Goal: Information Seeking & Learning: Learn about a topic

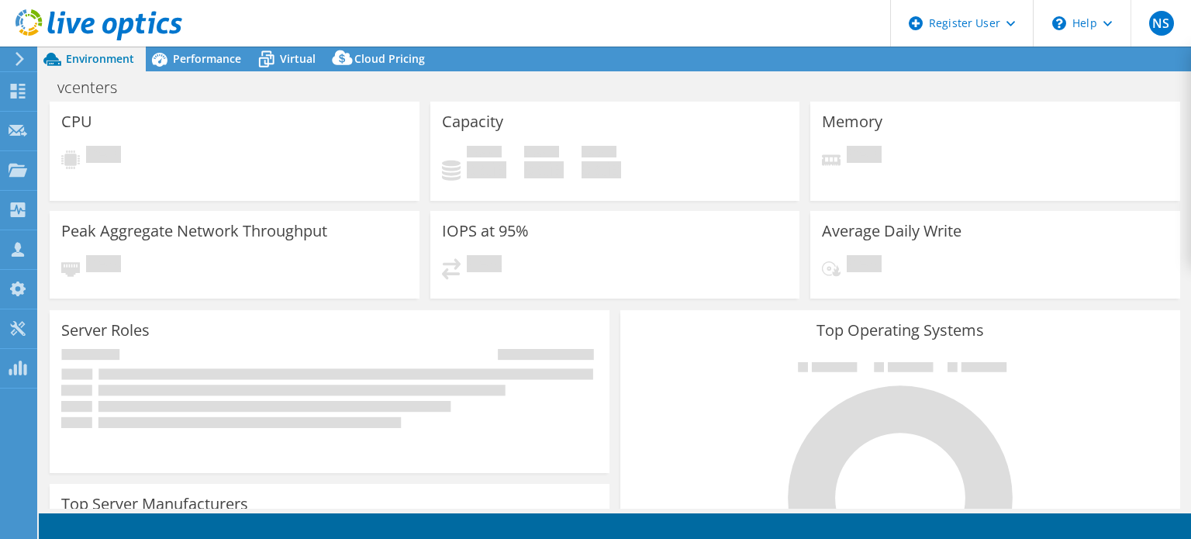
select select "USEast"
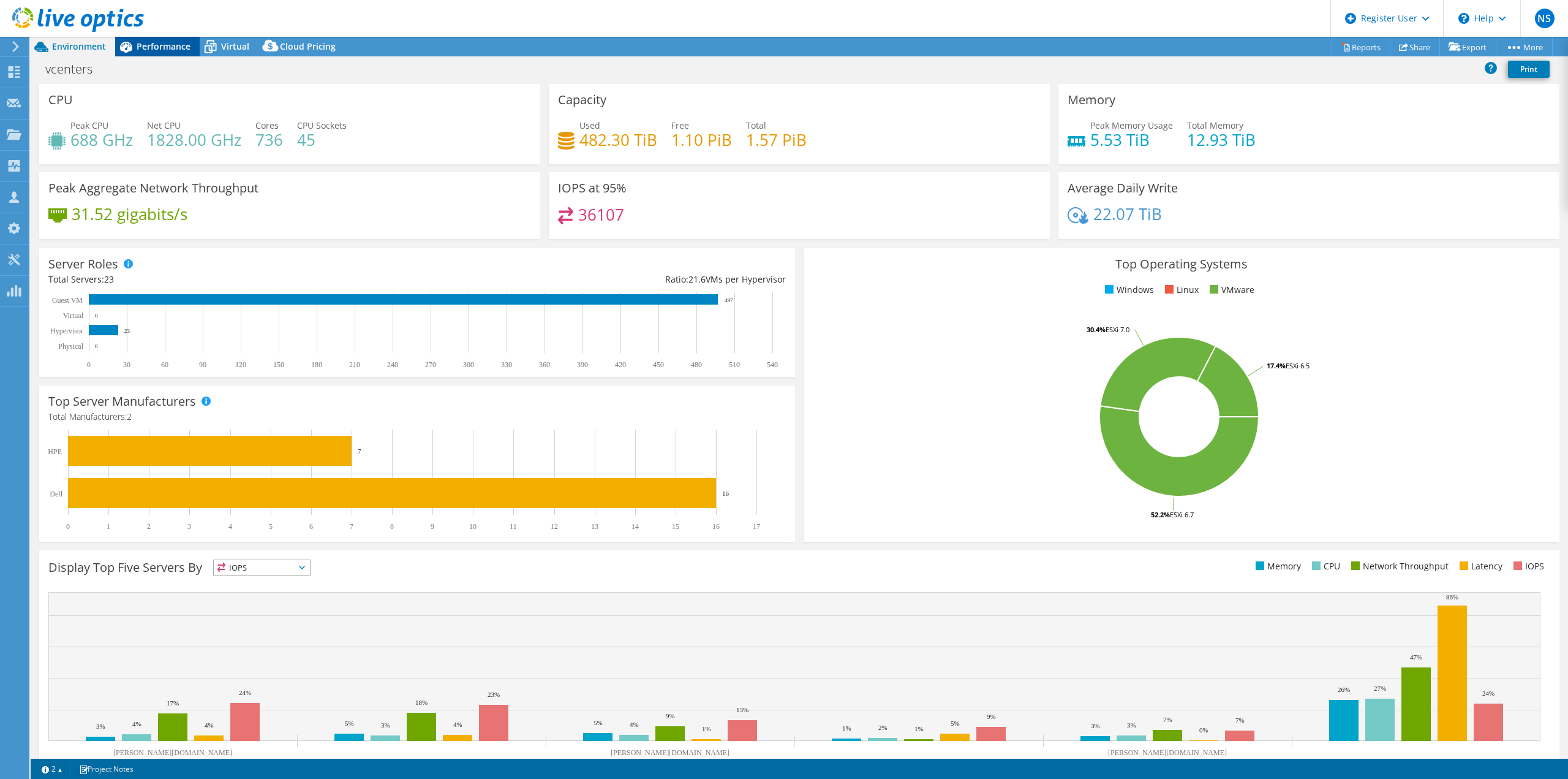
click at [182, 47] on span "Performance" at bounding box center [164, 46] width 54 height 12
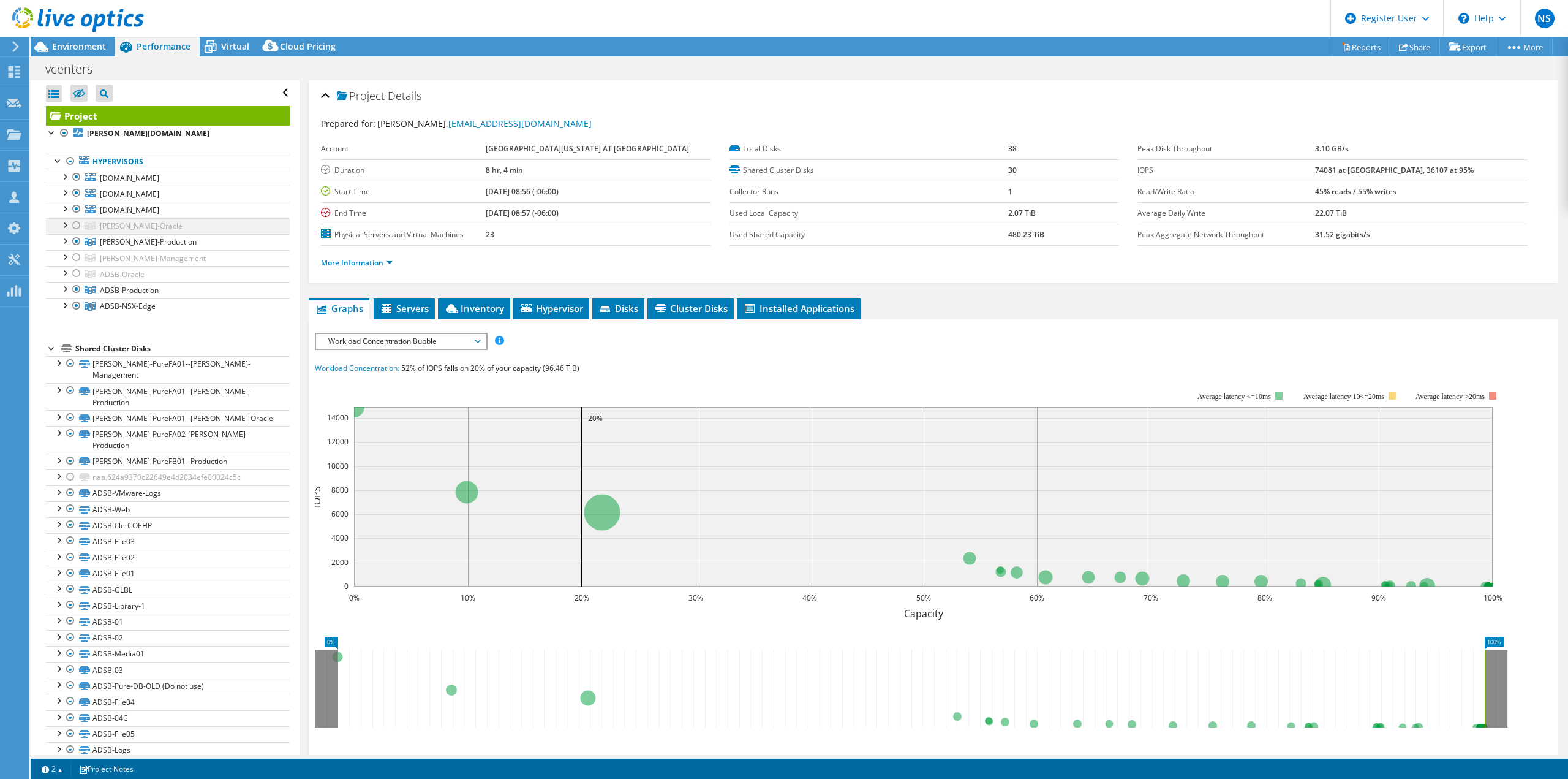
click at [75, 227] on div at bounding box center [77, 225] width 13 height 15
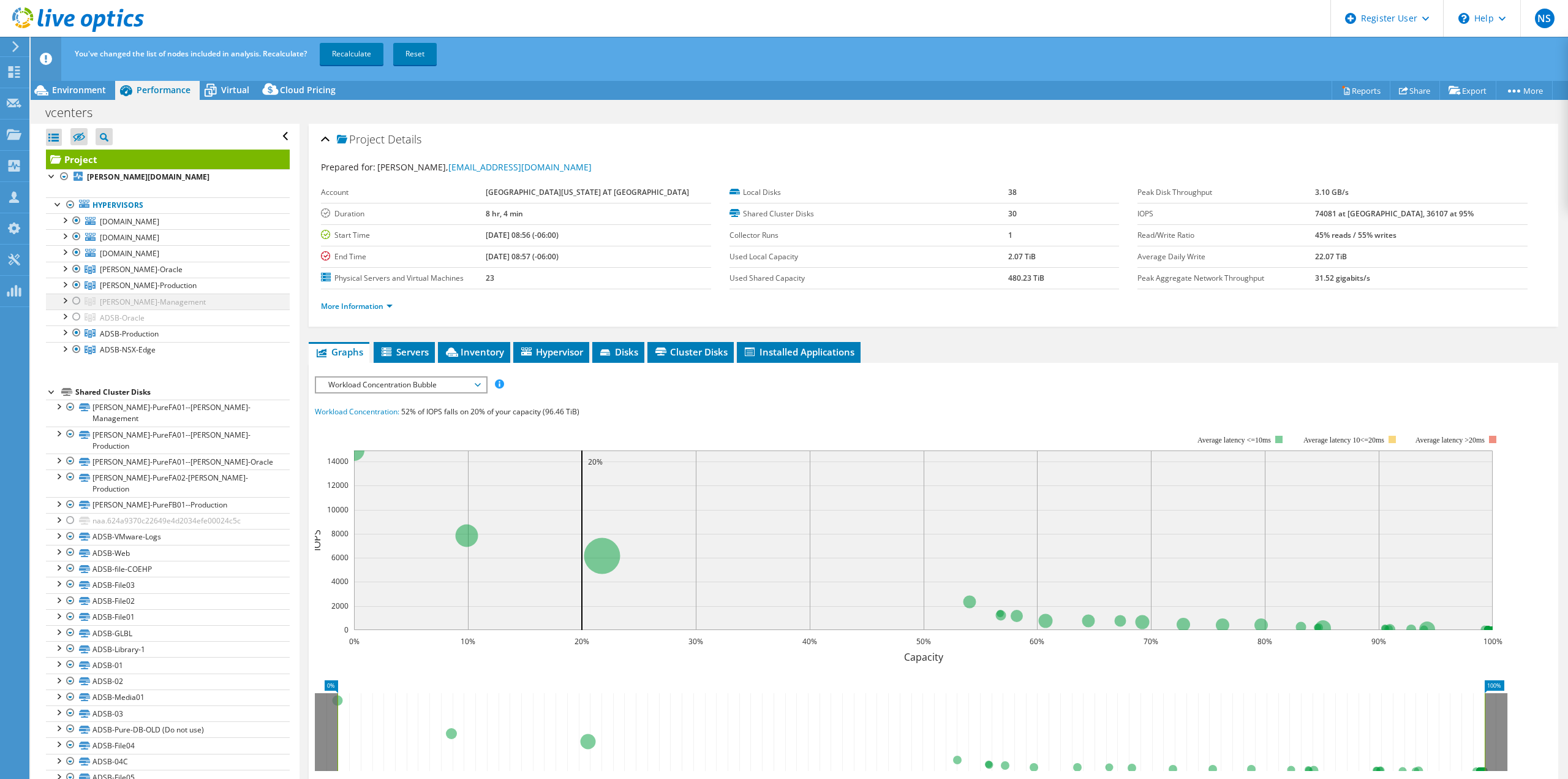
click at [74, 303] on div at bounding box center [77, 300] width 13 height 15
click at [77, 325] on link "ADSB-Oracle" at bounding box center [167, 318] width 244 height 16
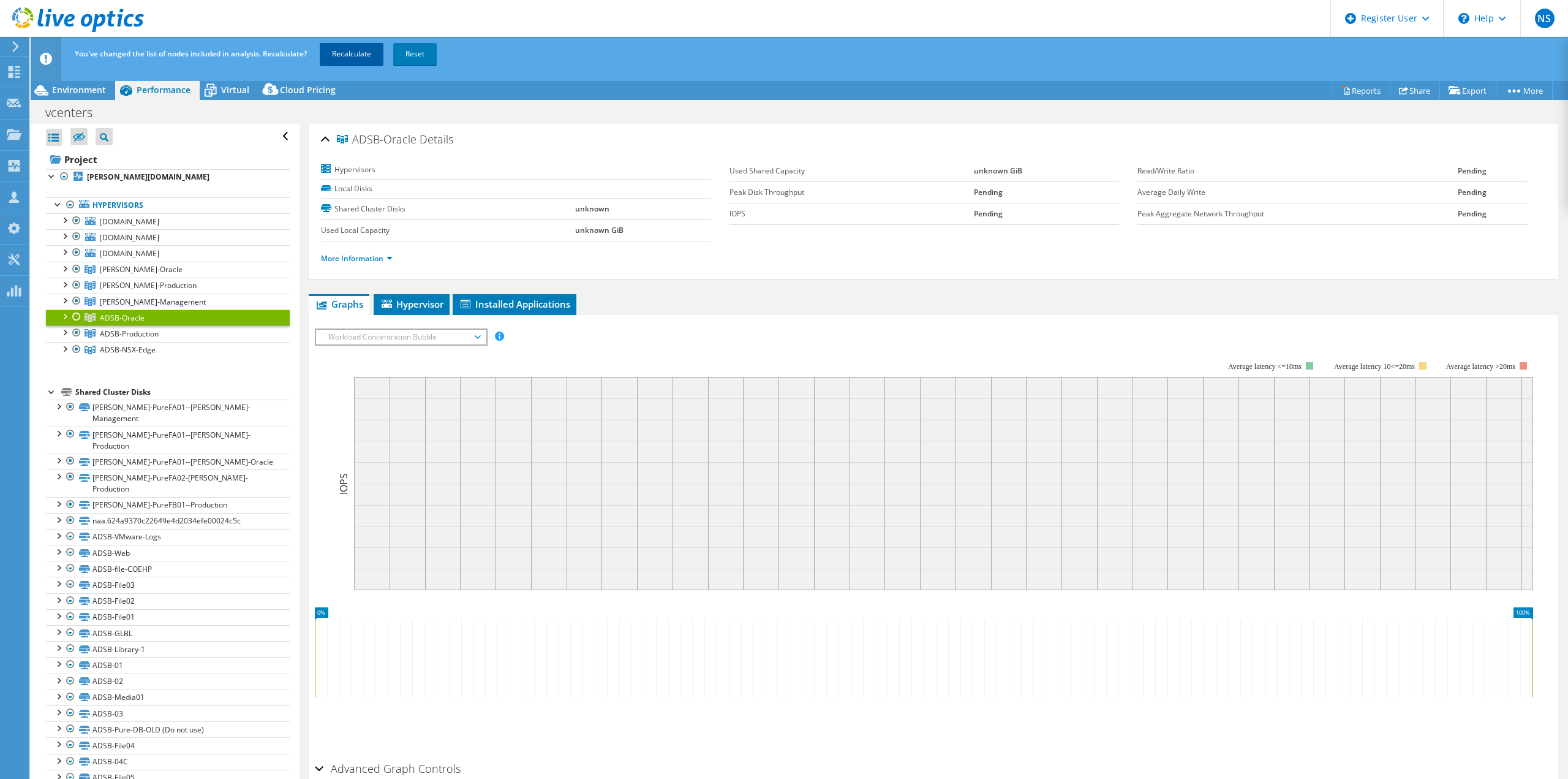
click at [362, 56] on link "Recalculate" at bounding box center [352, 54] width 64 height 22
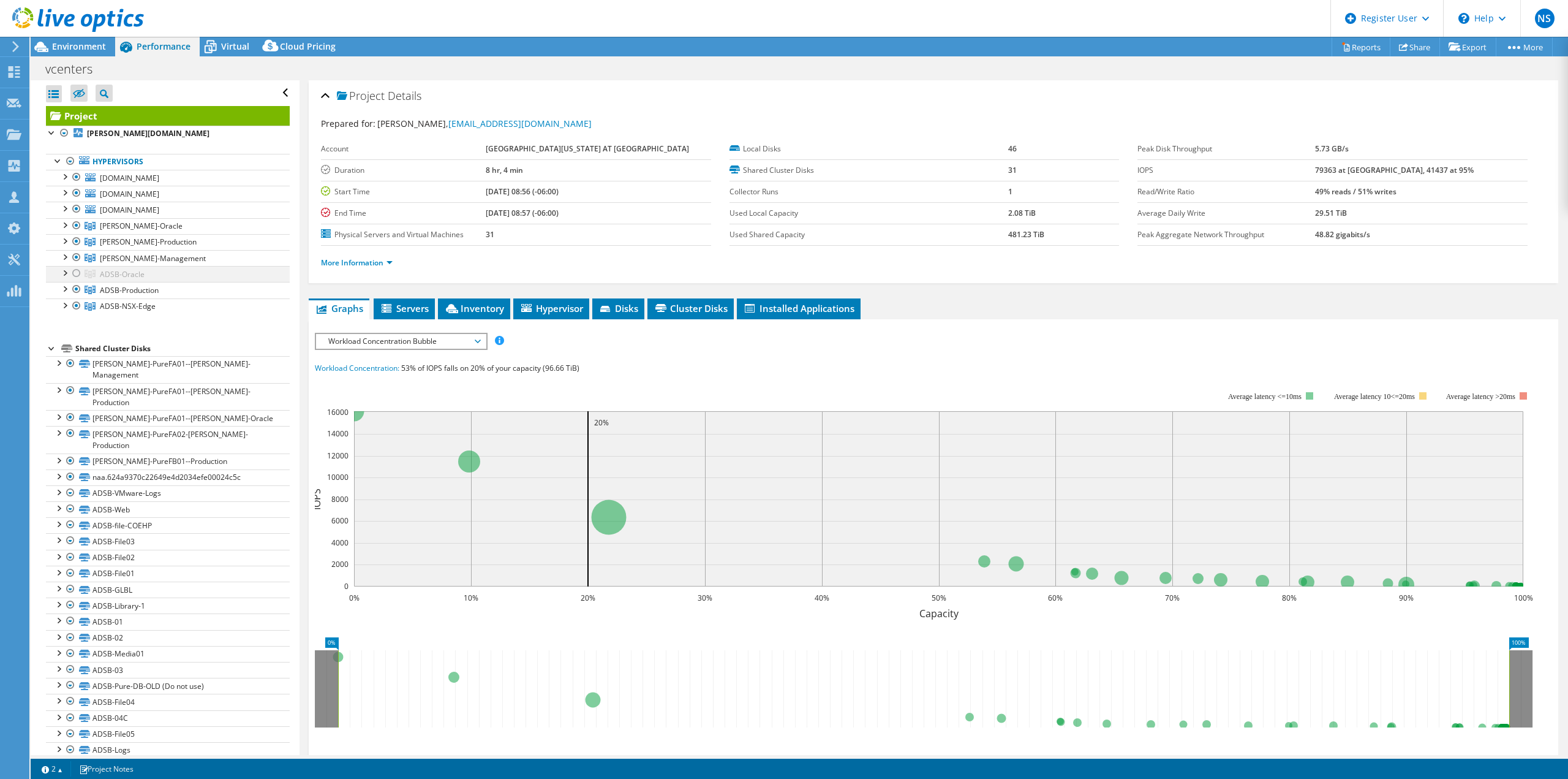
click at [77, 276] on div at bounding box center [77, 273] width 13 height 15
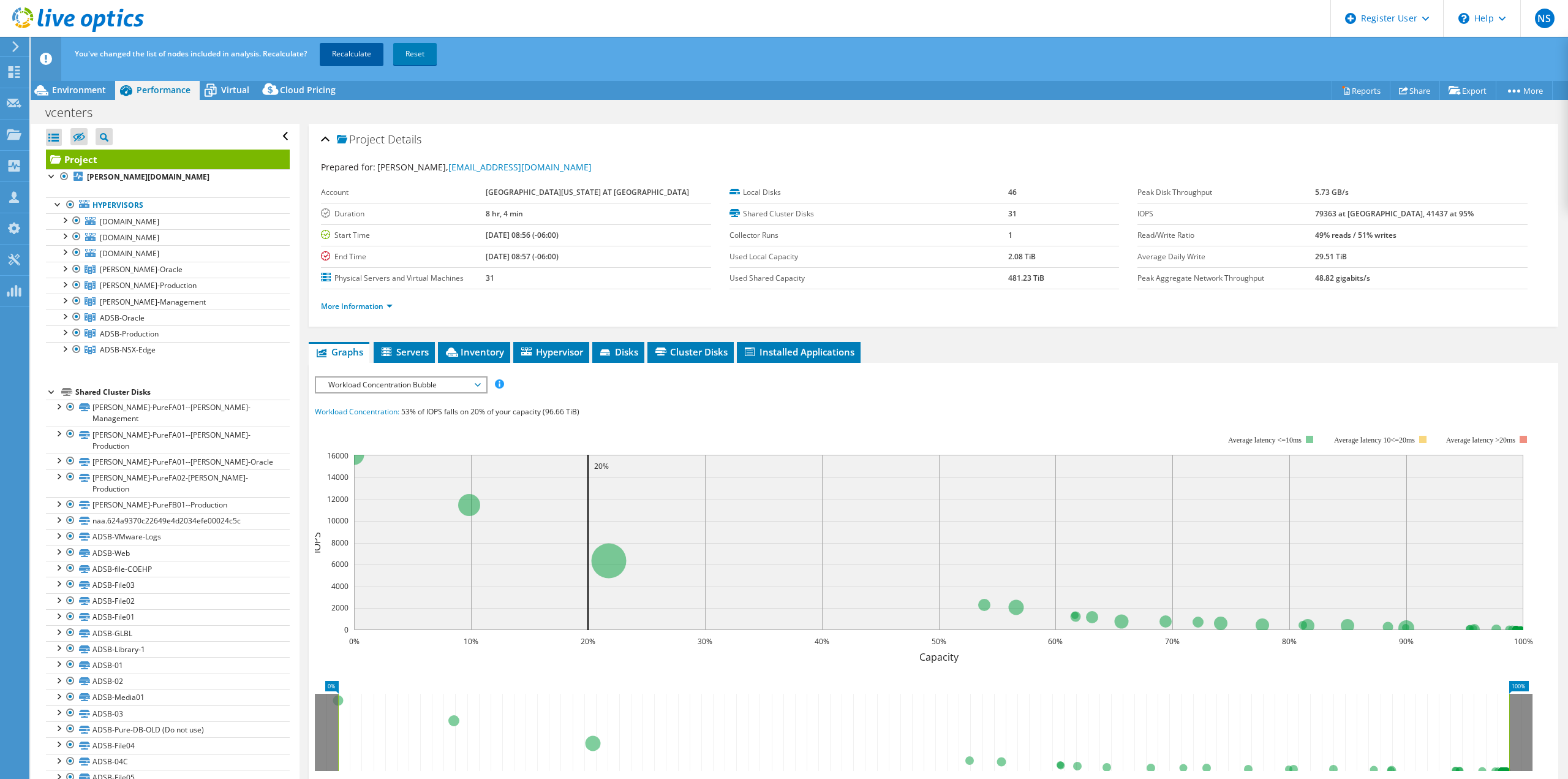
click at [360, 45] on link "Recalculate" at bounding box center [352, 54] width 64 height 22
click at [64, 285] on div at bounding box center [65, 284] width 13 height 13
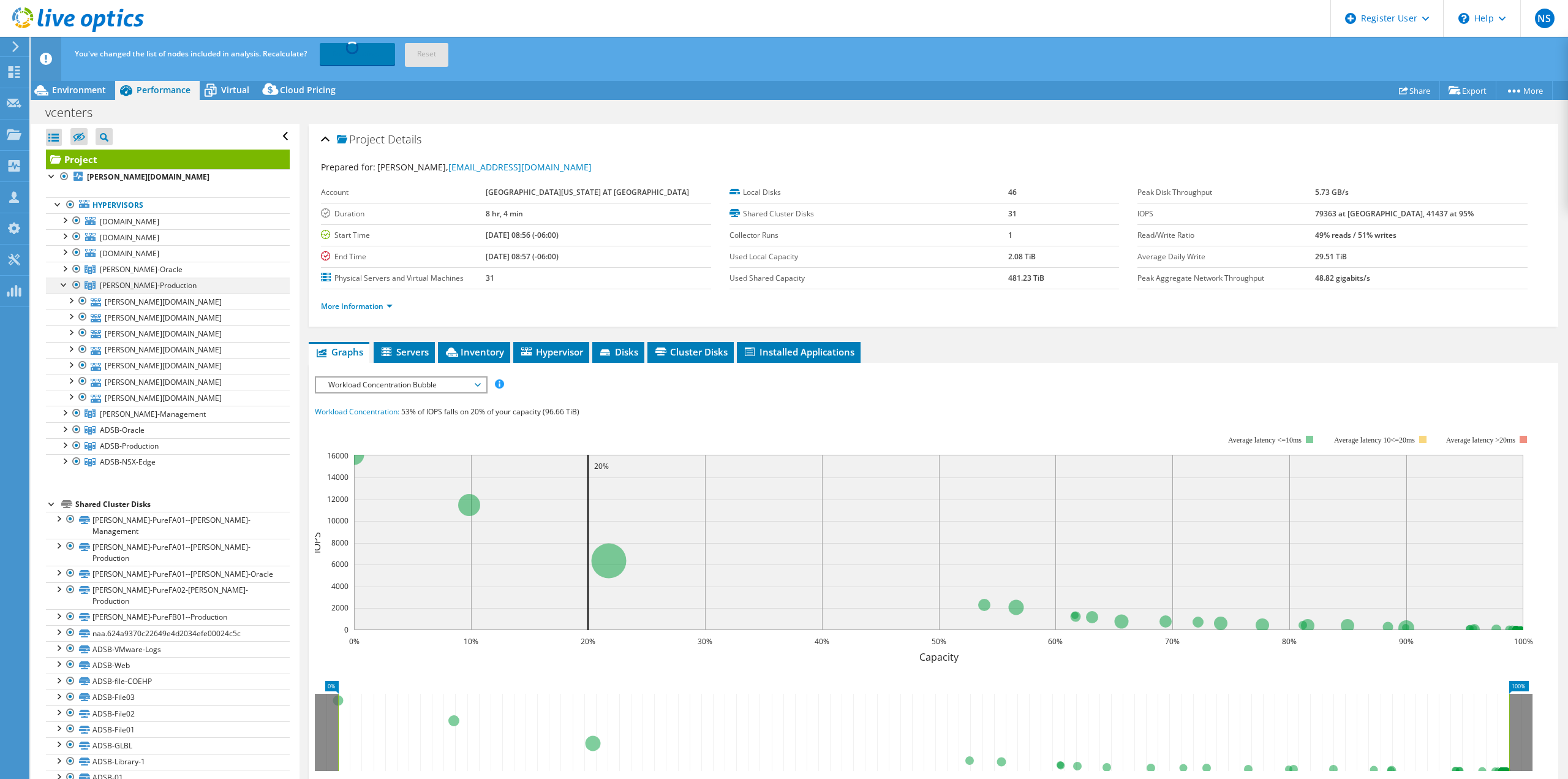
click at [64, 285] on div at bounding box center [65, 284] width 13 height 13
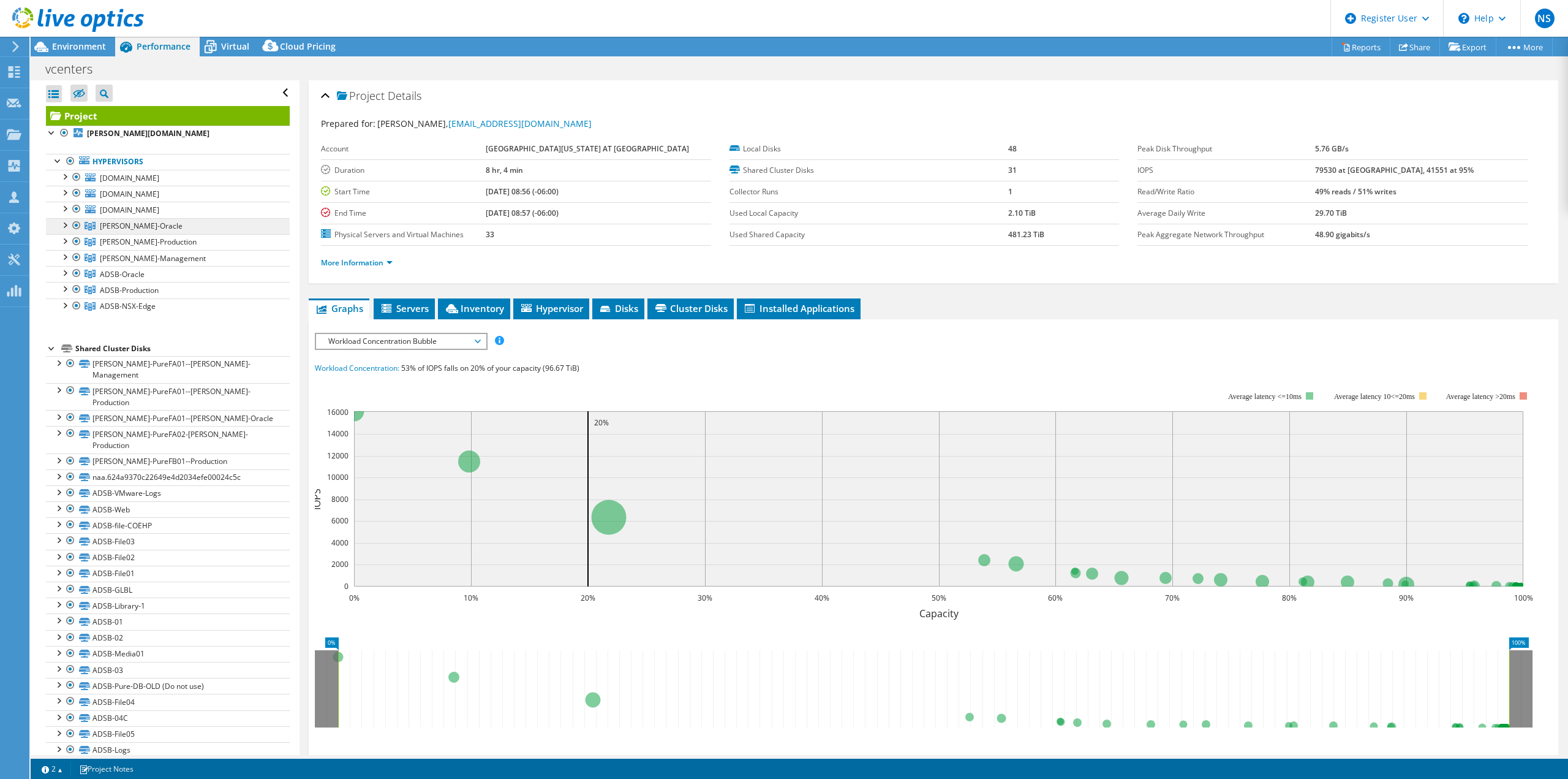
click at [114, 225] on span "[PERSON_NAME]-Oracle" at bounding box center [141, 225] width 83 height 10
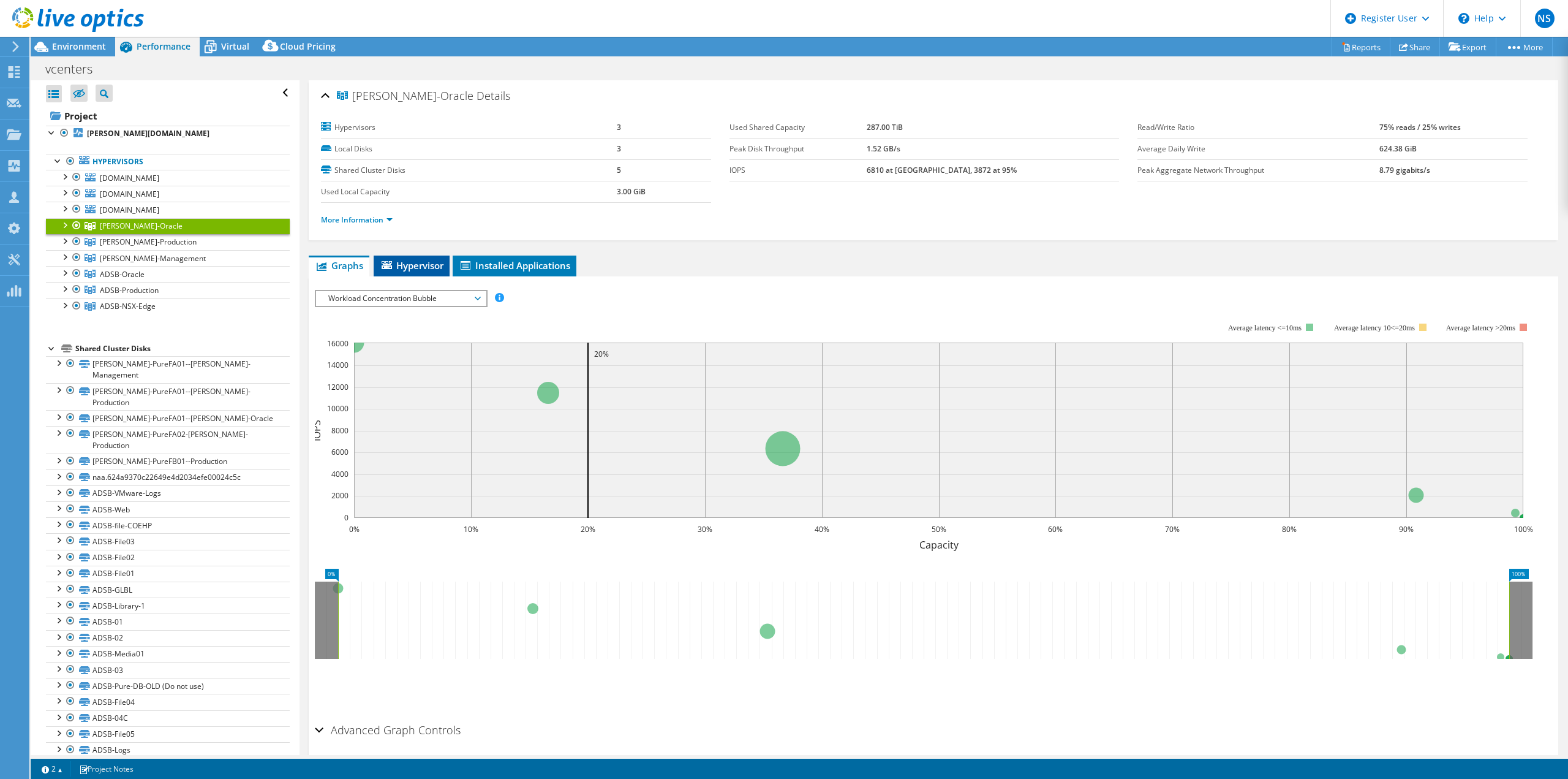
click at [427, 263] on span "Hypervisor" at bounding box center [412, 265] width 64 height 13
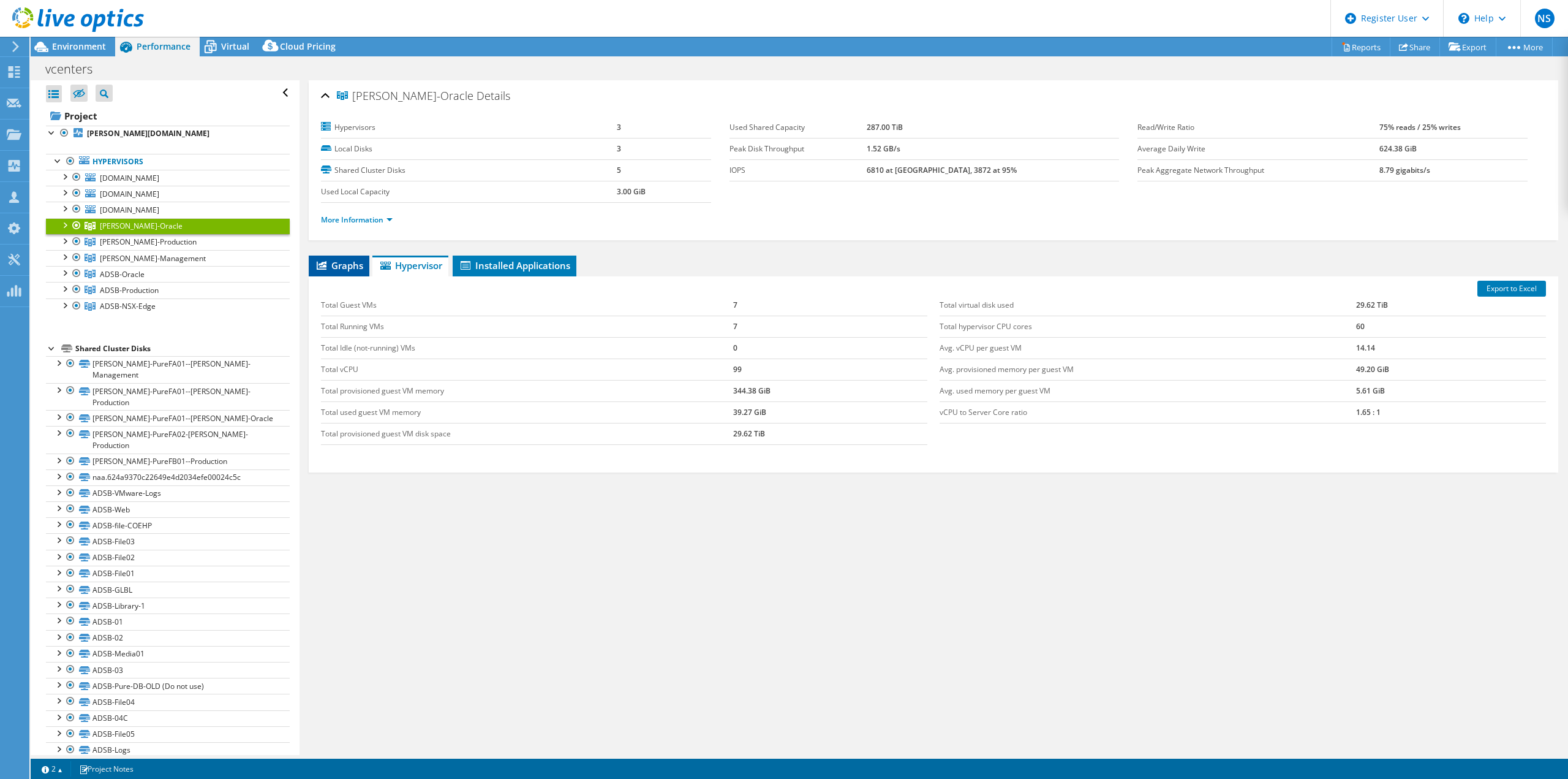
click at [337, 263] on span "Graphs" at bounding box center [339, 265] width 48 height 13
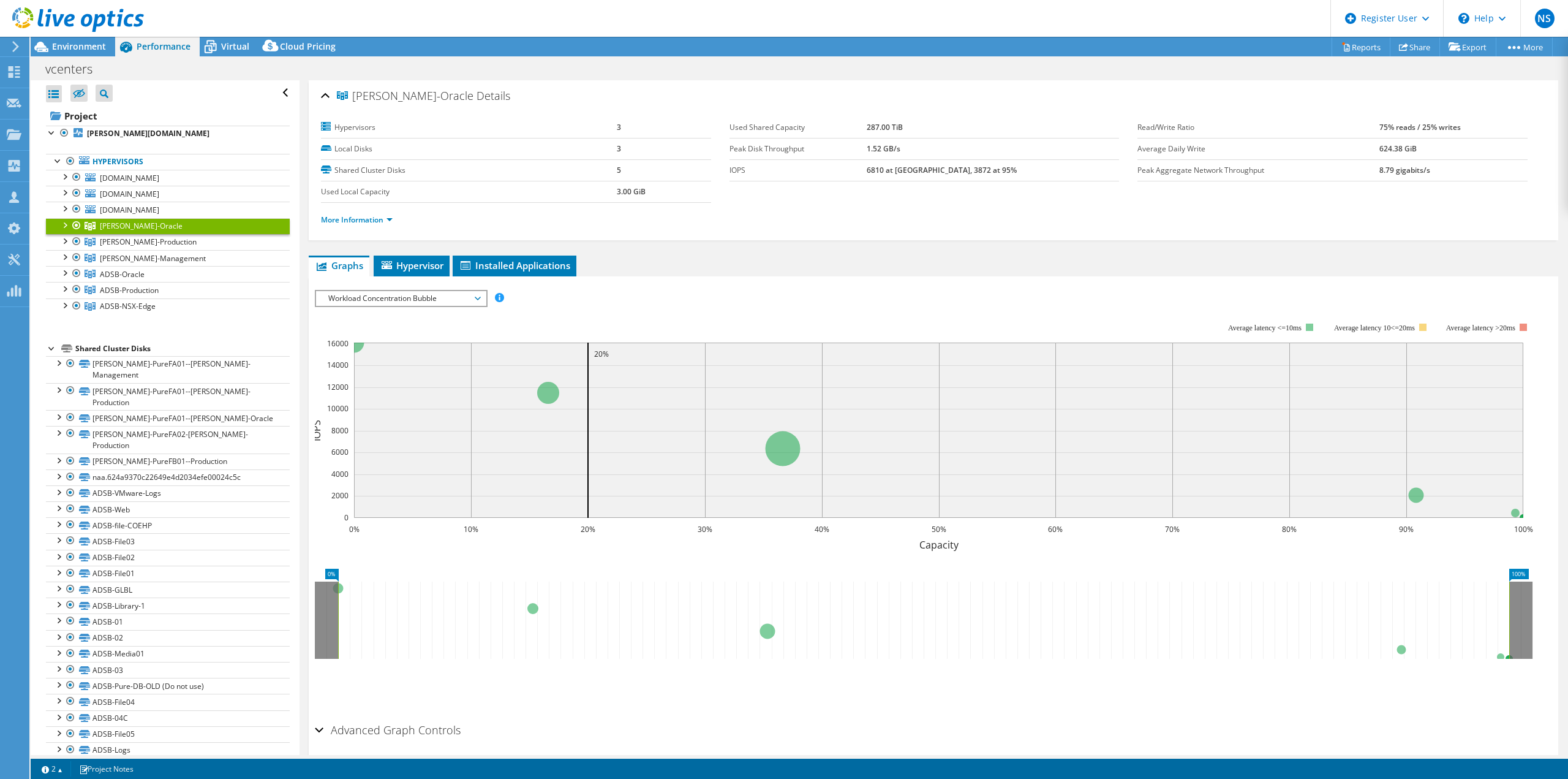
click at [419, 296] on span "Workload Concentration Bubble" at bounding box center [400, 298] width 157 height 15
click at [386, 357] on li "Latency" at bounding box center [400, 357] width 170 height 15
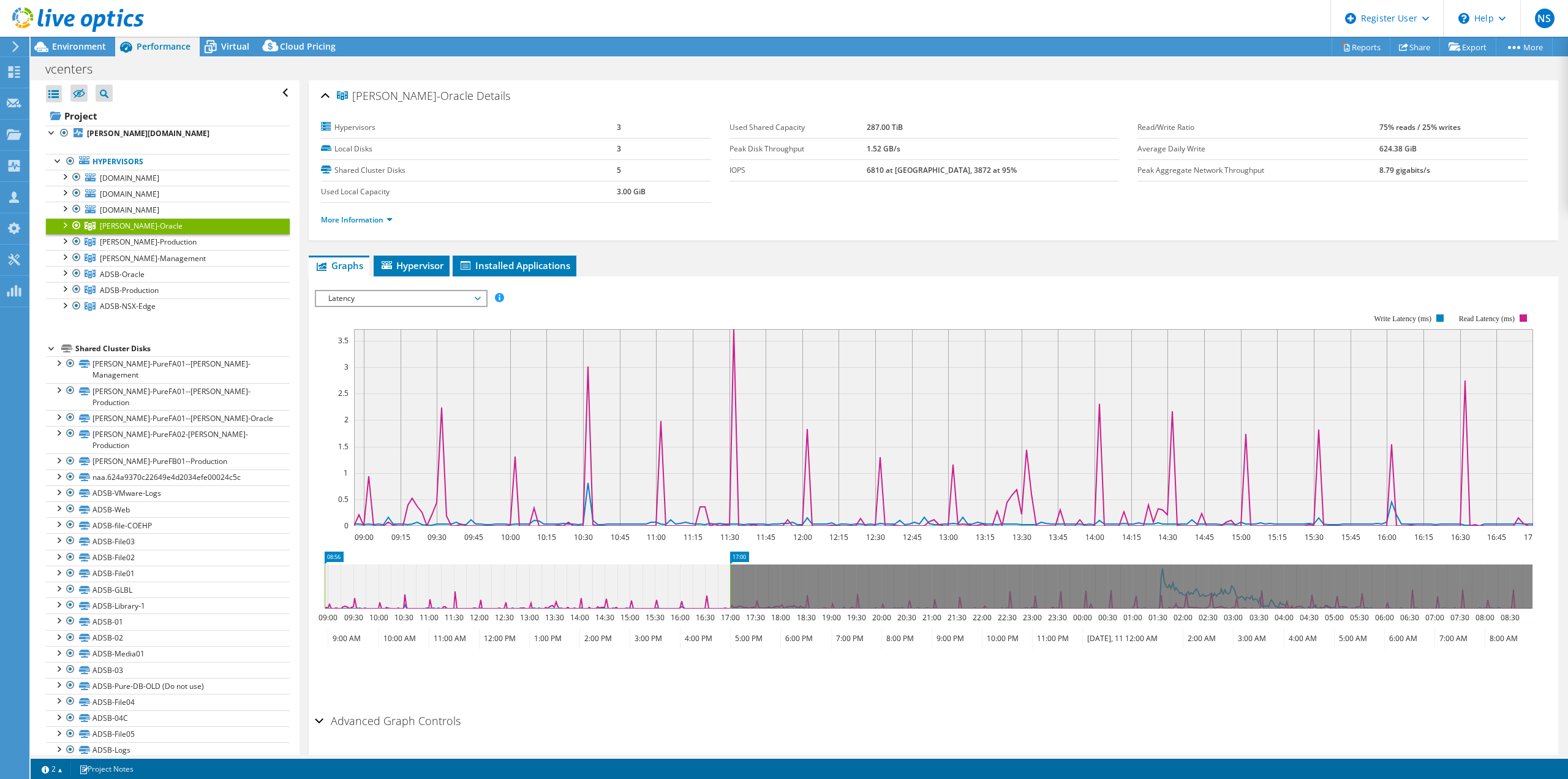
click at [437, 302] on span "Latency" at bounding box center [400, 298] width 157 height 15
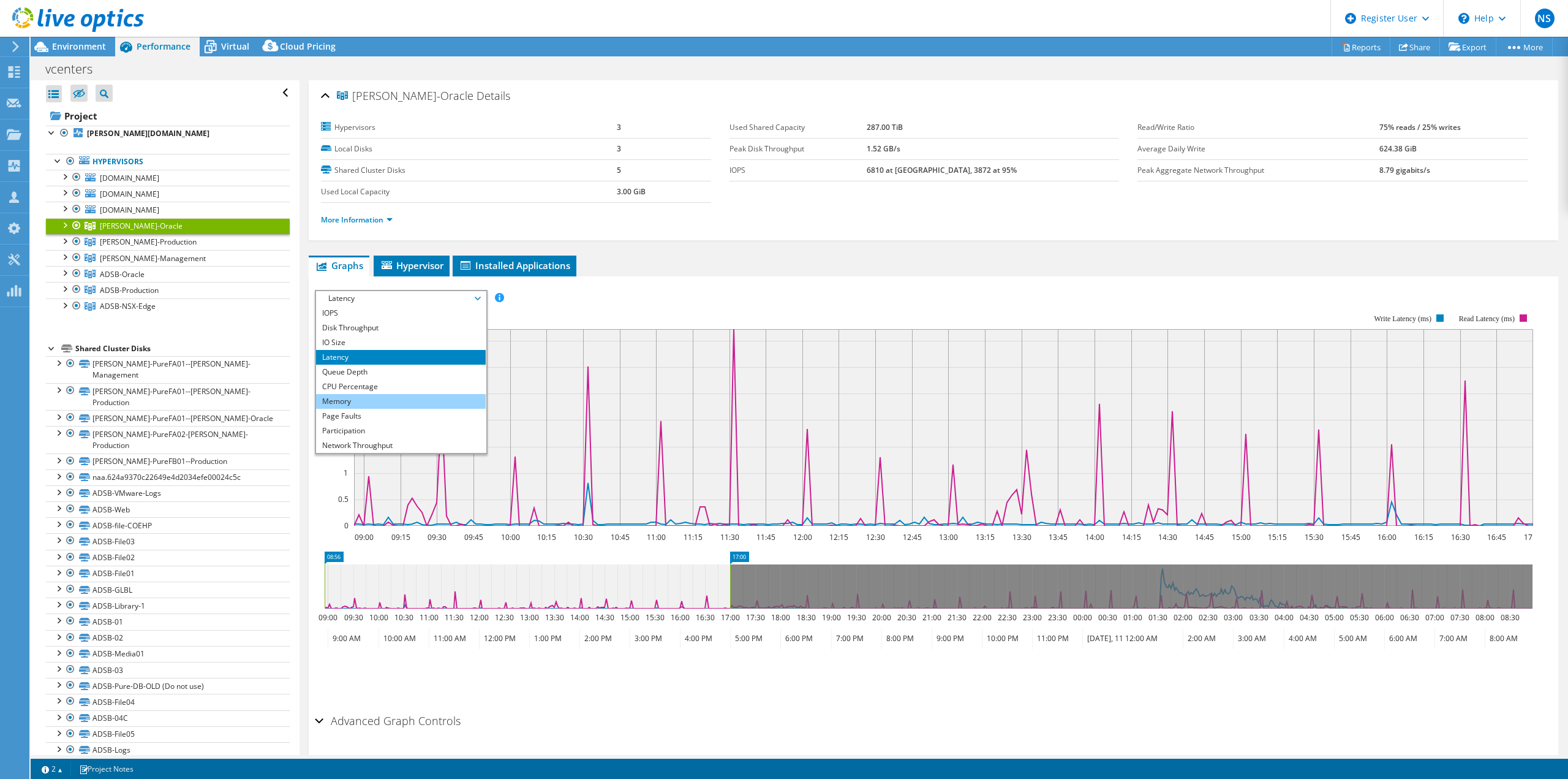
click at [370, 396] on li "Memory" at bounding box center [400, 401] width 170 height 15
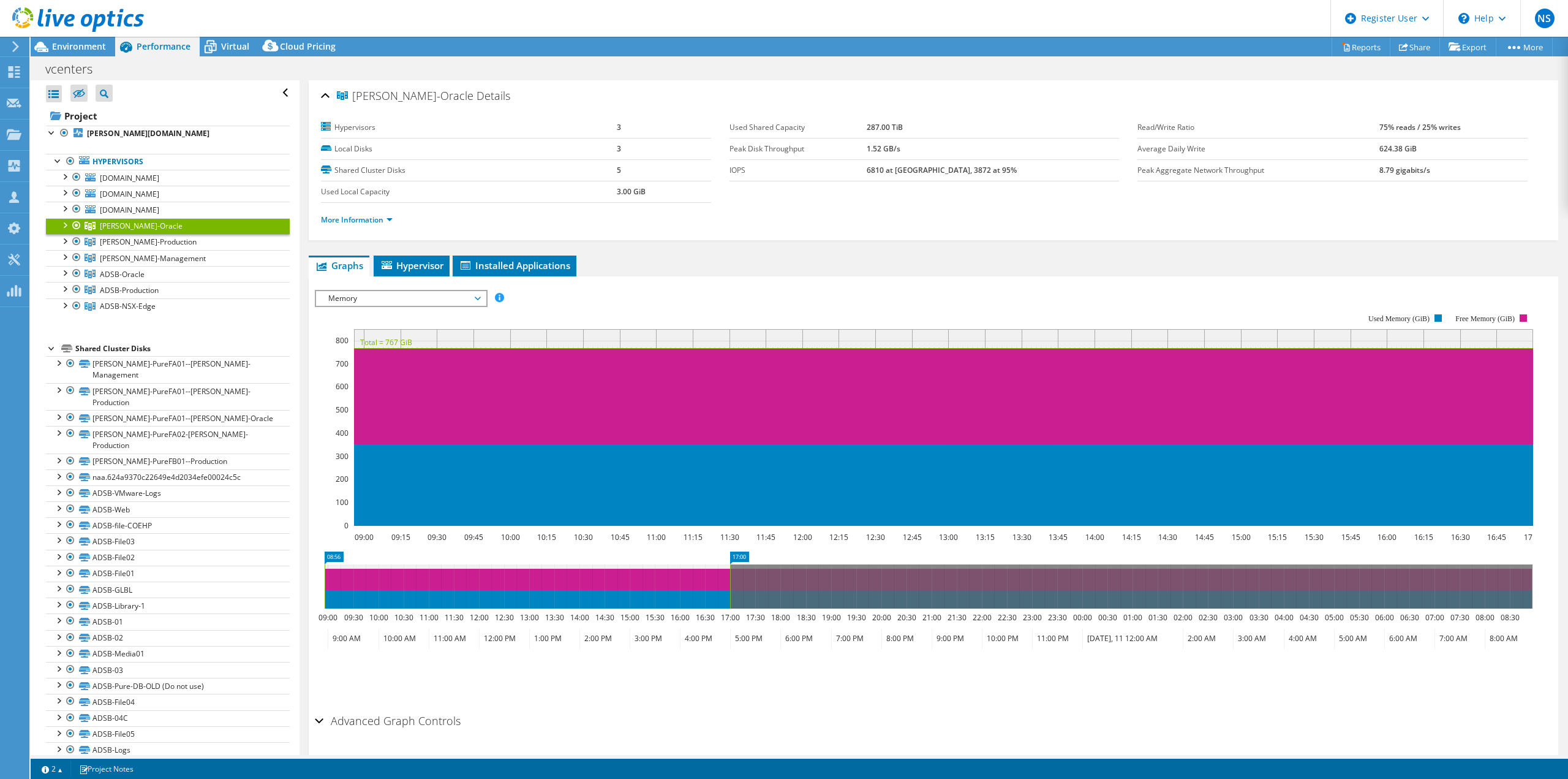
click at [446, 297] on span "Memory" at bounding box center [400, 298] width 157 height 15
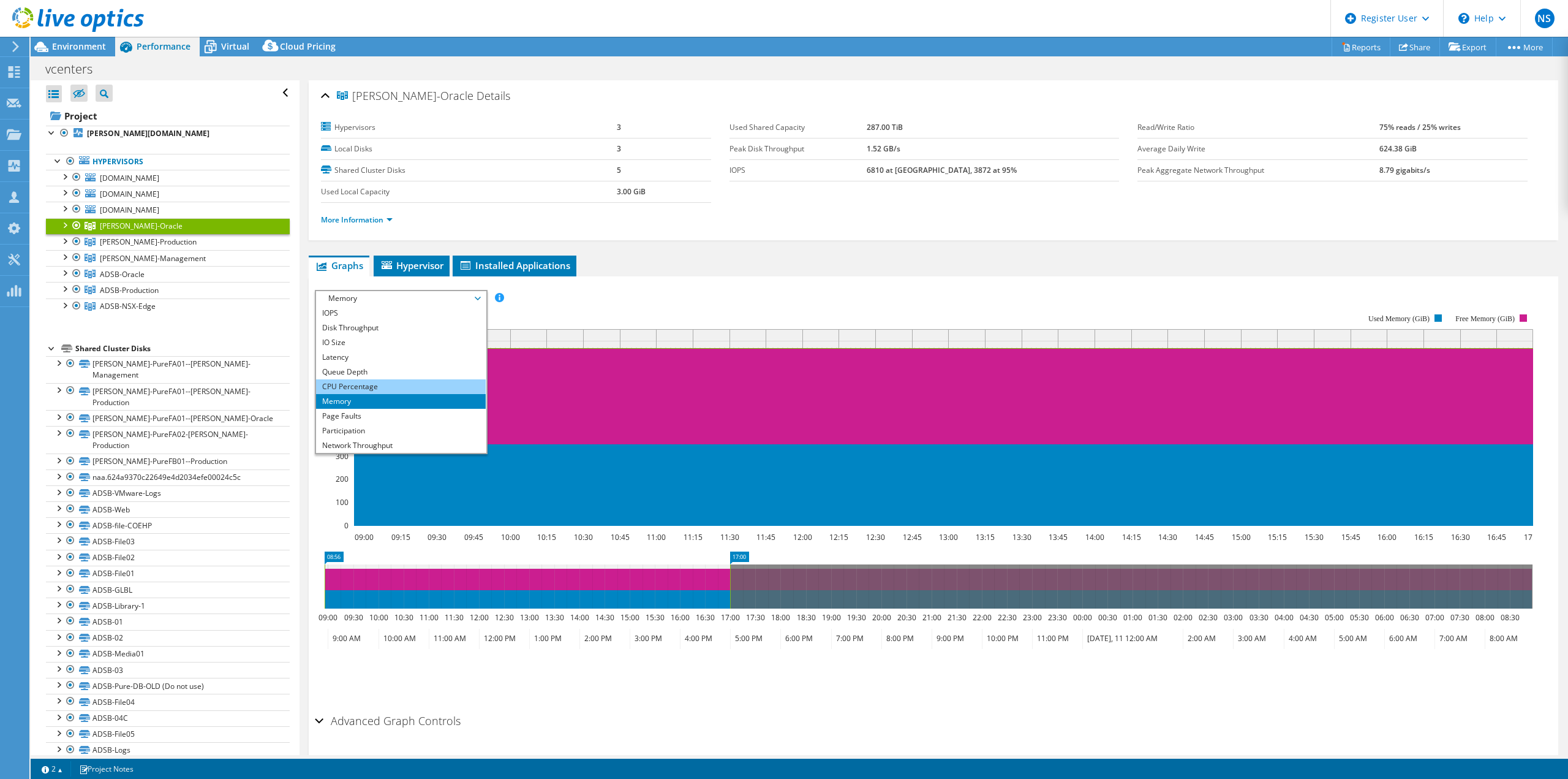
click at [382, 384] on li "CPU Percentage" at bounding box center [400, 386] width 170 height 15
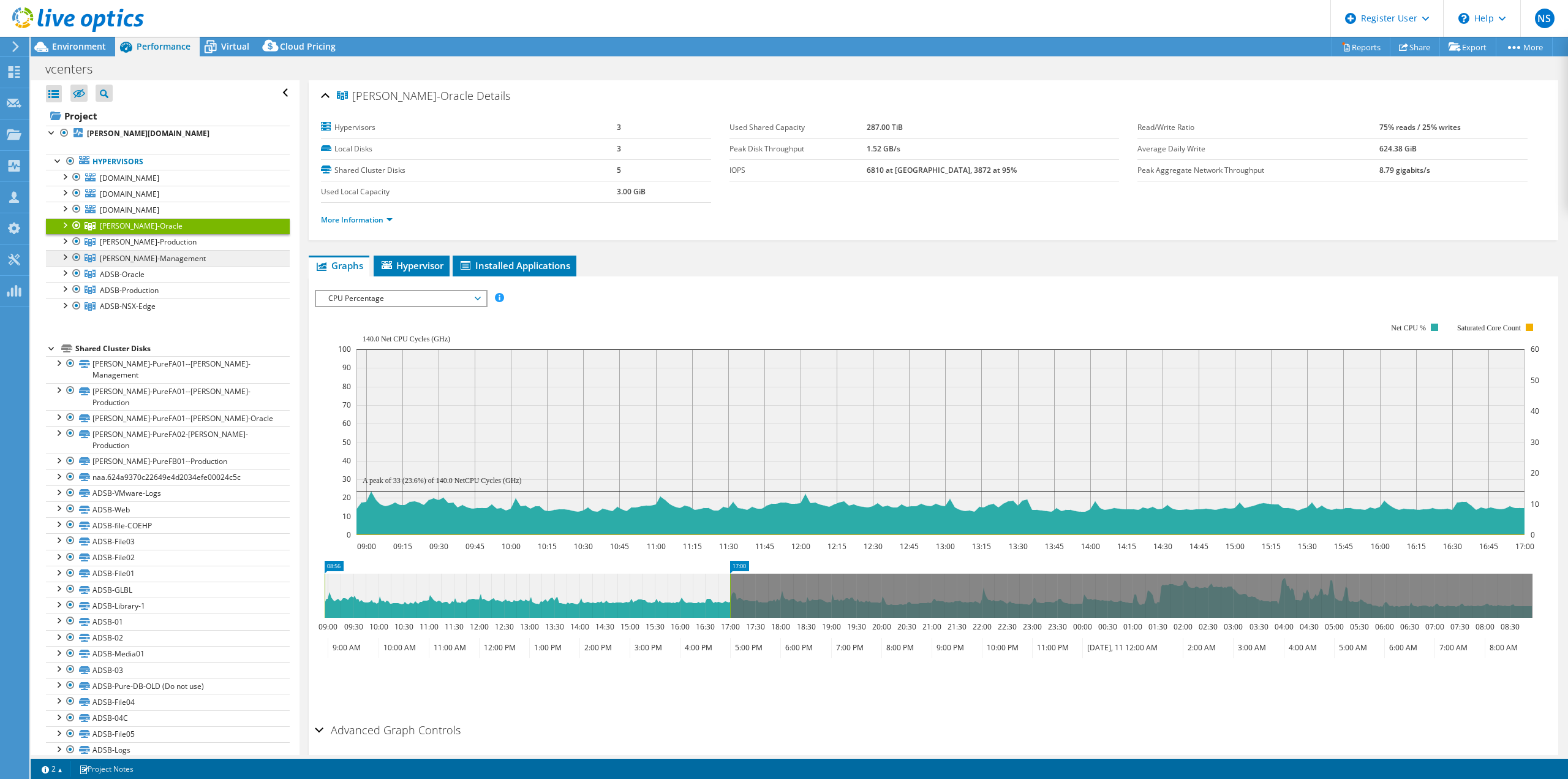
click at [154, 260] on span "[PERSON_NAME]-Management" at bounding box center [152, 258] width 106 height 10
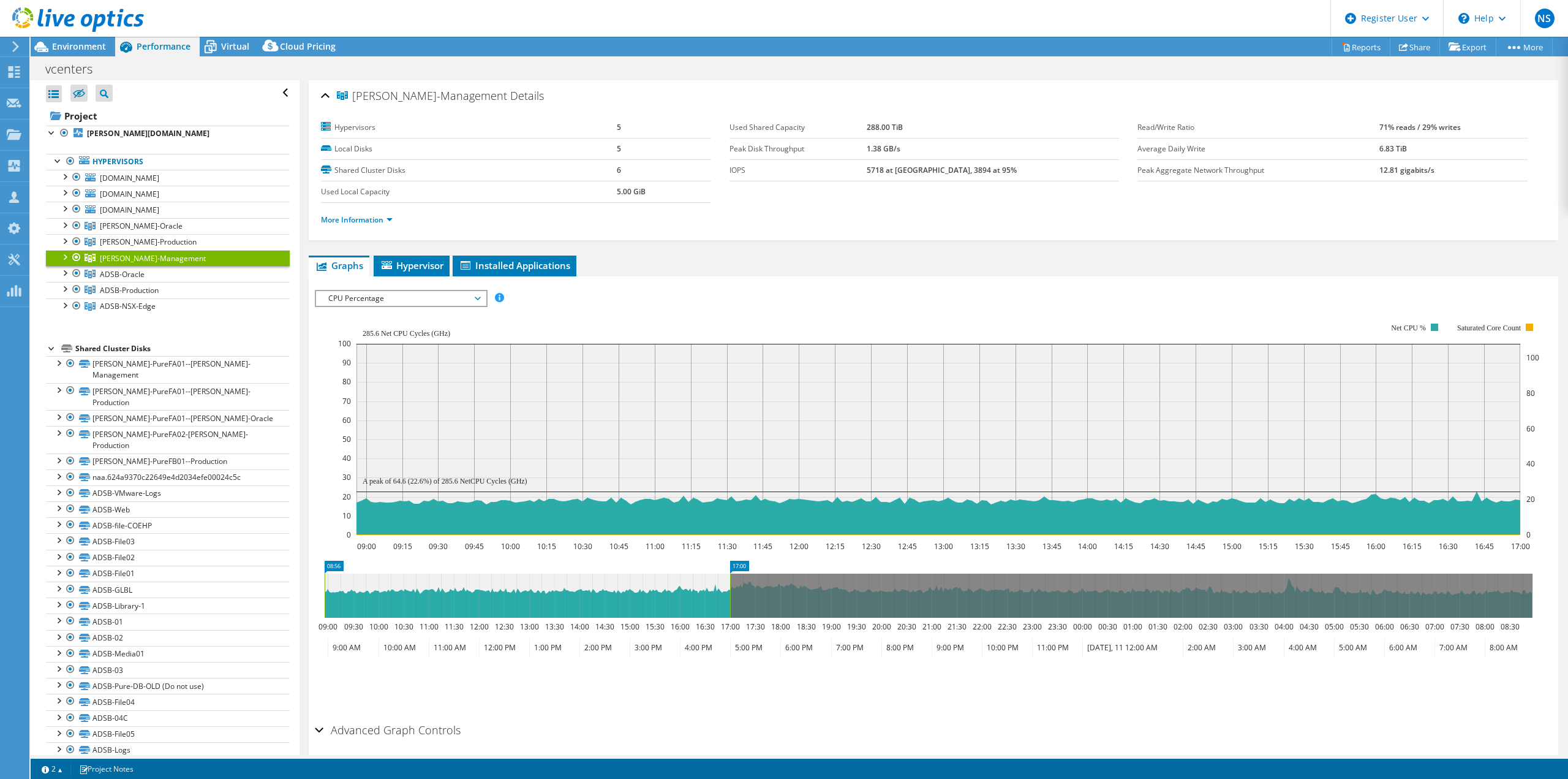
click at [481, 296] on icon at bounding box center [478, 298] width 6 height 4
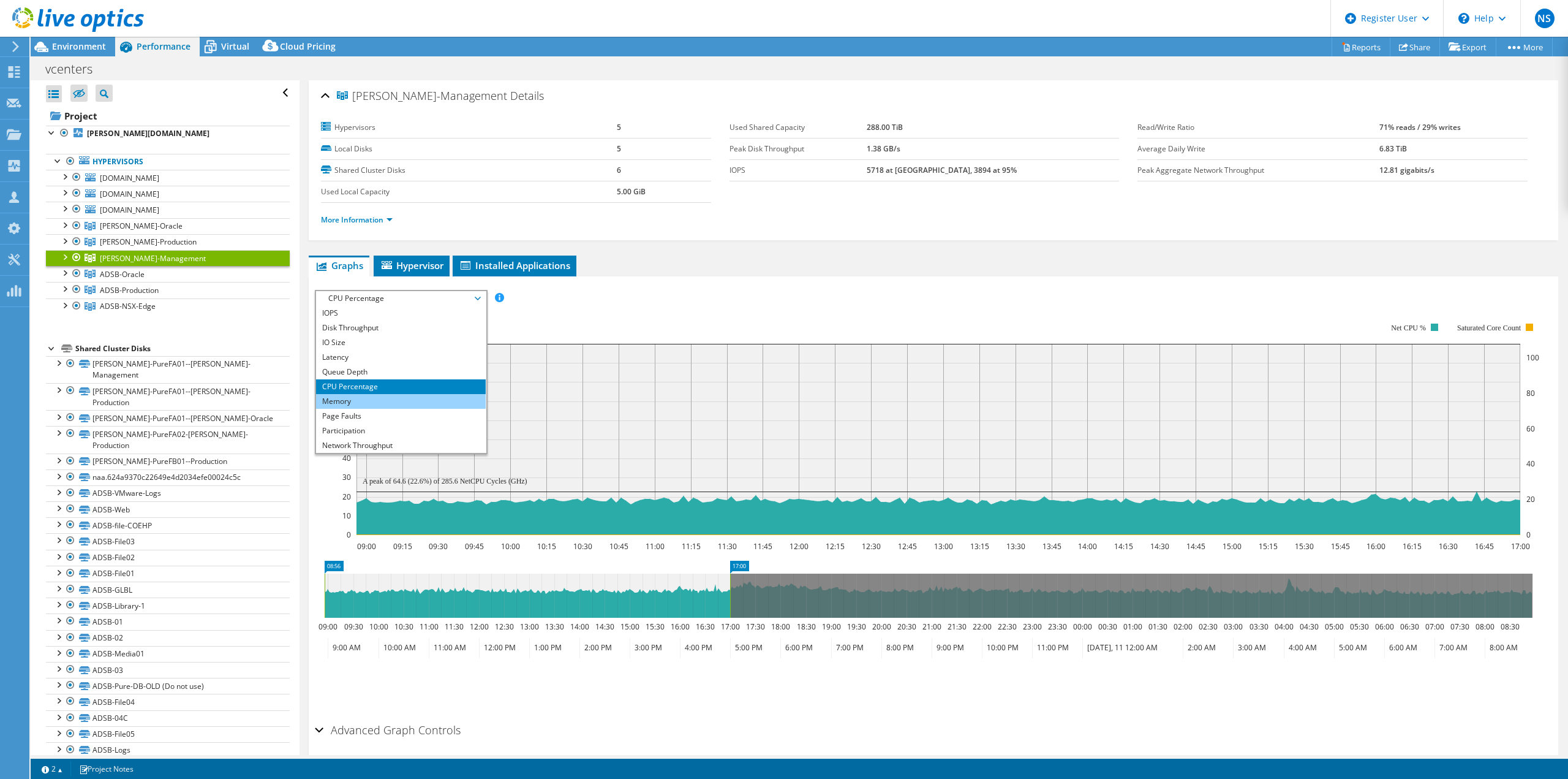
click at [375, 405] on li "Memory" at bounding box center [400, 401] width 170 height 15
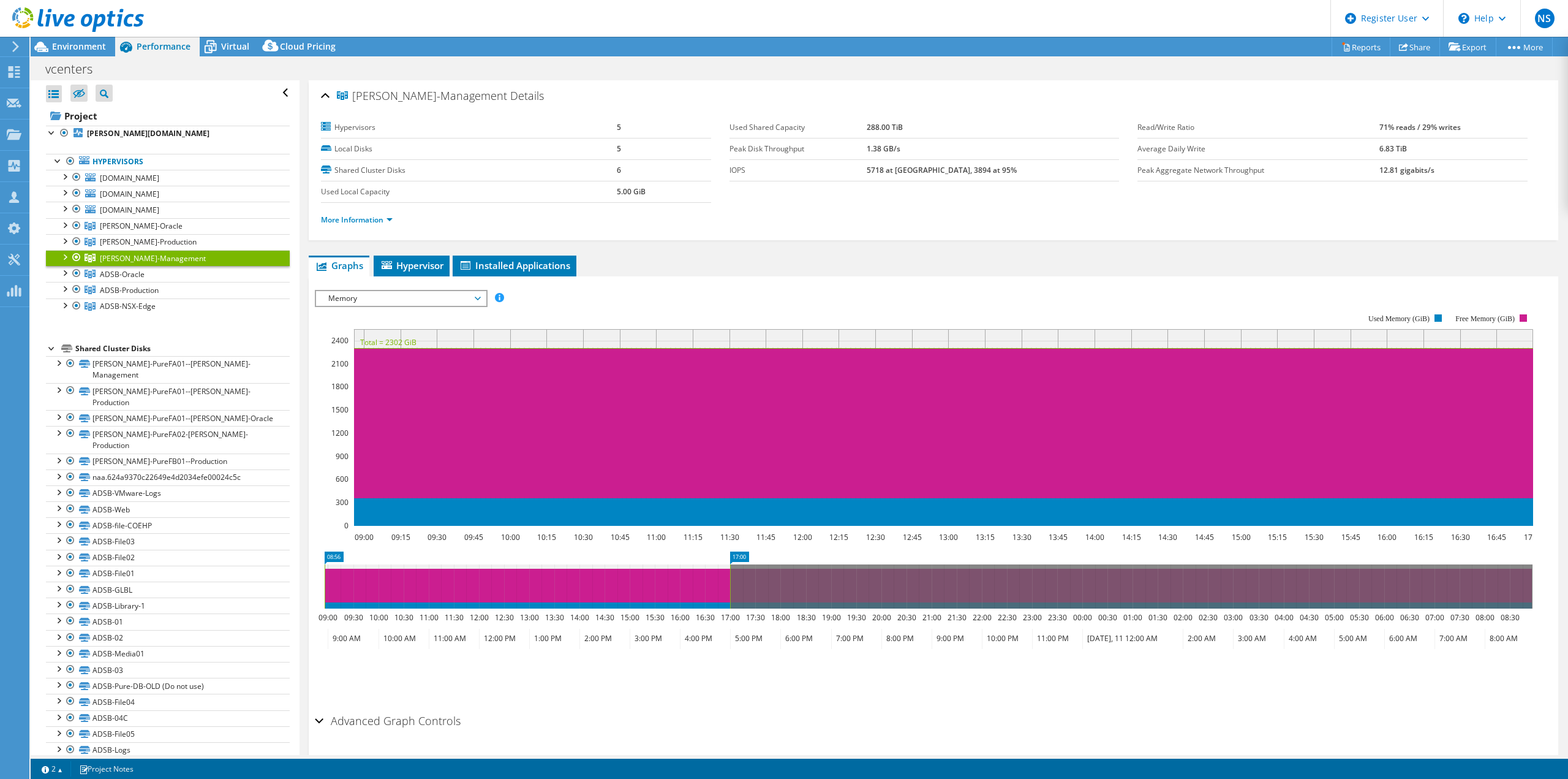
click at [476, 296] on span "Memory" at bounding box center [400, 298] width 157 height 15
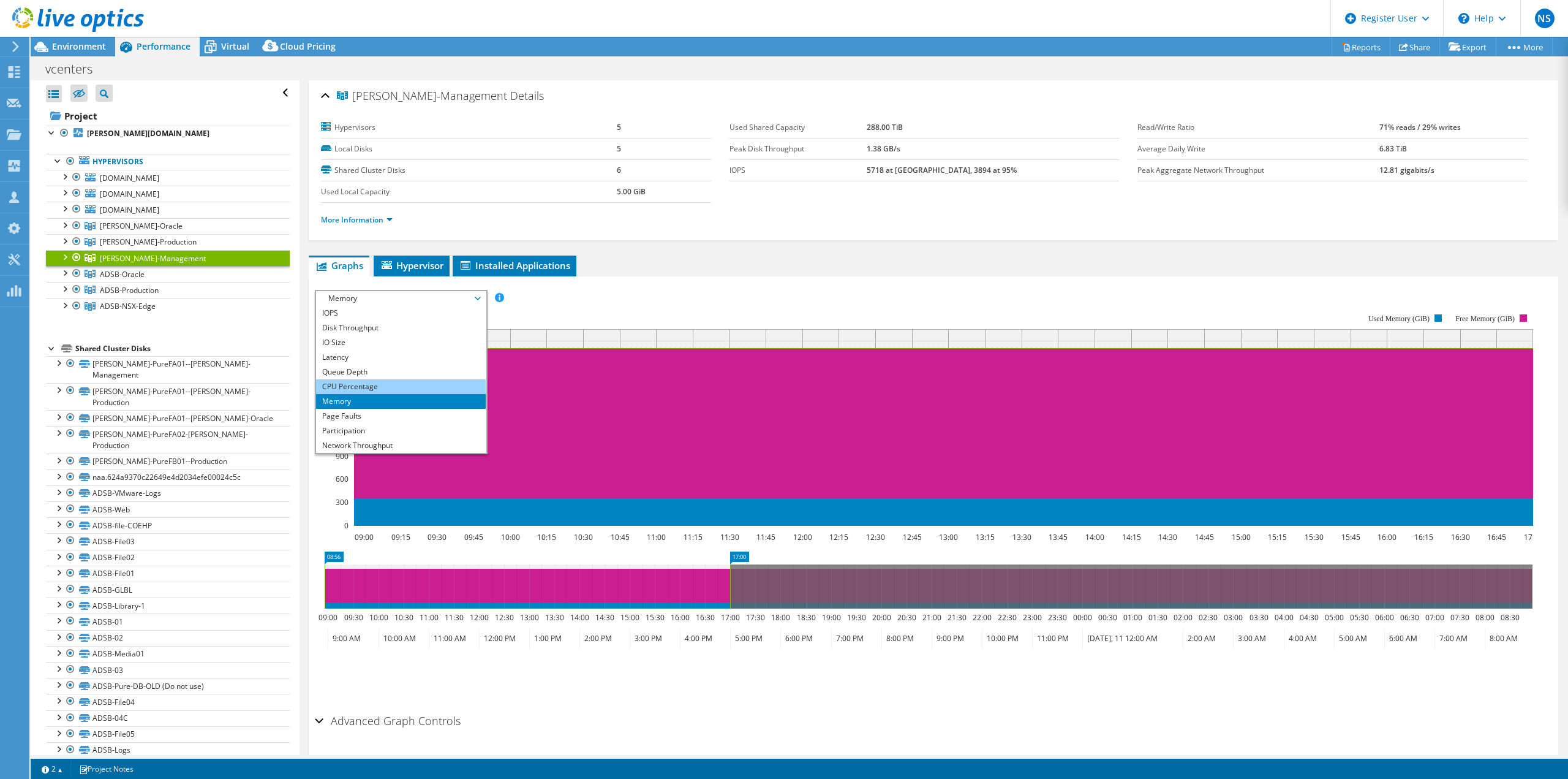
click at [375, 385] on li "CPU Percentage" at bounding box center [400, 386] width 170 height 15
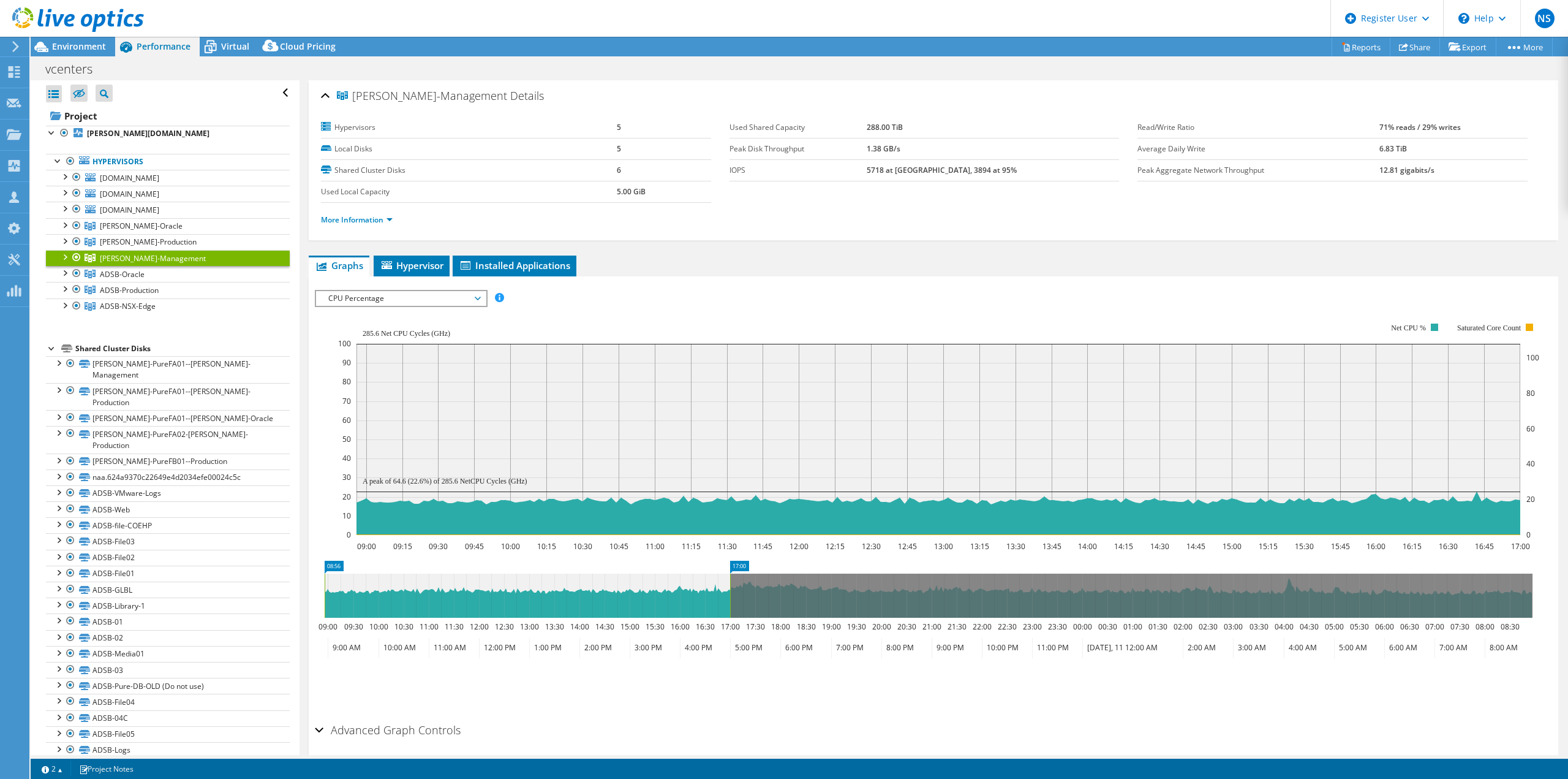
click at [478, 298] on span "CPU Percentage" at bounding box center [400, 298] width 157 height 15
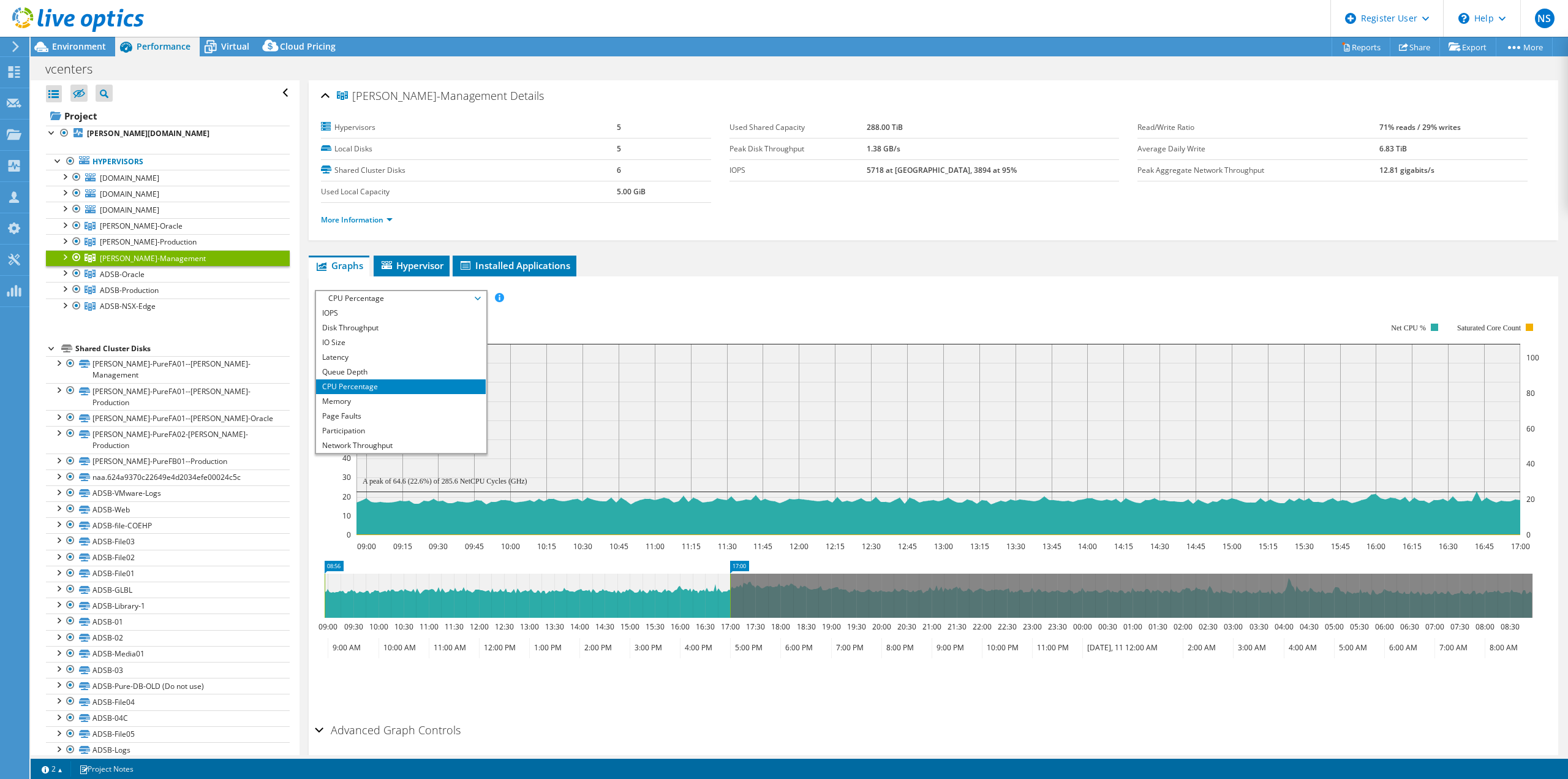
click at [482, 295] on span "CPU Percentage" at bounding box center [400, 298] width 170 height 15
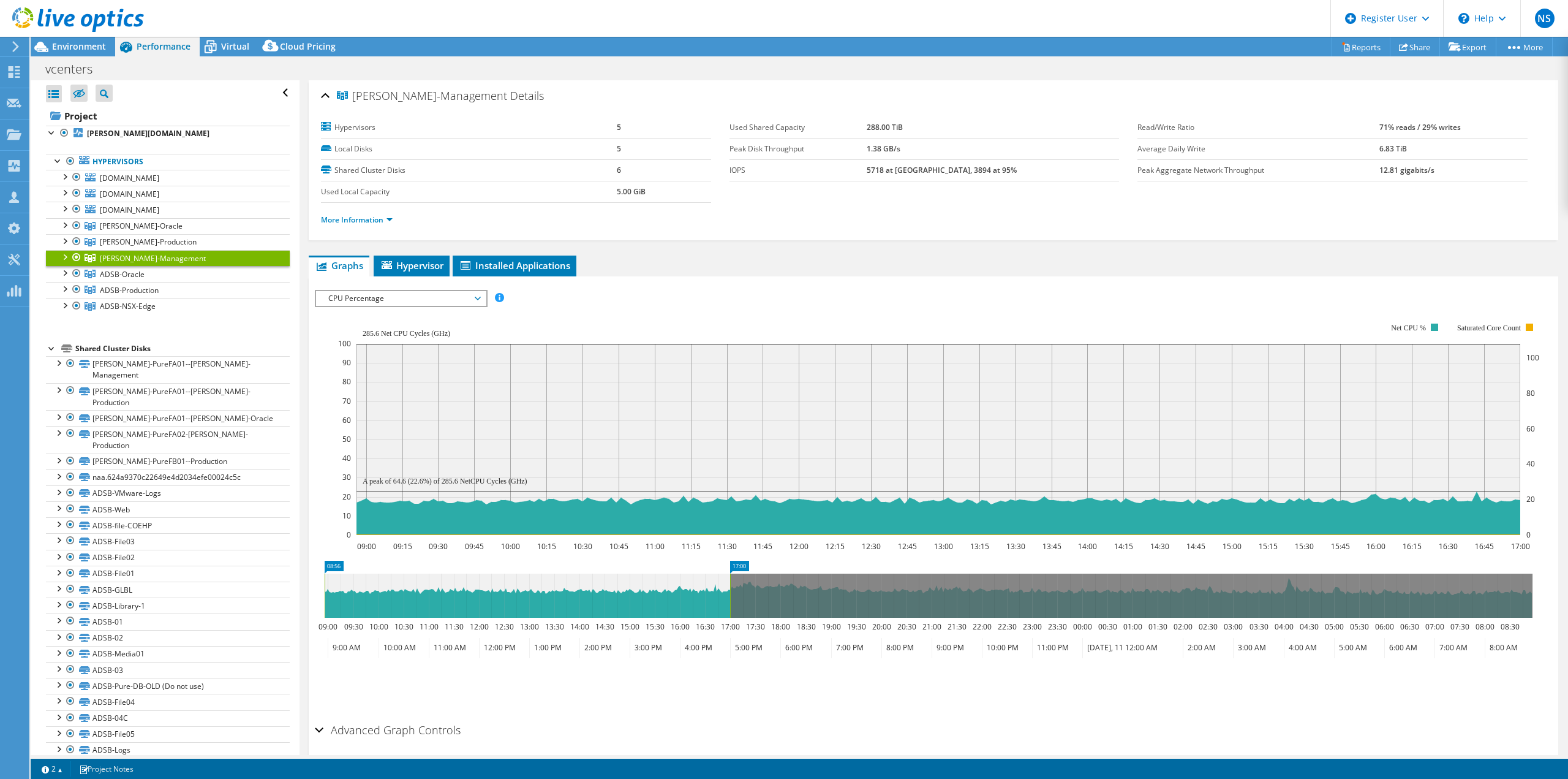
click at [480, 296] on icon at bounding box center [478, 298] width 6 height 4
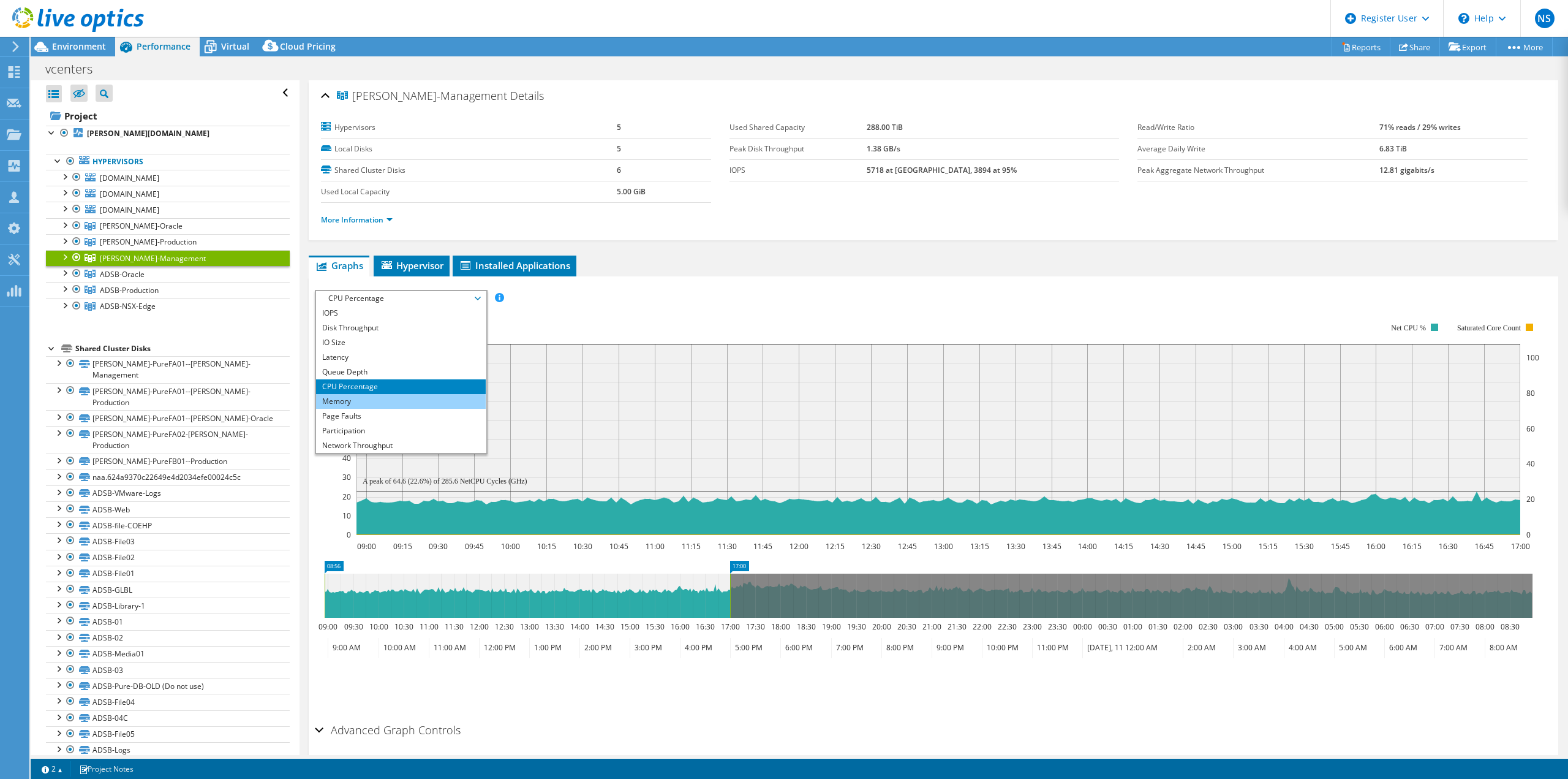
click at [370, 399] on li "Memory" at bounding box center [400, 401] width 170 height 15
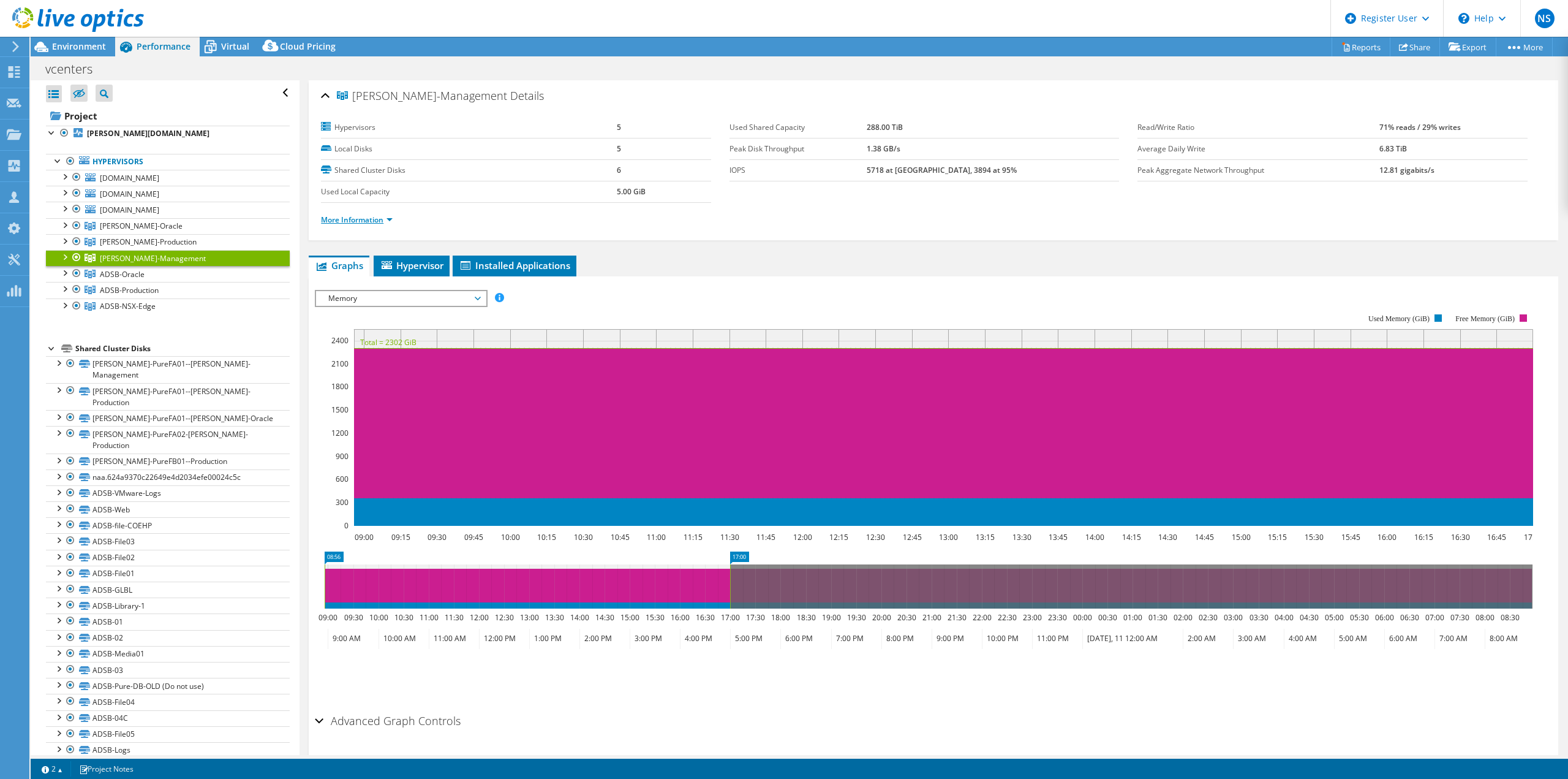
click at [389, 223] on link "More Information" at bounding box center [356, 219] width 72 height 10
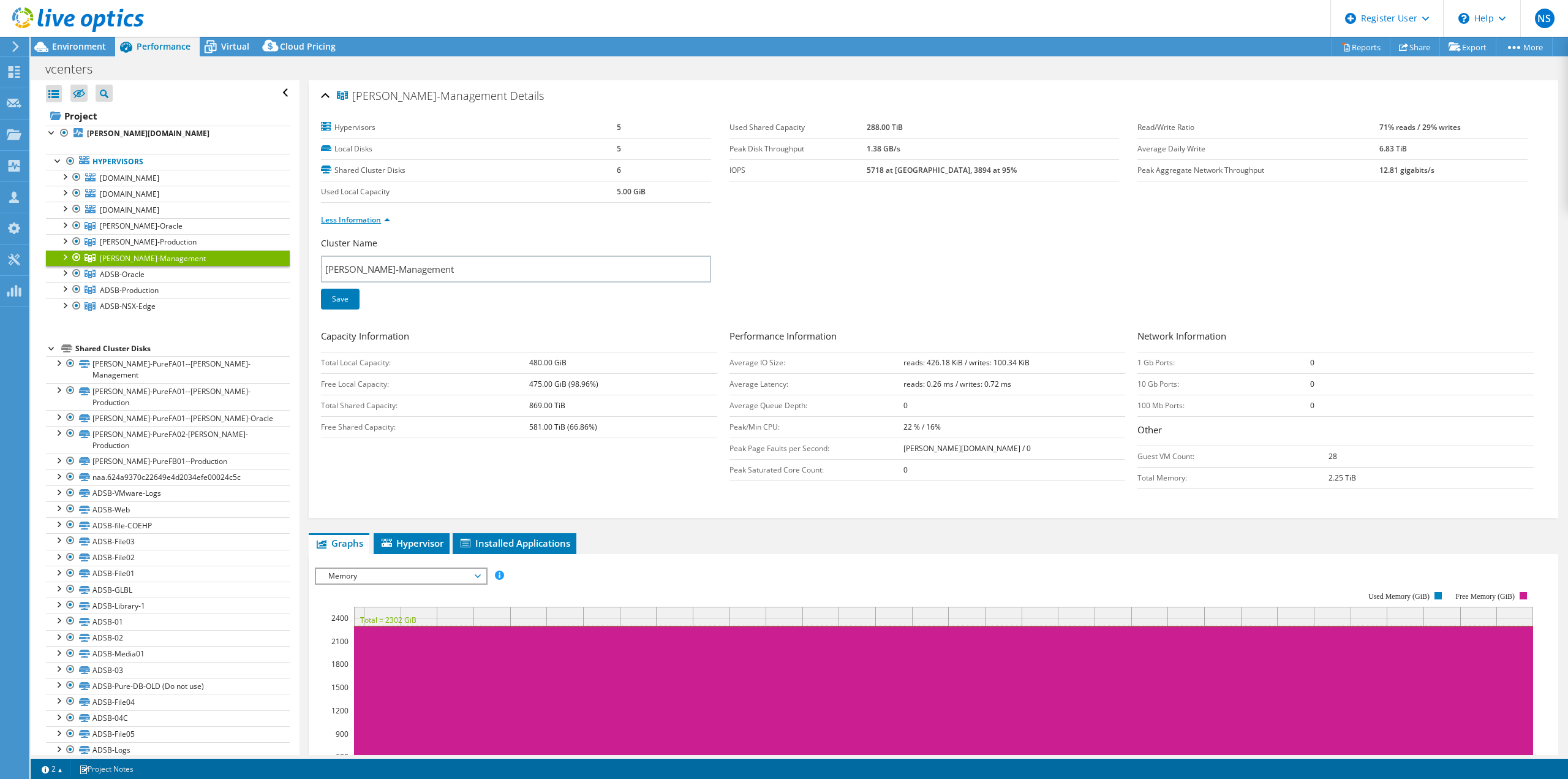
click at [389, 223] on link "Less Information" at bounding box center [355, 219] width 70 height 10
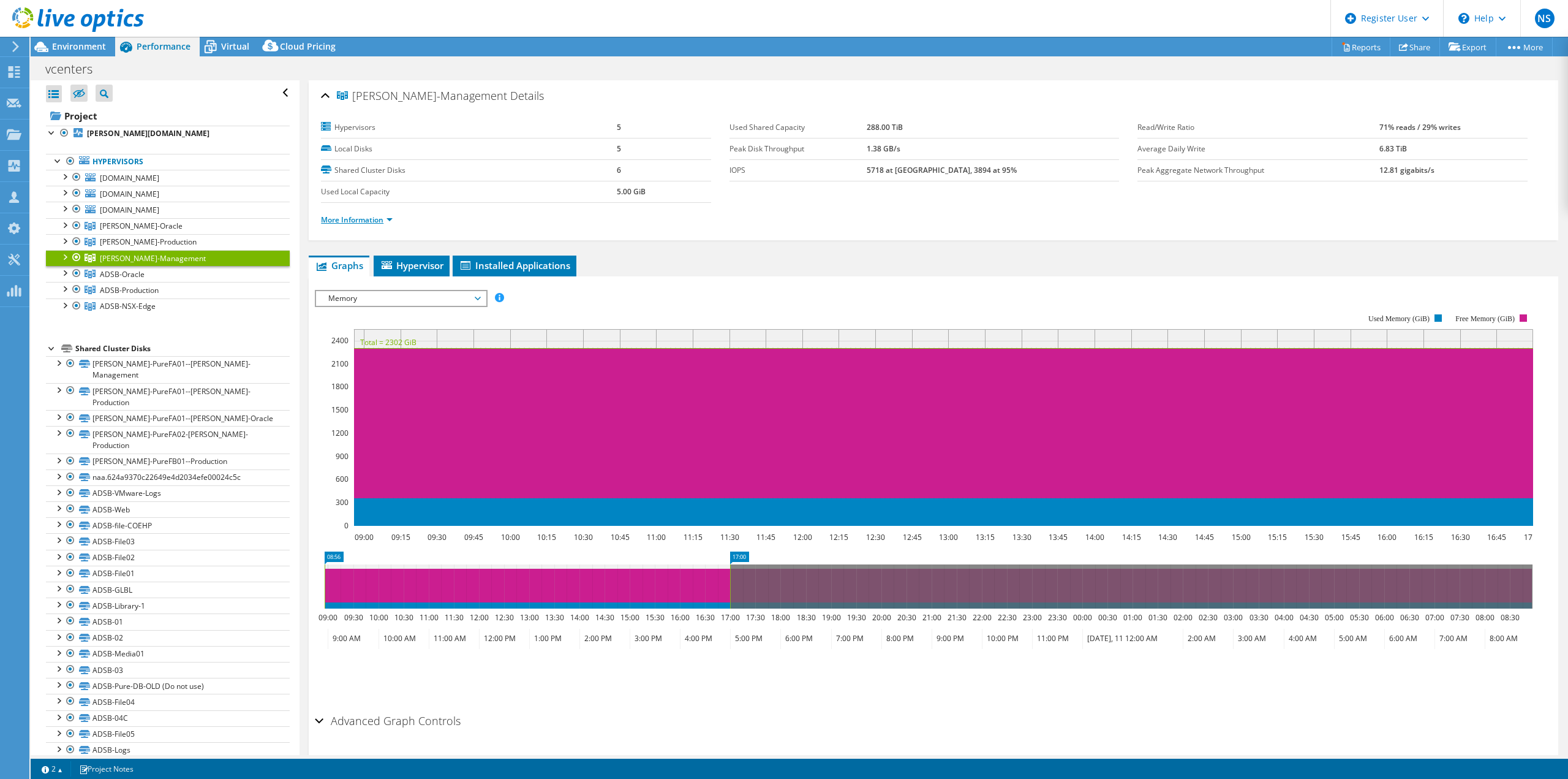
click at [389, 219] on link "More Information" at bounding box center [356, 219] width 72 height 10
click at [65, 255] on div at bounding box center [65, 256] width 13 height 13
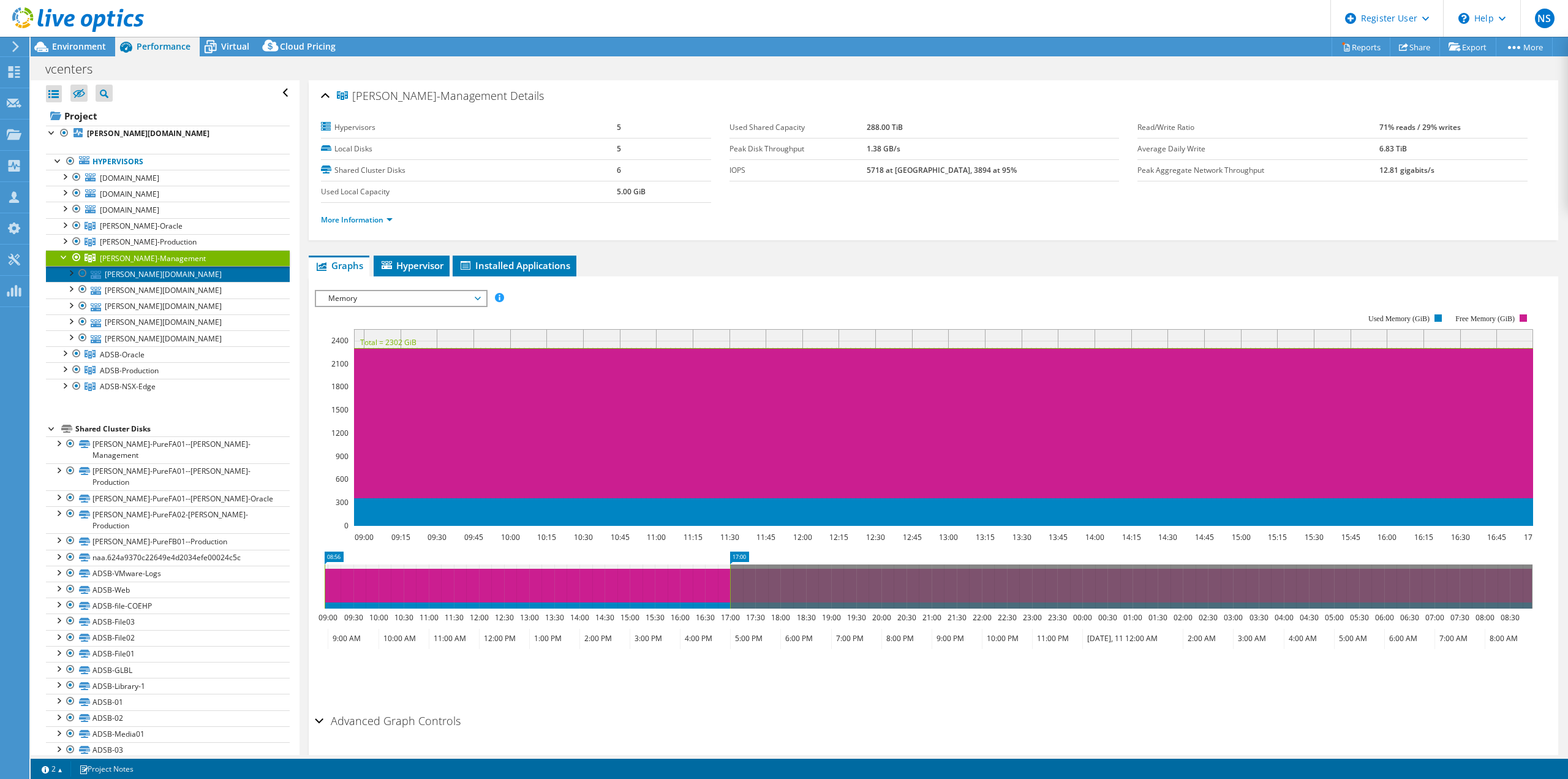
click at [111, 274] on link "[PERSON_NAME][DOMAIN_NAME]" at bounding box center [167, 274] width 244 height 16
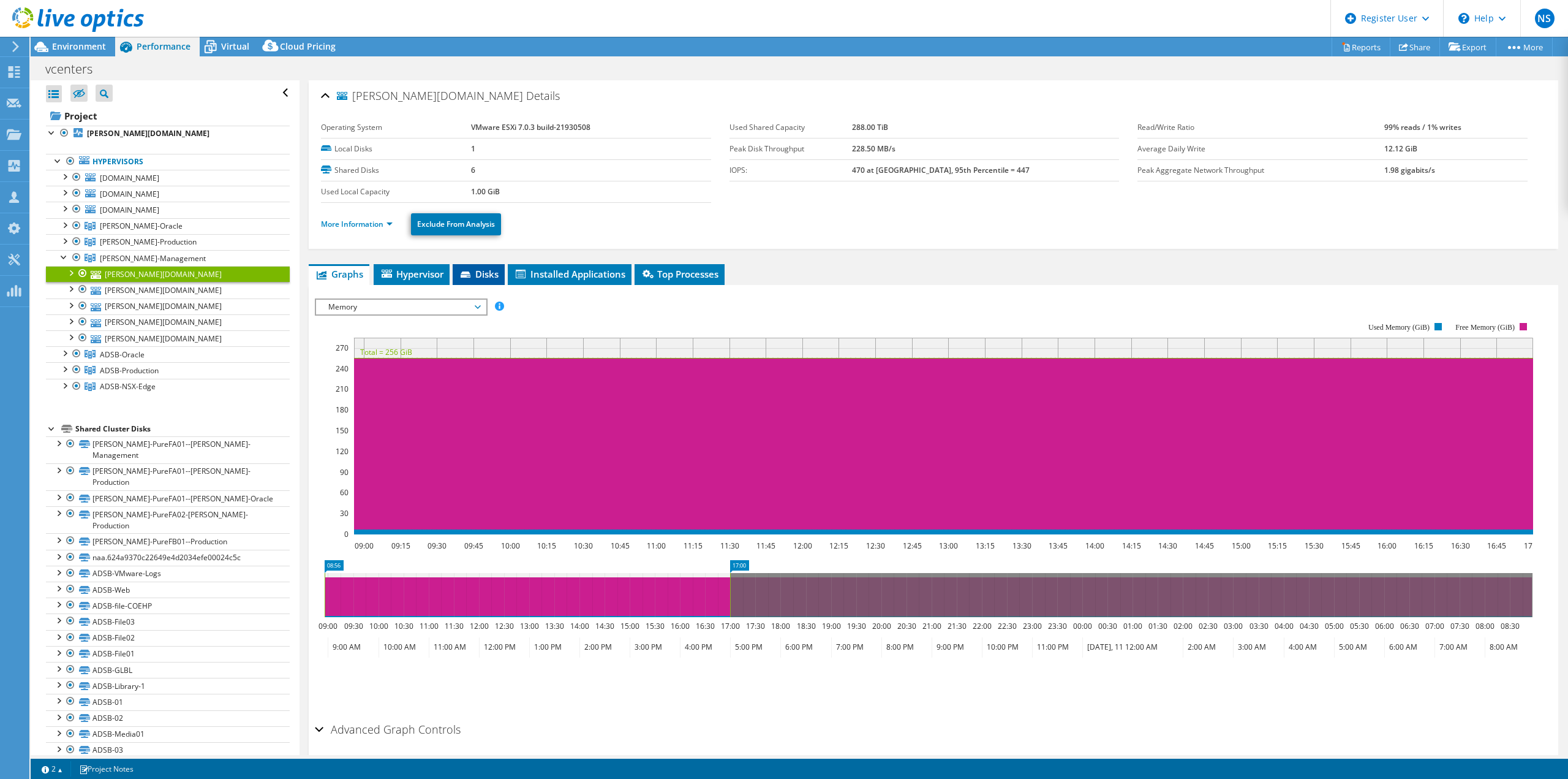
click at [482, 275] on span "Disks" at bounding box center [479, 274] width 39 height 13
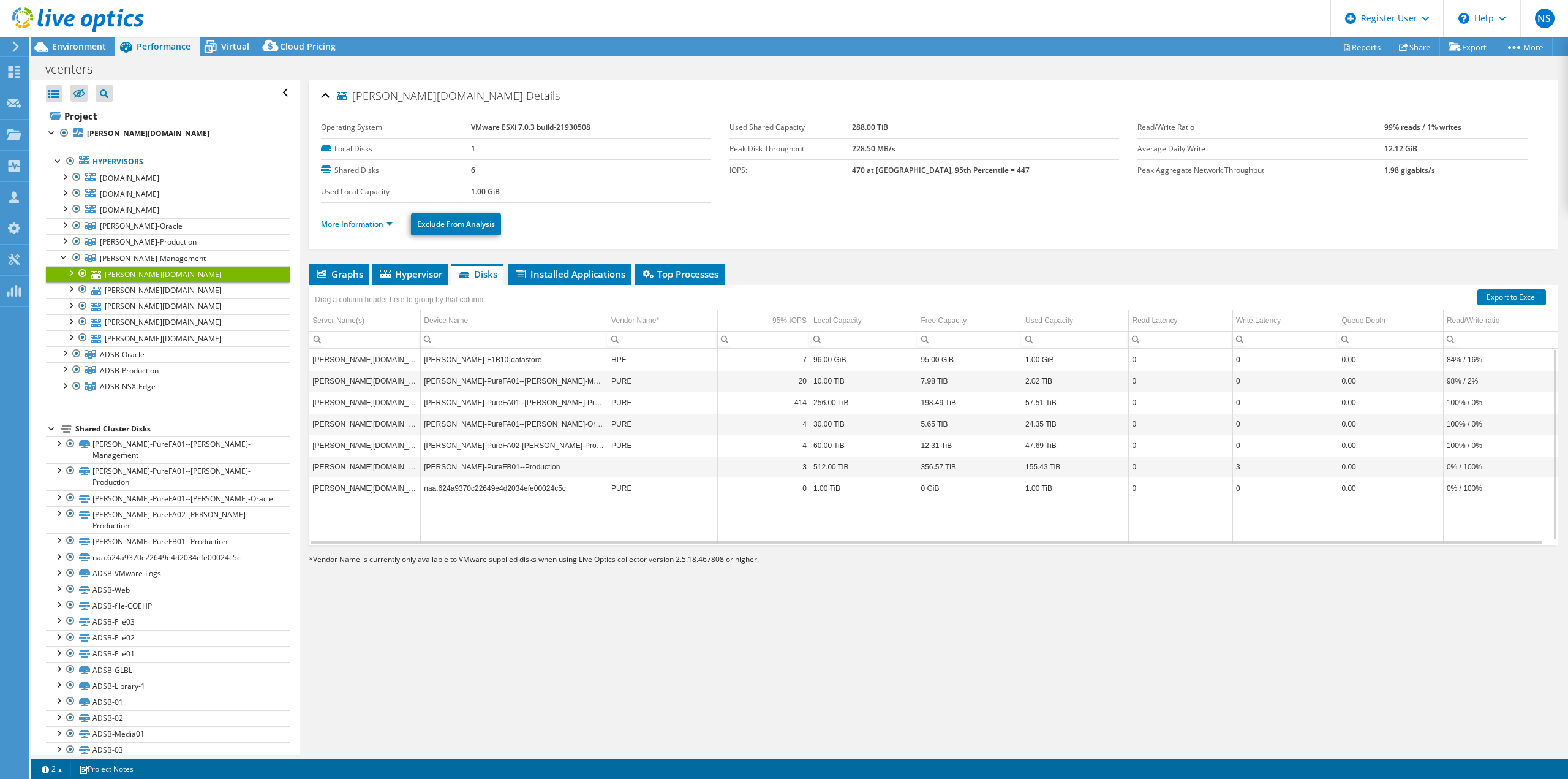
click at [461, 380] on td "[PERSON_NAME]-PureFA01--[PERSON_NAME]-Management" at bounding box center [514, 380] width 187 height 21
click at [62, 239] on div at bounding box center [65, 240] width 13 height 13
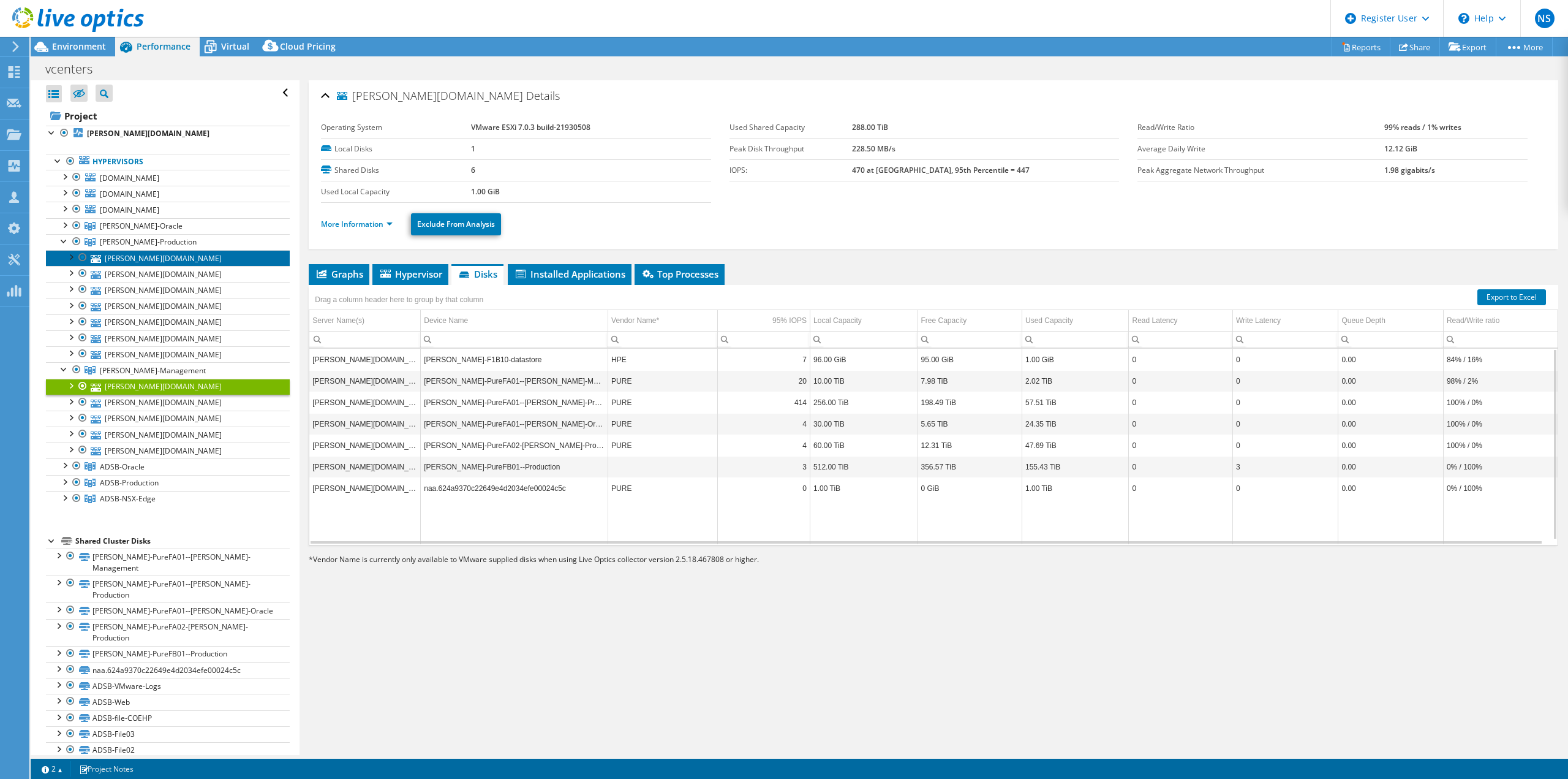
click at [133, 259] on link "[PERSON_NAME][DOMAIN_NAME]" at bounding box center [167, 258] width 244 height 16
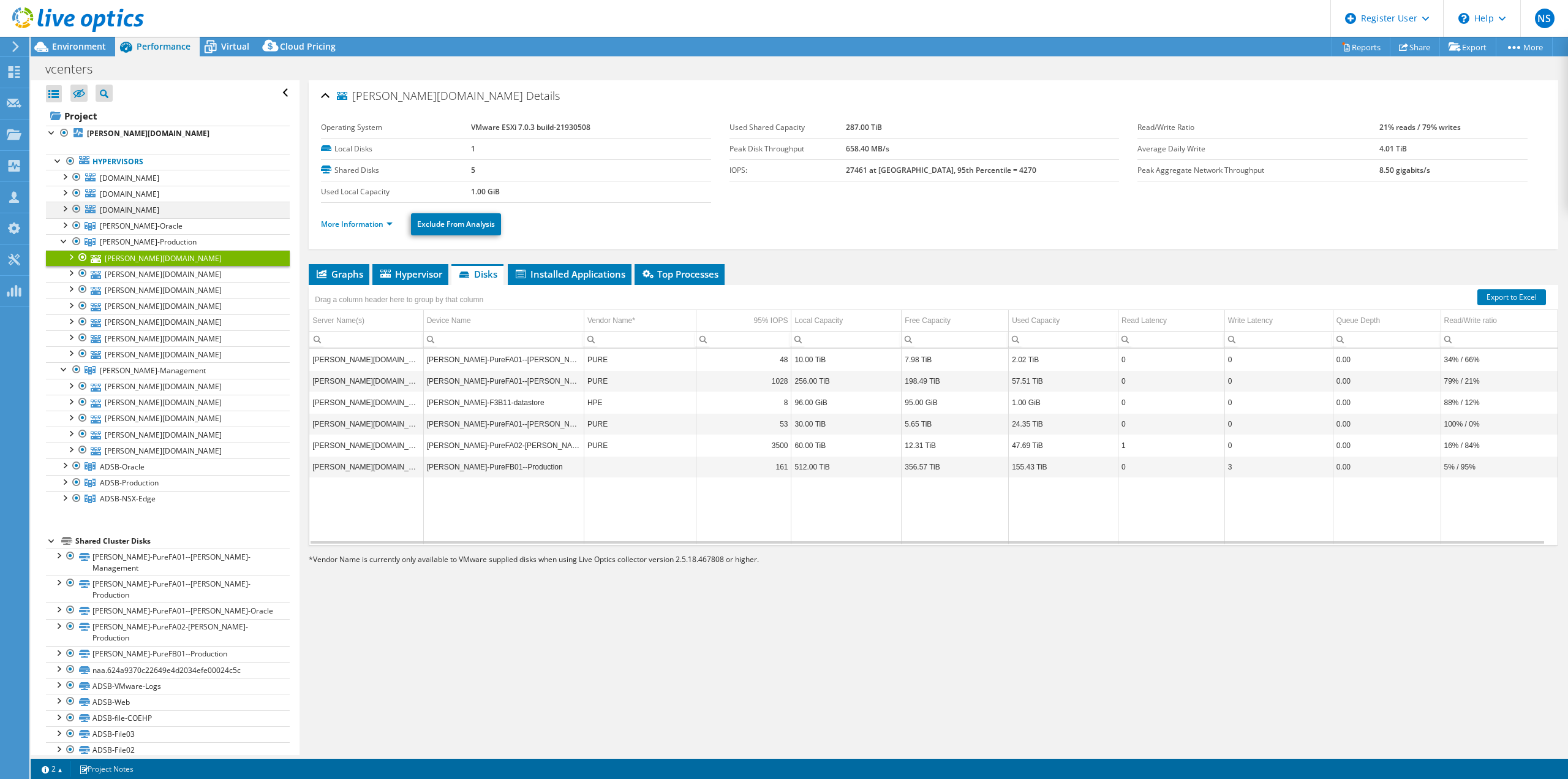
click at [66, 209] on div at bounding box center [65, 208] width 13 height 13
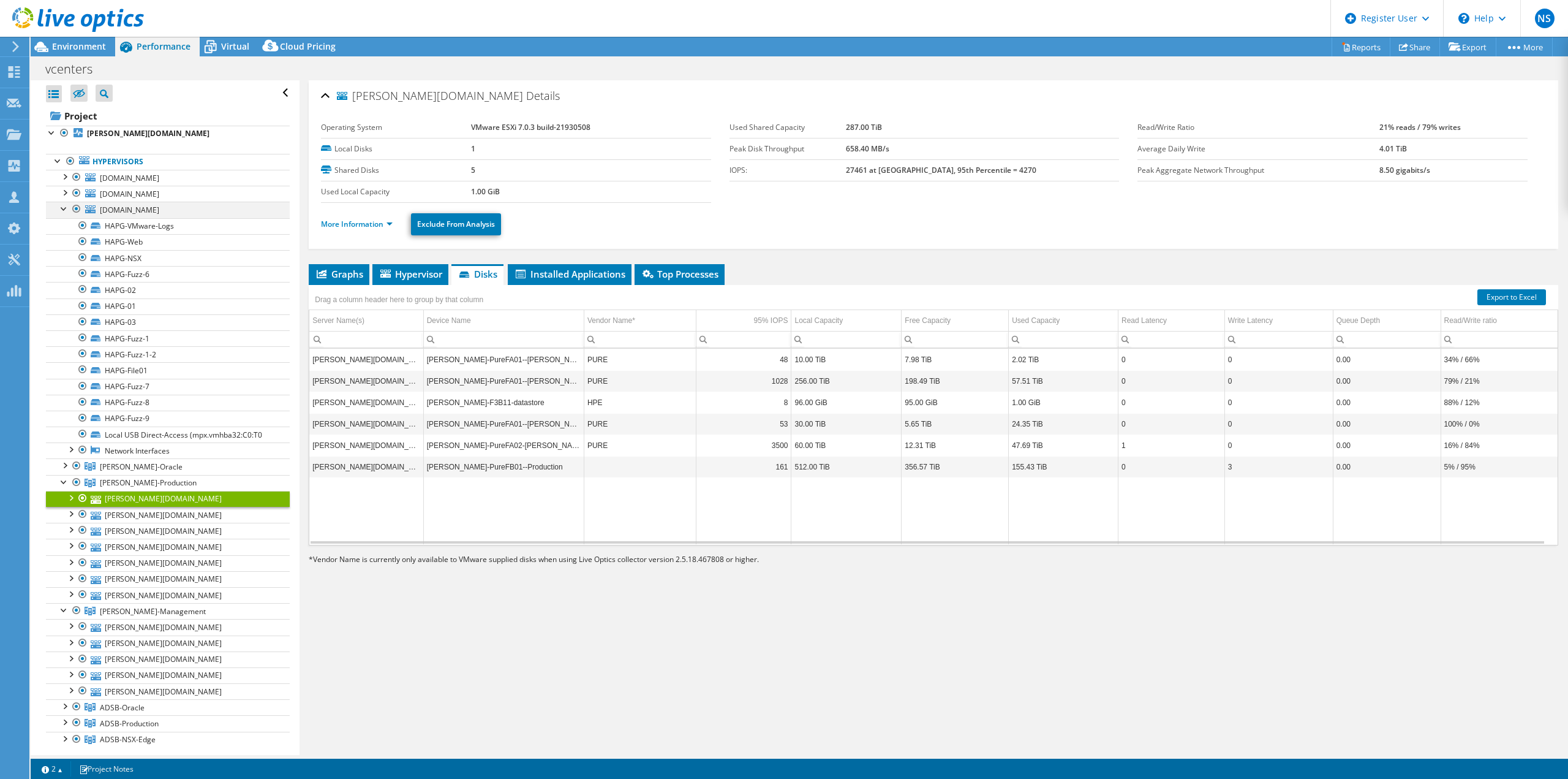
click at [66, 209] on div at bounding box center [65, 208] width 13 height 13
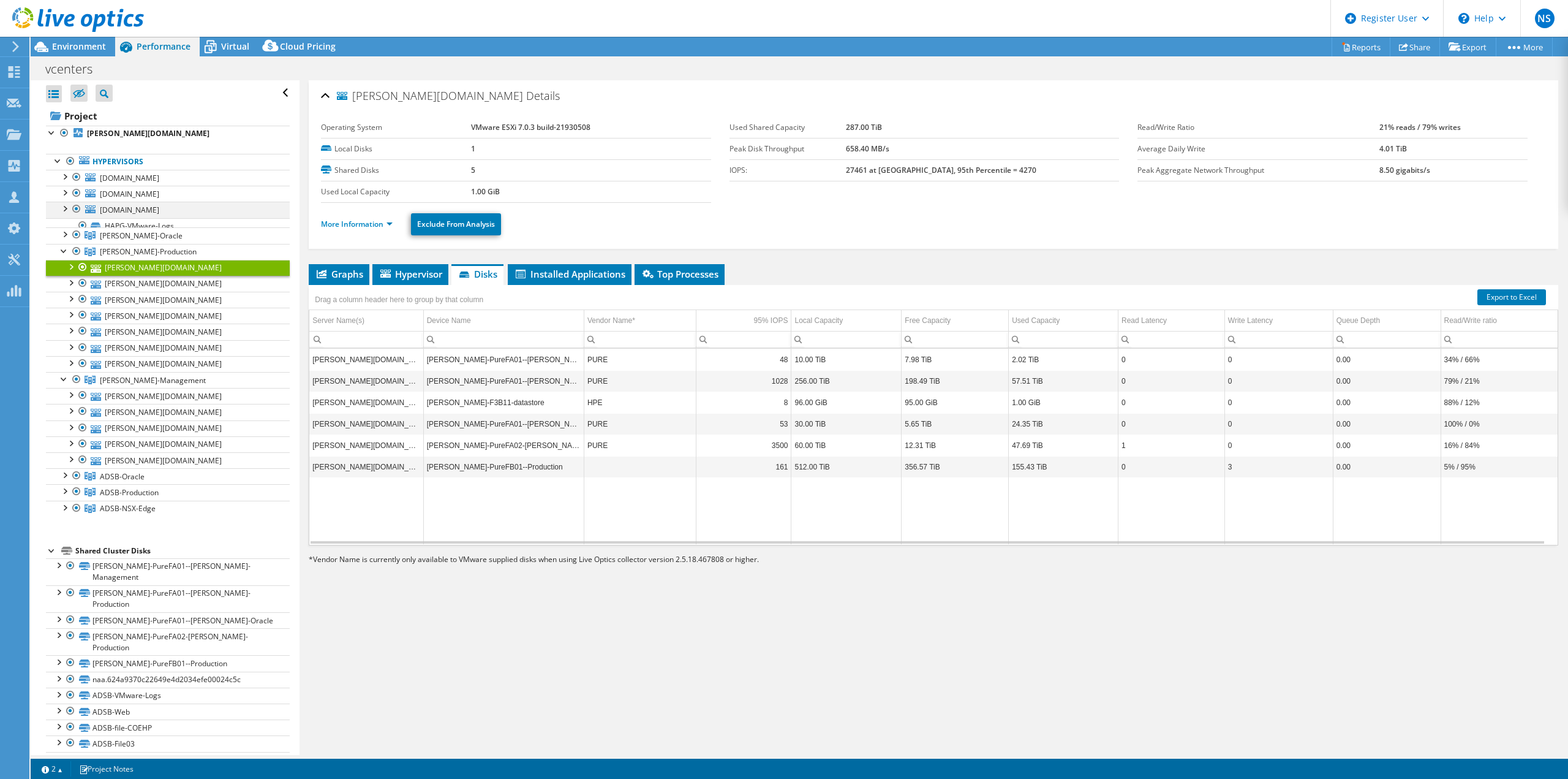
click at [66, 209] on div at bounding box center [65, 208] width 13 height 13
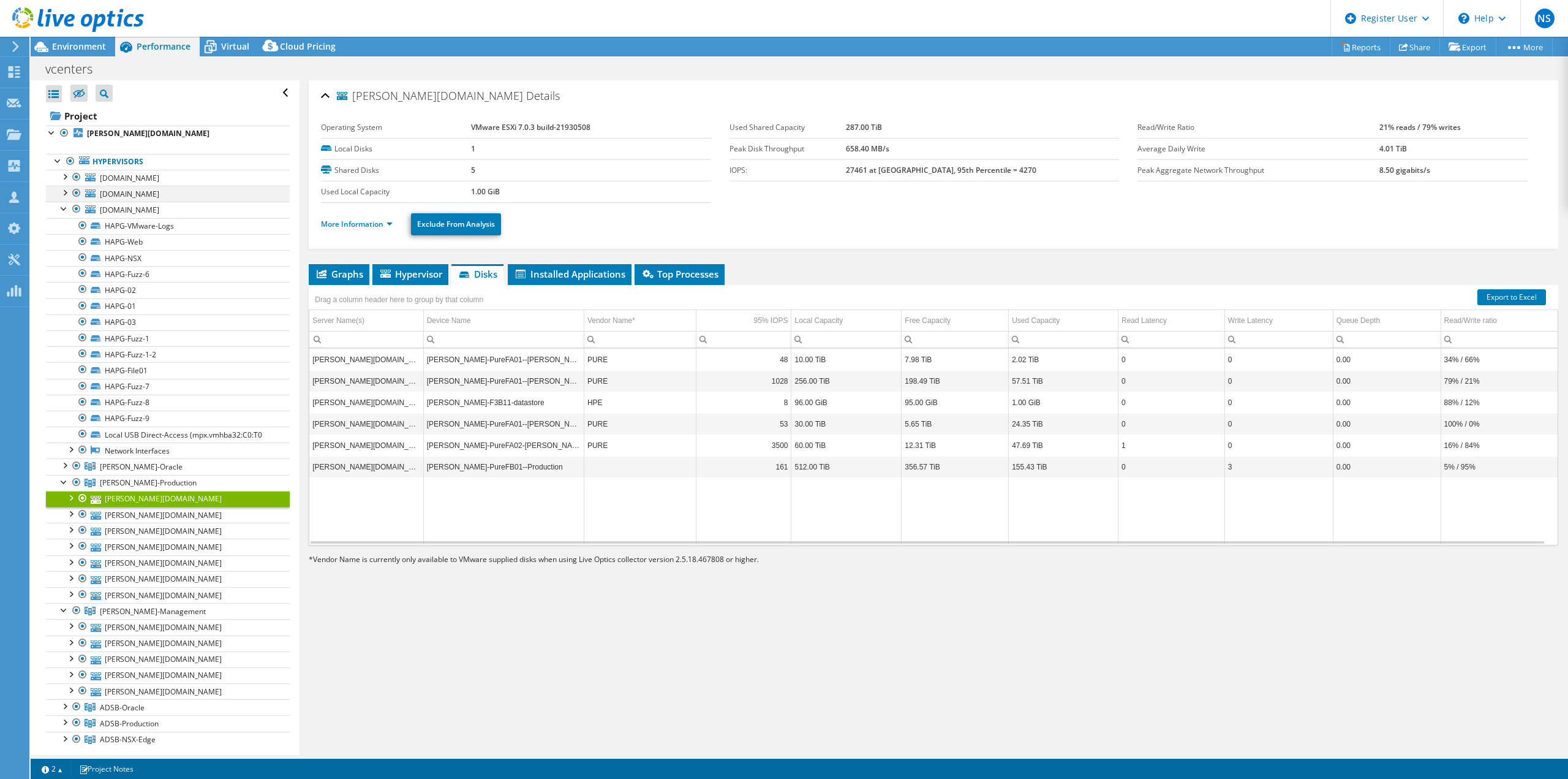
click at [65, 189] on div at bounding box center [65, 192] width 13 height 13
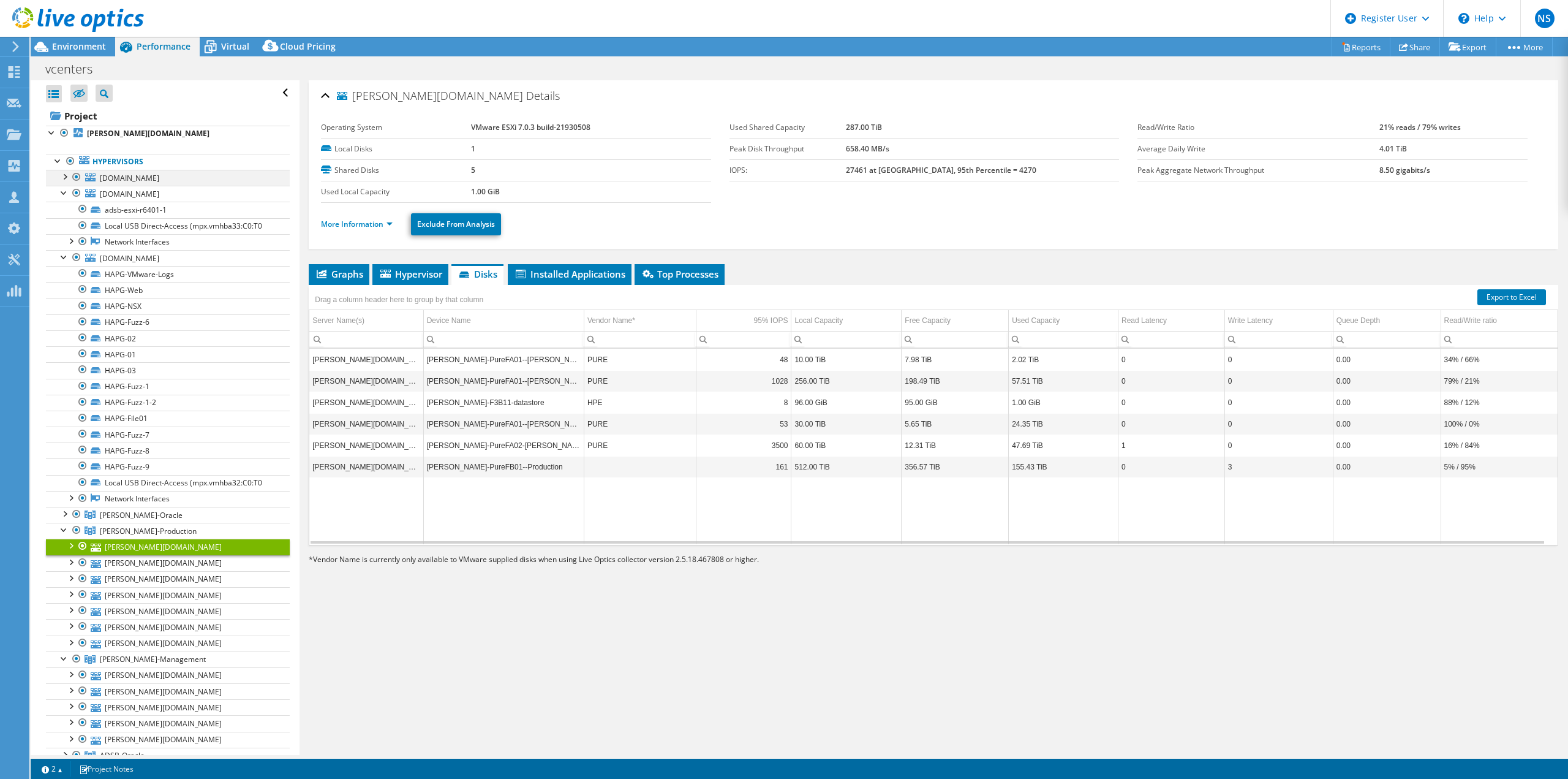
click at [65, 179] on div at bounding box center [65, 176] width 13 height 13
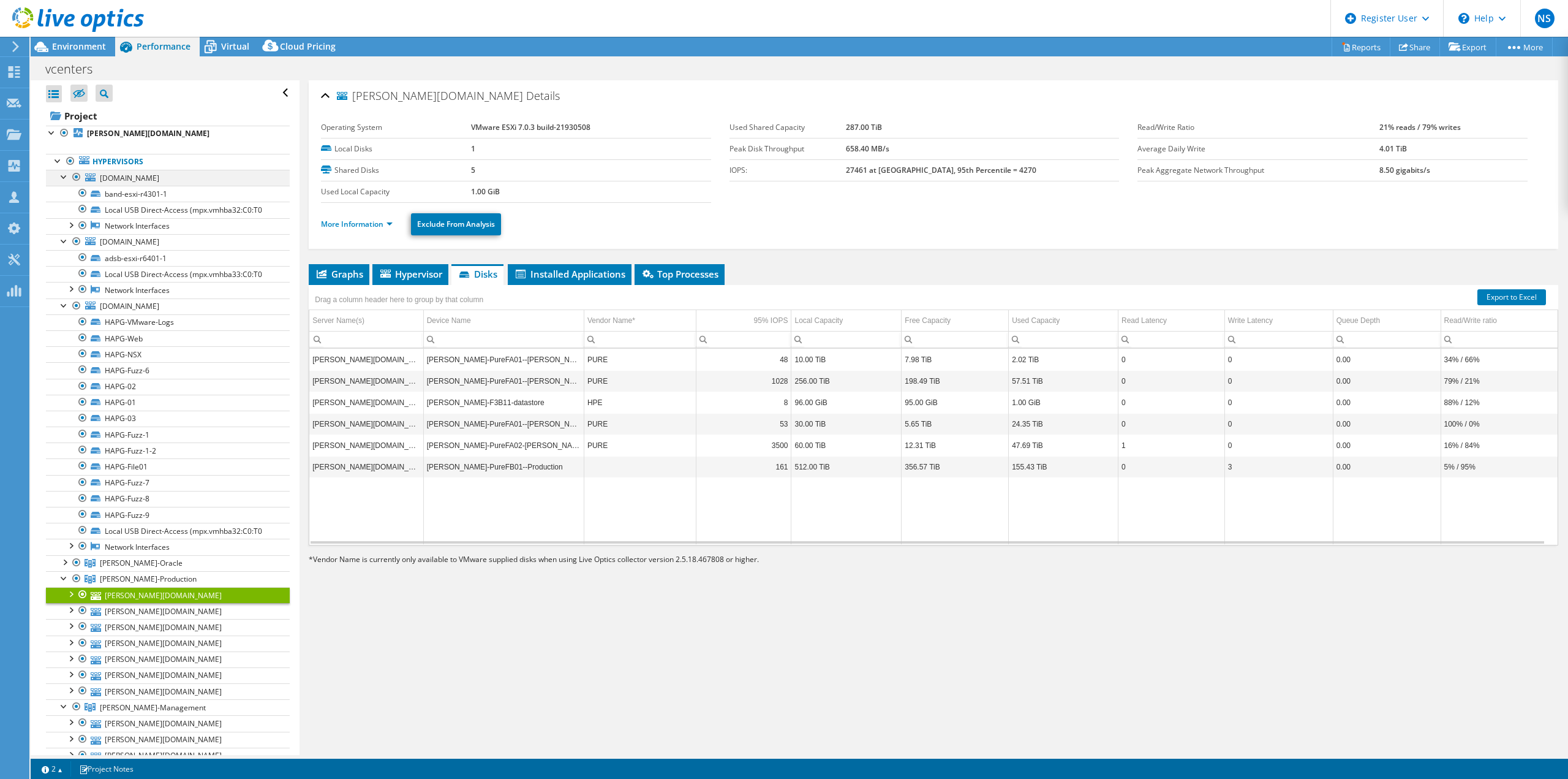
click at [65, 179] on div at bounding box center [65, 176] width 13 height 13
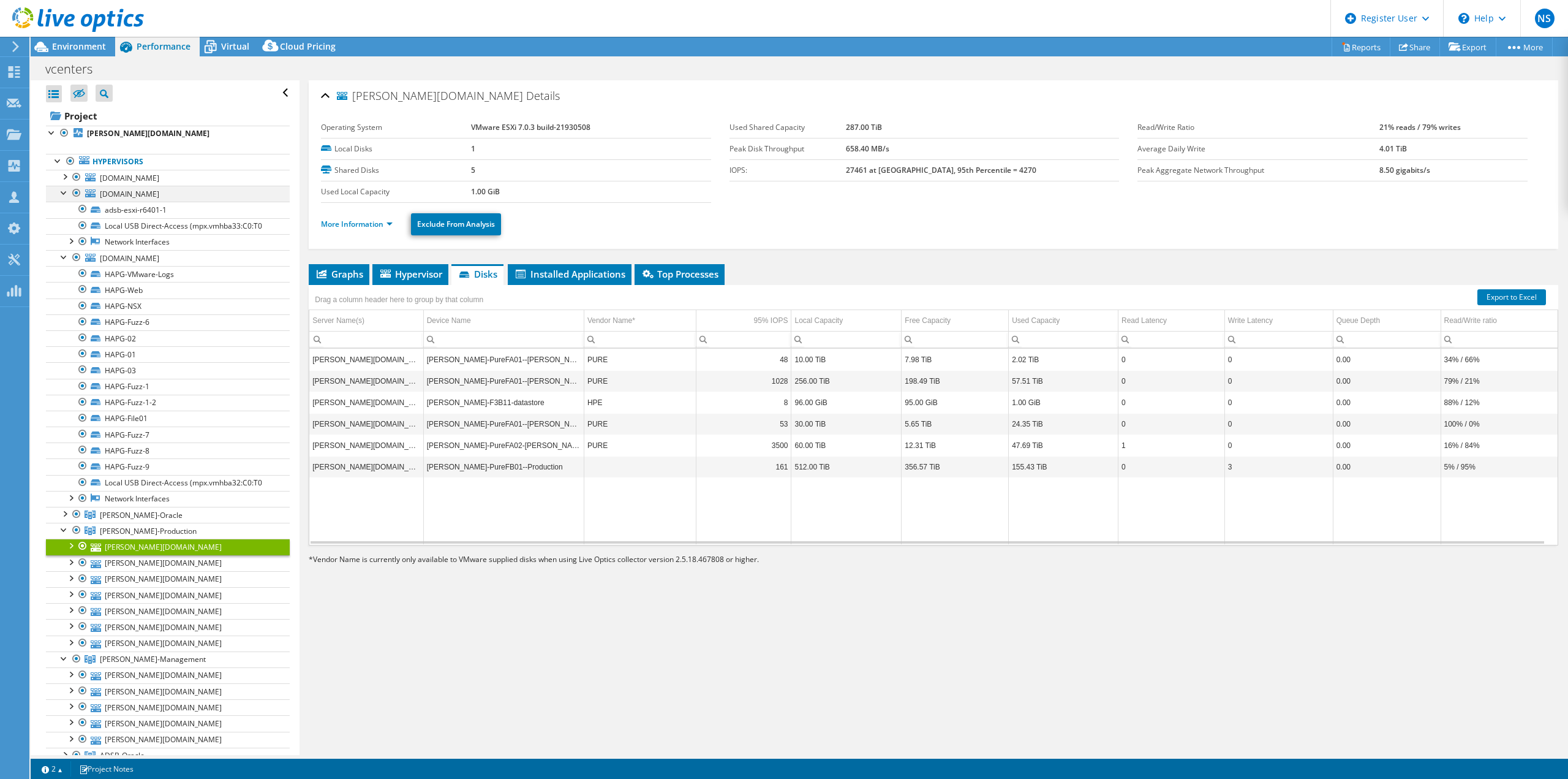
click at [67, 193] on div at bounding box center [65, 192] width 13 height 13
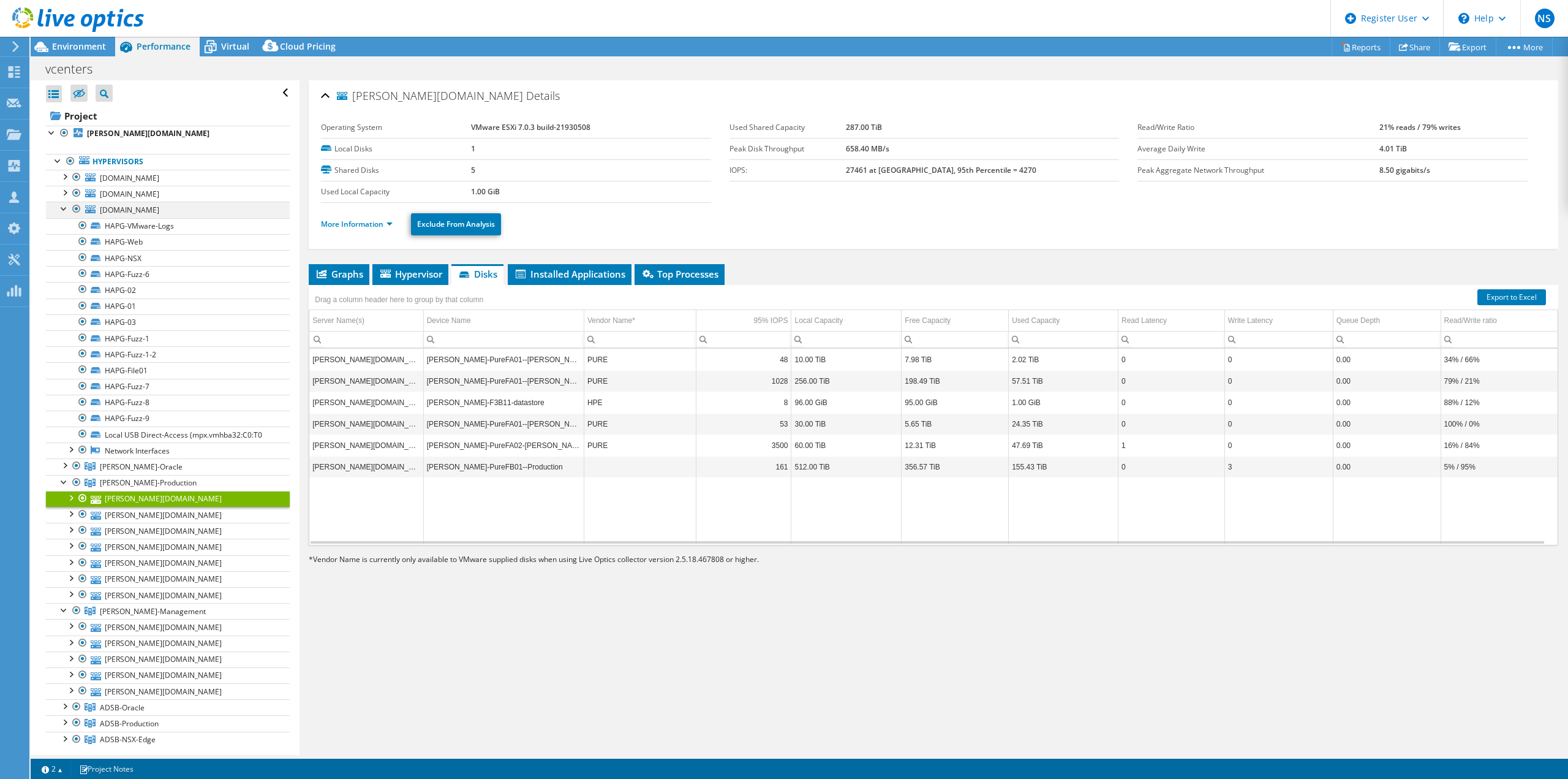
click at [64, 207] on div at bounding box center [65, 208] width 13 height 13
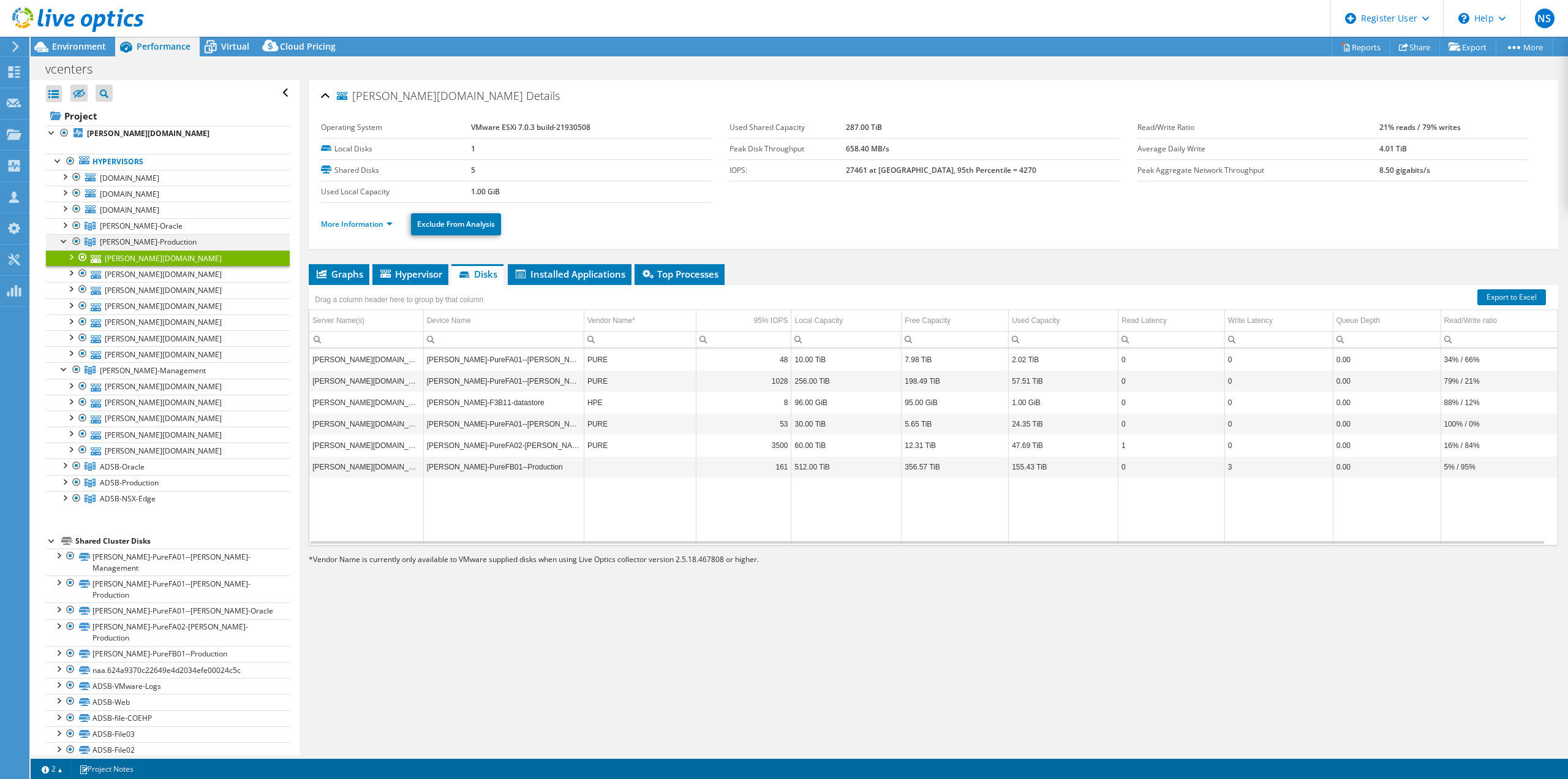
click at [66, 240] on div at bounding box center [65, 240] width 13 height 13
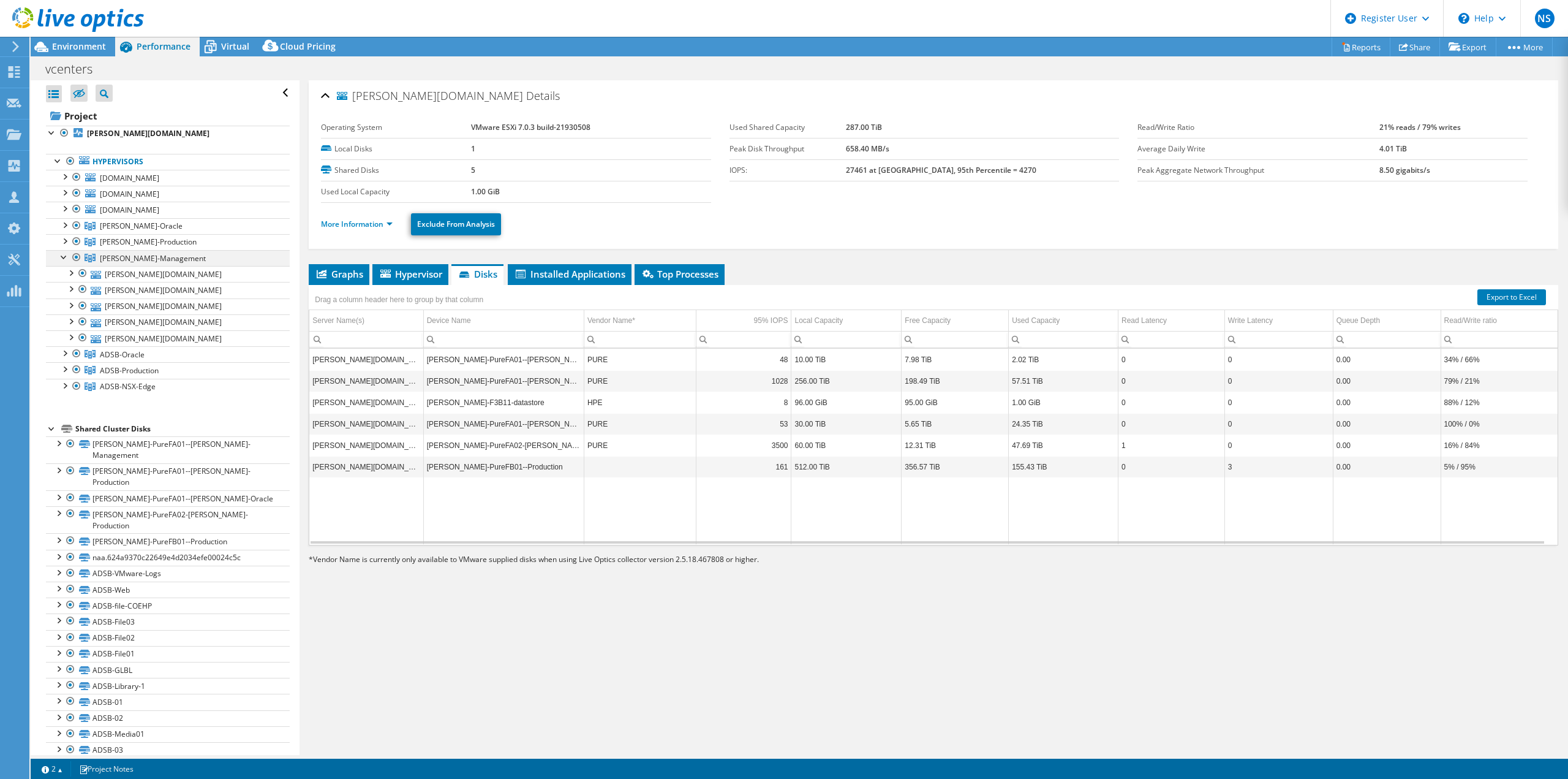
click at [63, 257] on div at bounding box center [65, 256] width 13 height 13
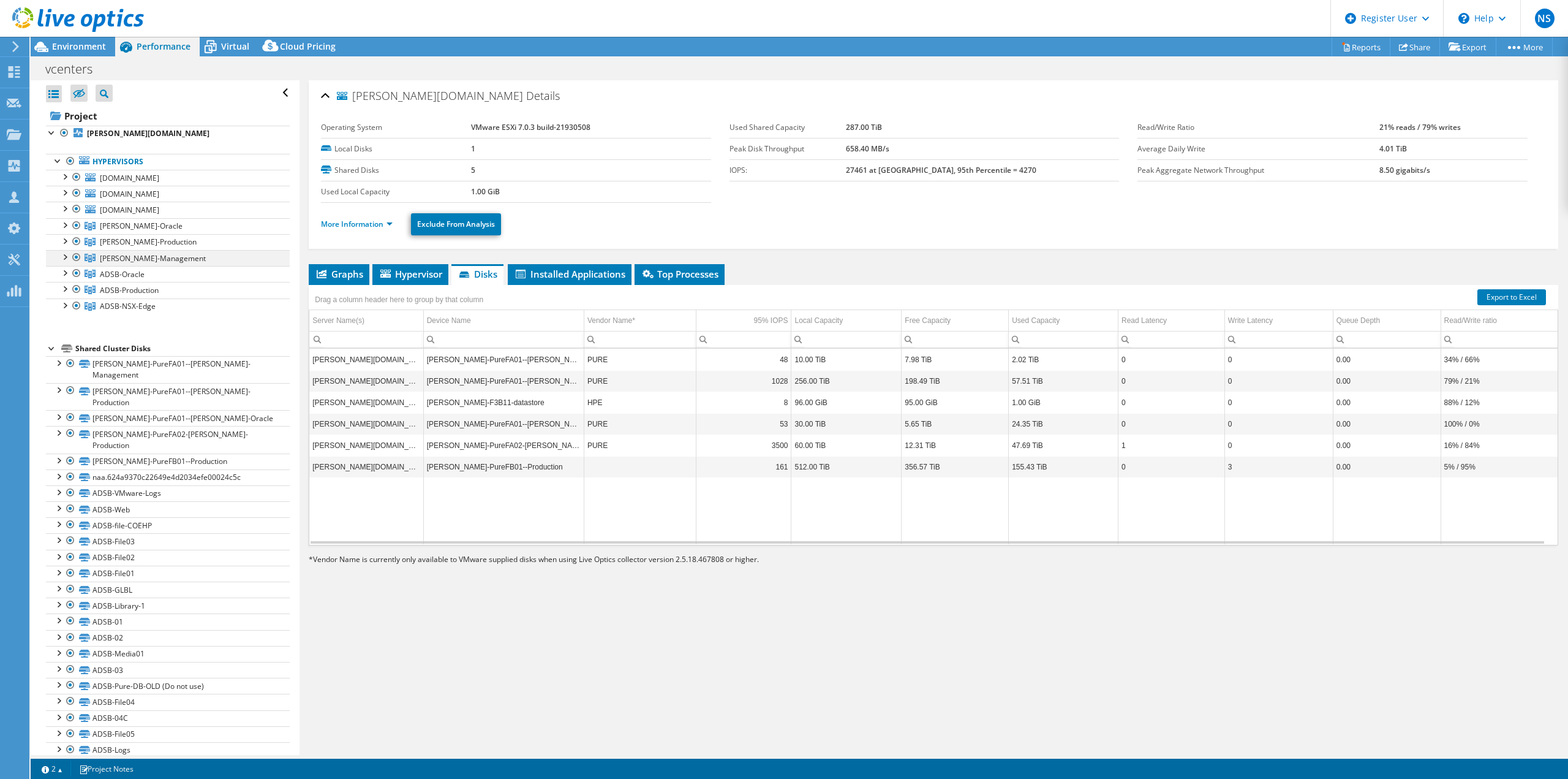
click at [63, 257] on div at bounding box center [65, 256] width 13 height 13
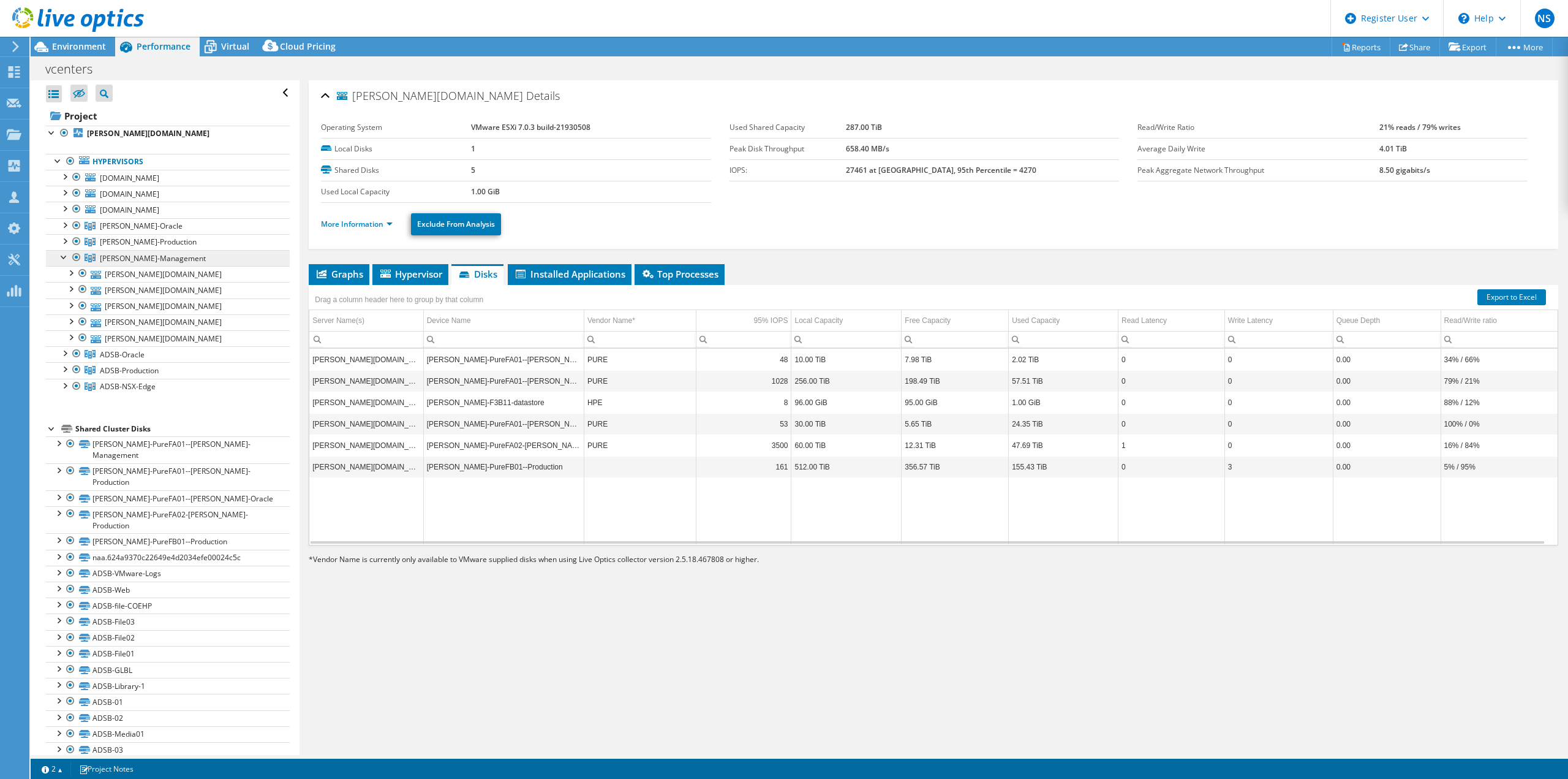
click at [122, 260] on span "[PERSON_NAME]-Management" at bounding box center [152, 258] width 106 height 10
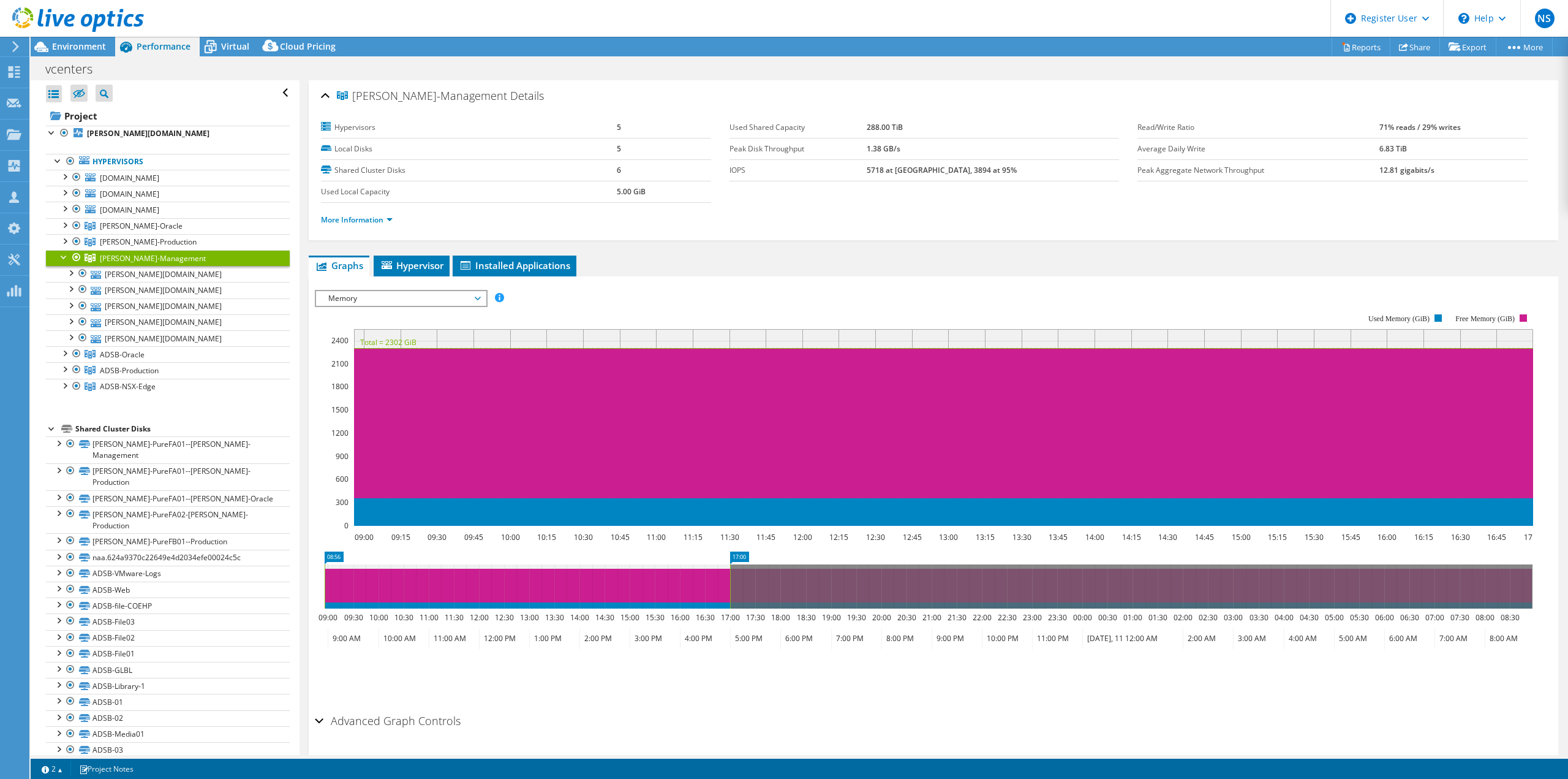
click at [429, 295] on span "Memory" at bounding box center [400, 298] width 157 height 15
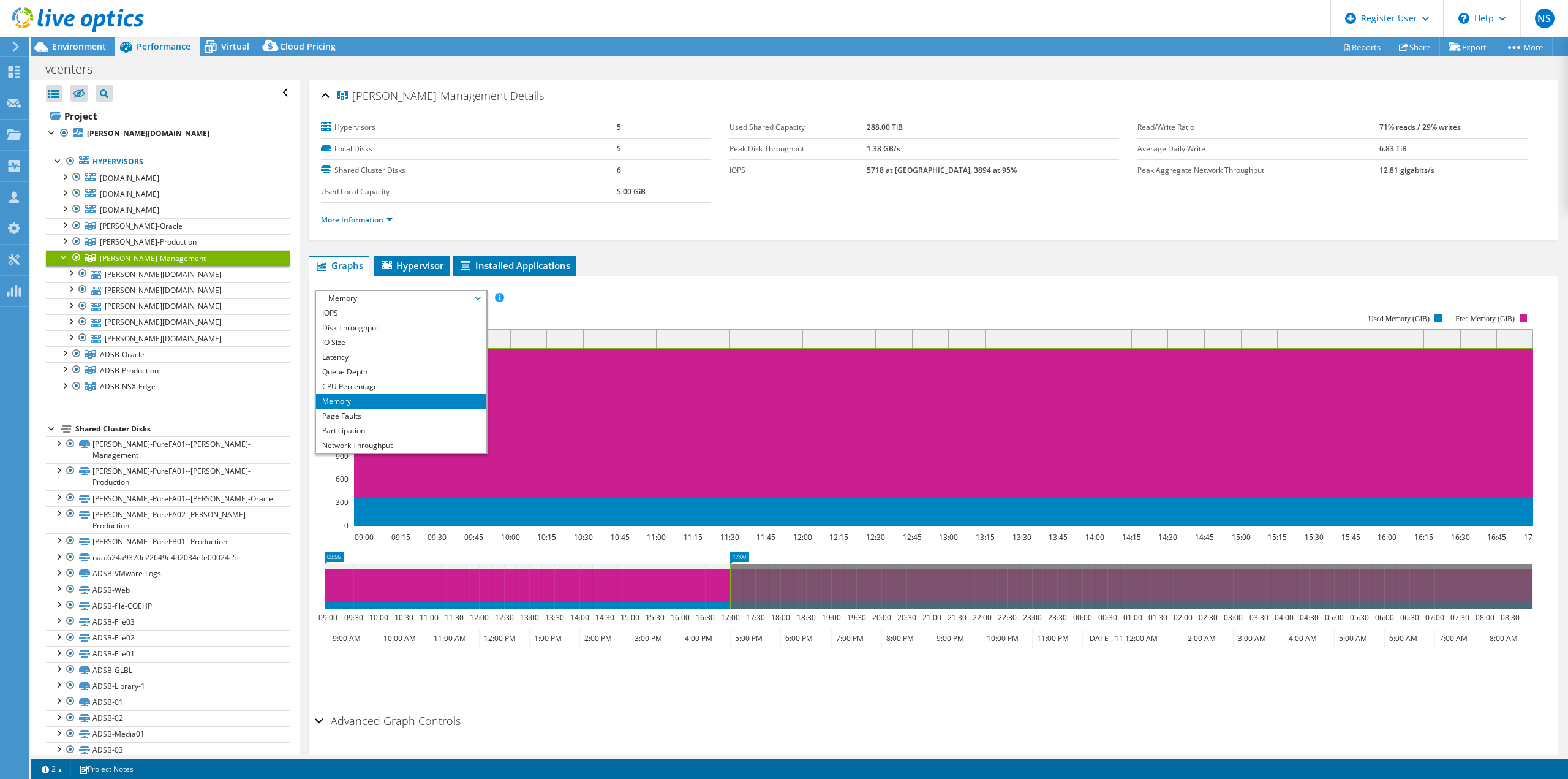
click at [931, 295] on div "IOPS Disk Throughput IO Size Latency Queue Depth CPU Percentage Memory Page Fau…" at bounding box center [934, 298] width 1238 height 17
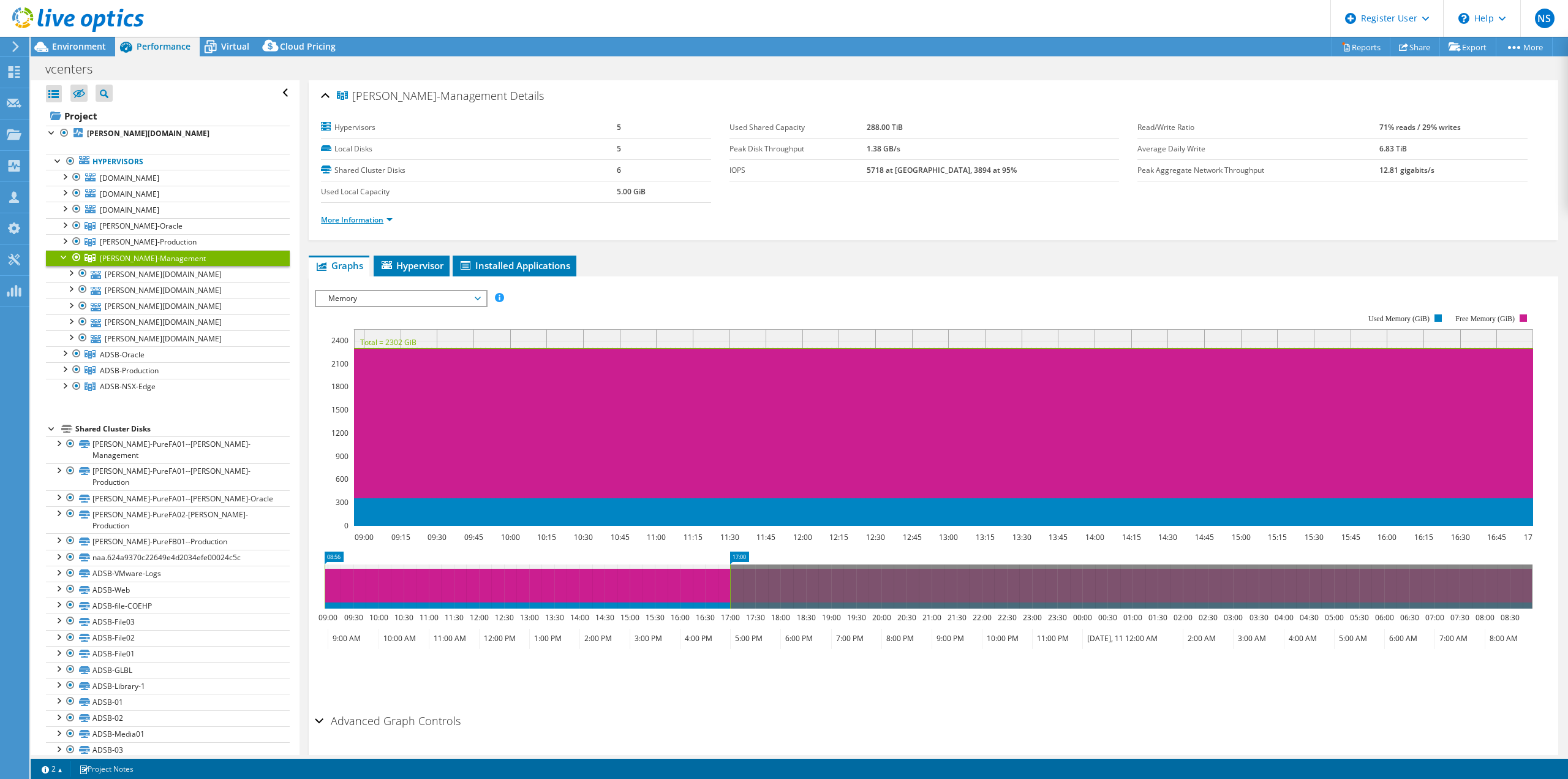
click at [390, 223] on link "More Information" at bounding box center [356, 219] width 72 height 10
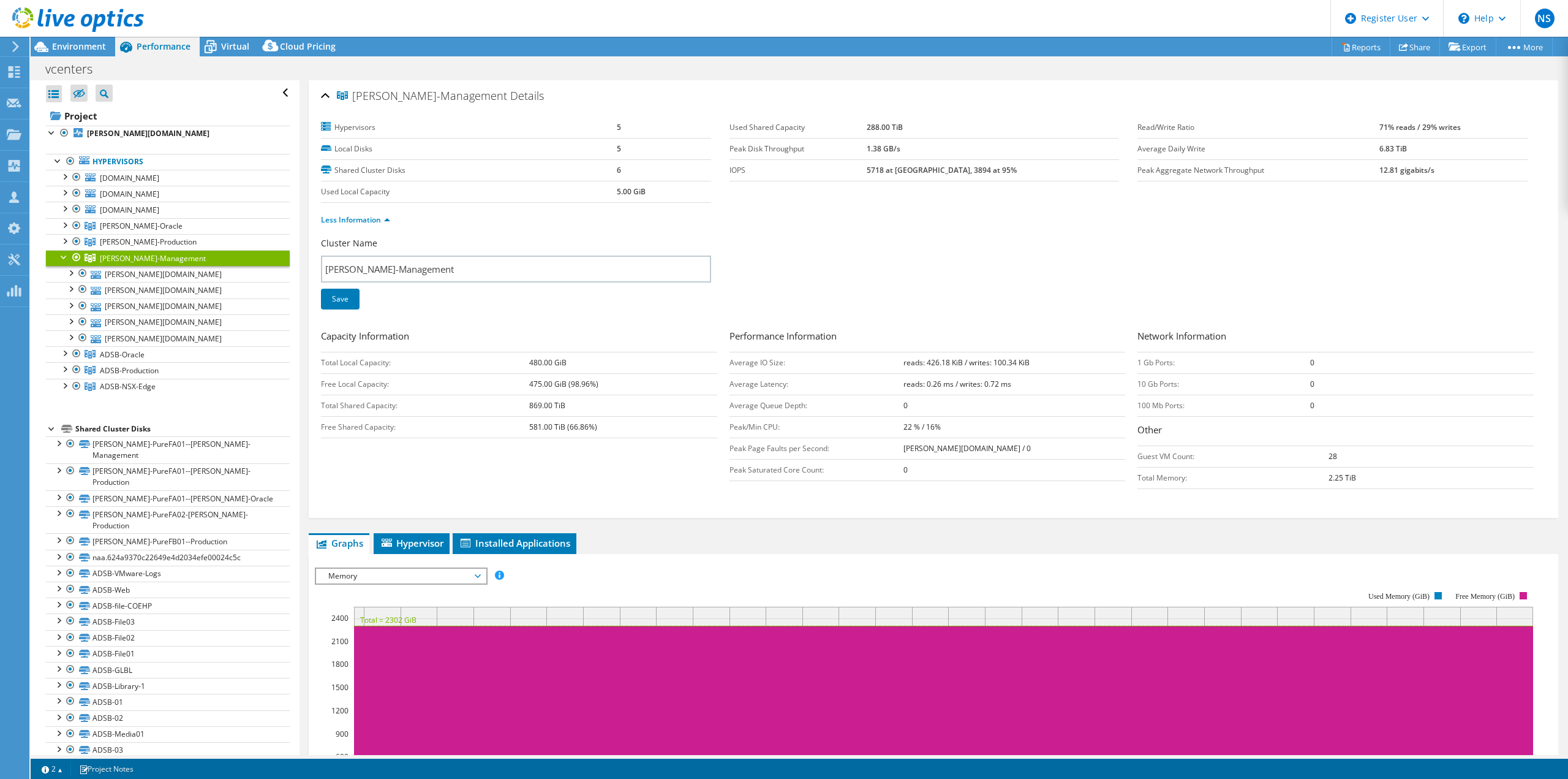
drag, startPoint x: 953, startPoint y: 126, endPoint x: 904, endPoint y: 129, distance: 49.1
click at [904, 129] on tr "Used Shared Capacity 288.00 TiB" at bounding box center [925, 127] width 390 height 21
click at [940, 129] on td "288.00 TiB" at bounding box center [993, 127] width 253 height 21
click at [940, 128] on td "288.00 TiB" at bounding box center [993, 127] width 253 height 21
click at [940, 130] on td "288.00 TiB" at bounding box center [993, 127] width 253 height 21
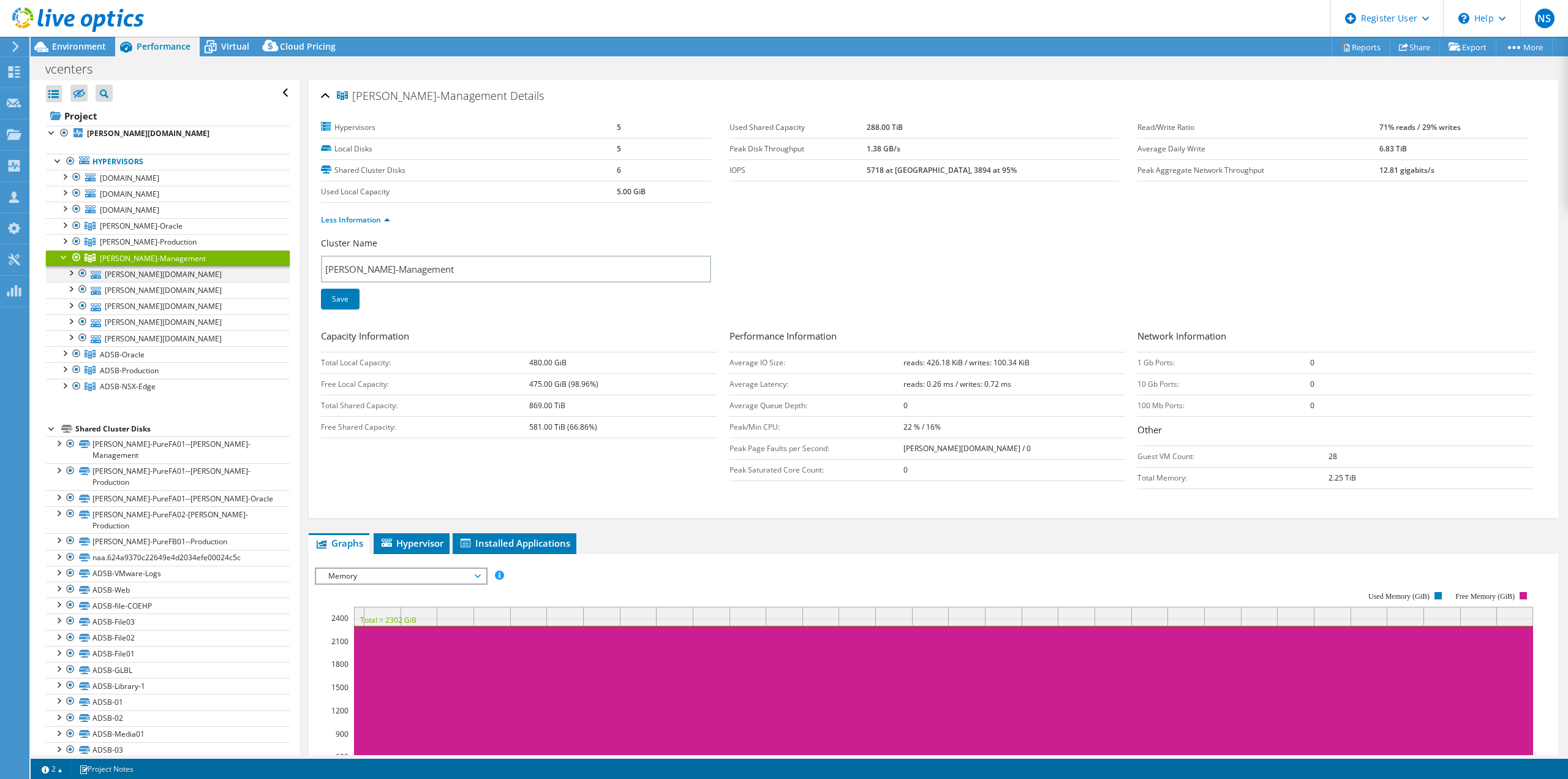
click at [67, 272] on div at bounding box center [70, 273] width 13 height 13
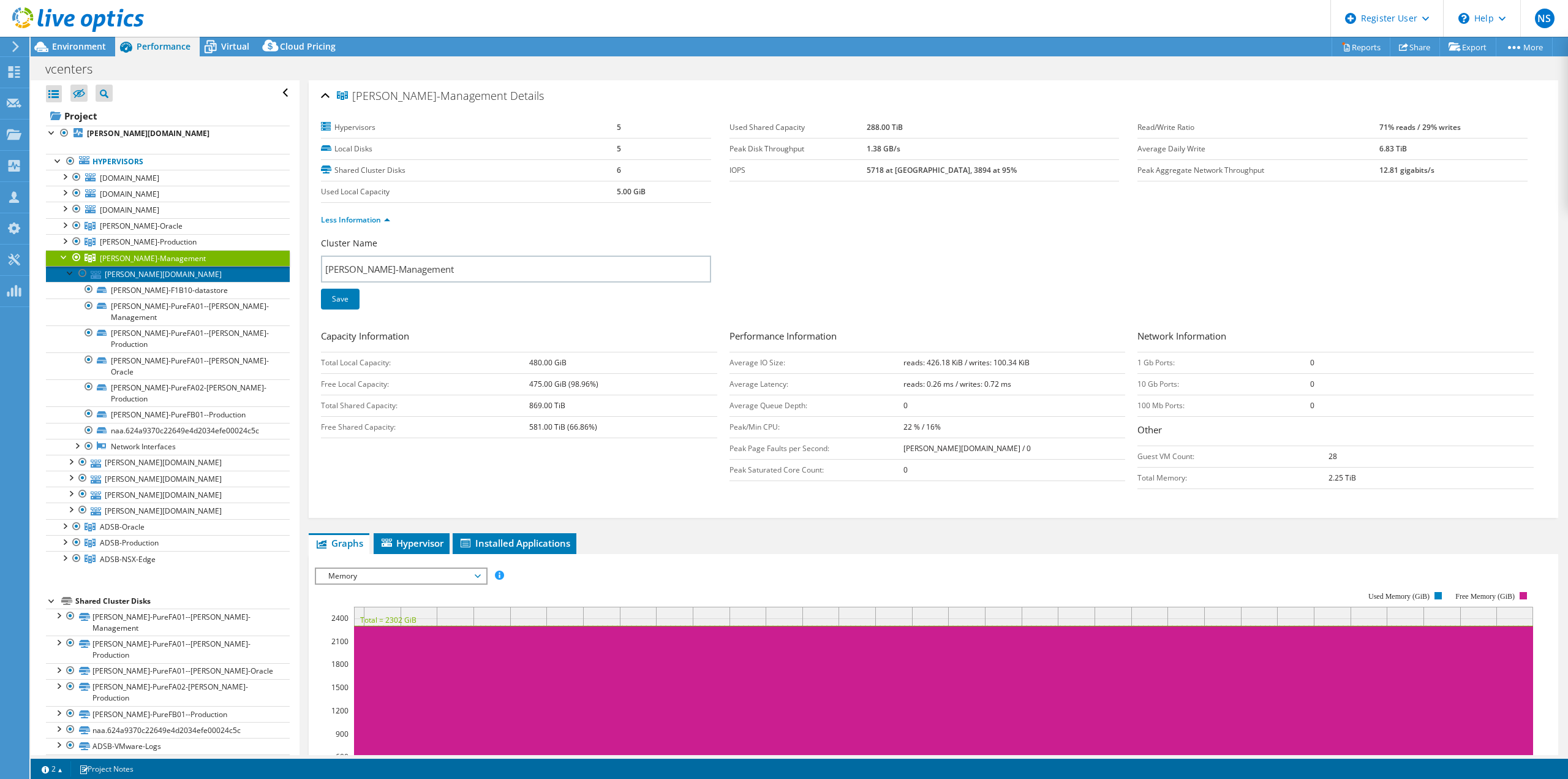
click at [157, 275] on link "[PERSON_NAME][DOMAIN_NAME]" at bounding box center [167, 274] width 244 height 16
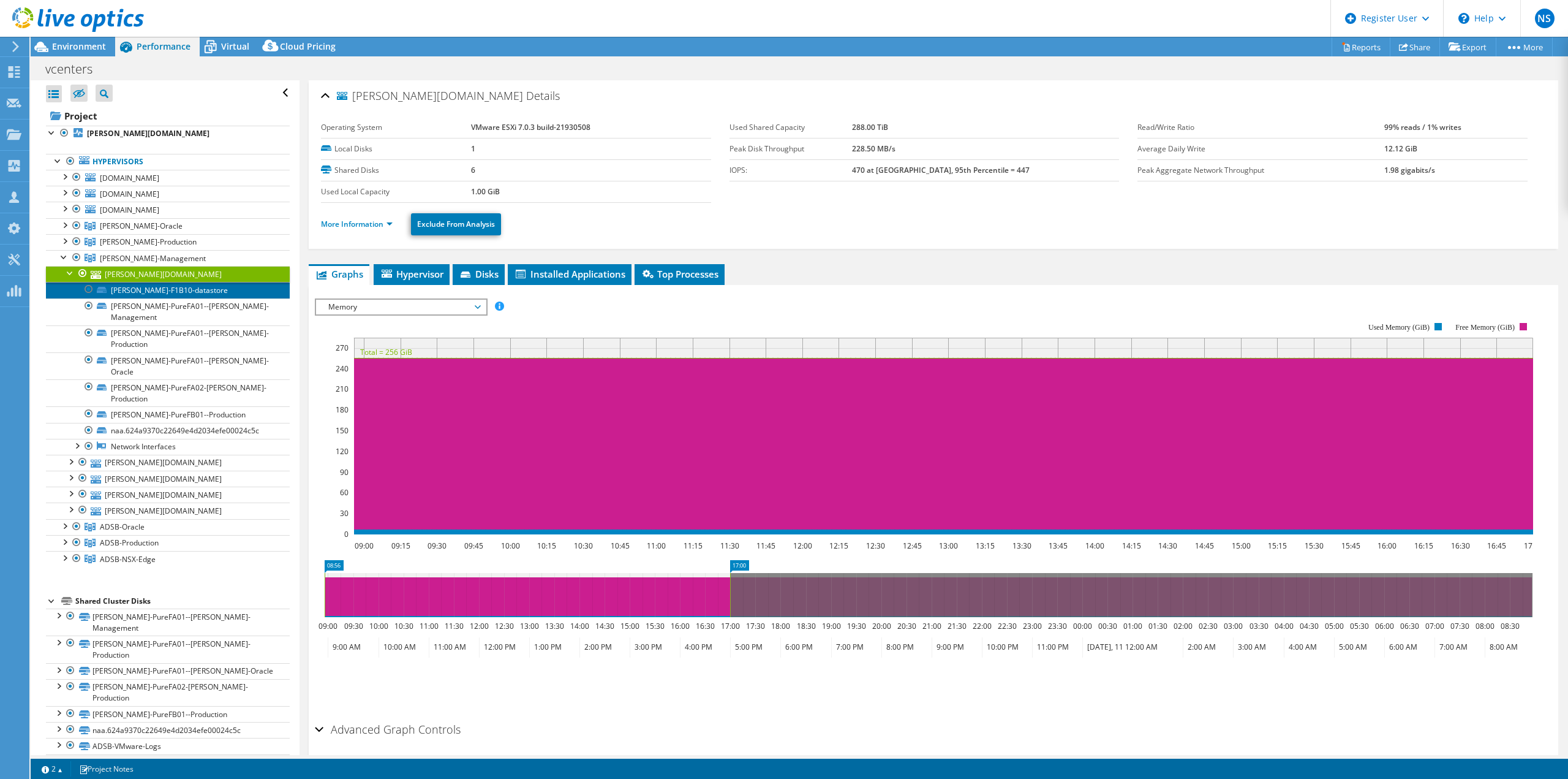
click at [170, 290] on link "[PERSON_NAME]-F1B10-datastore" at bounding box center [167, 290] width 244 height 16
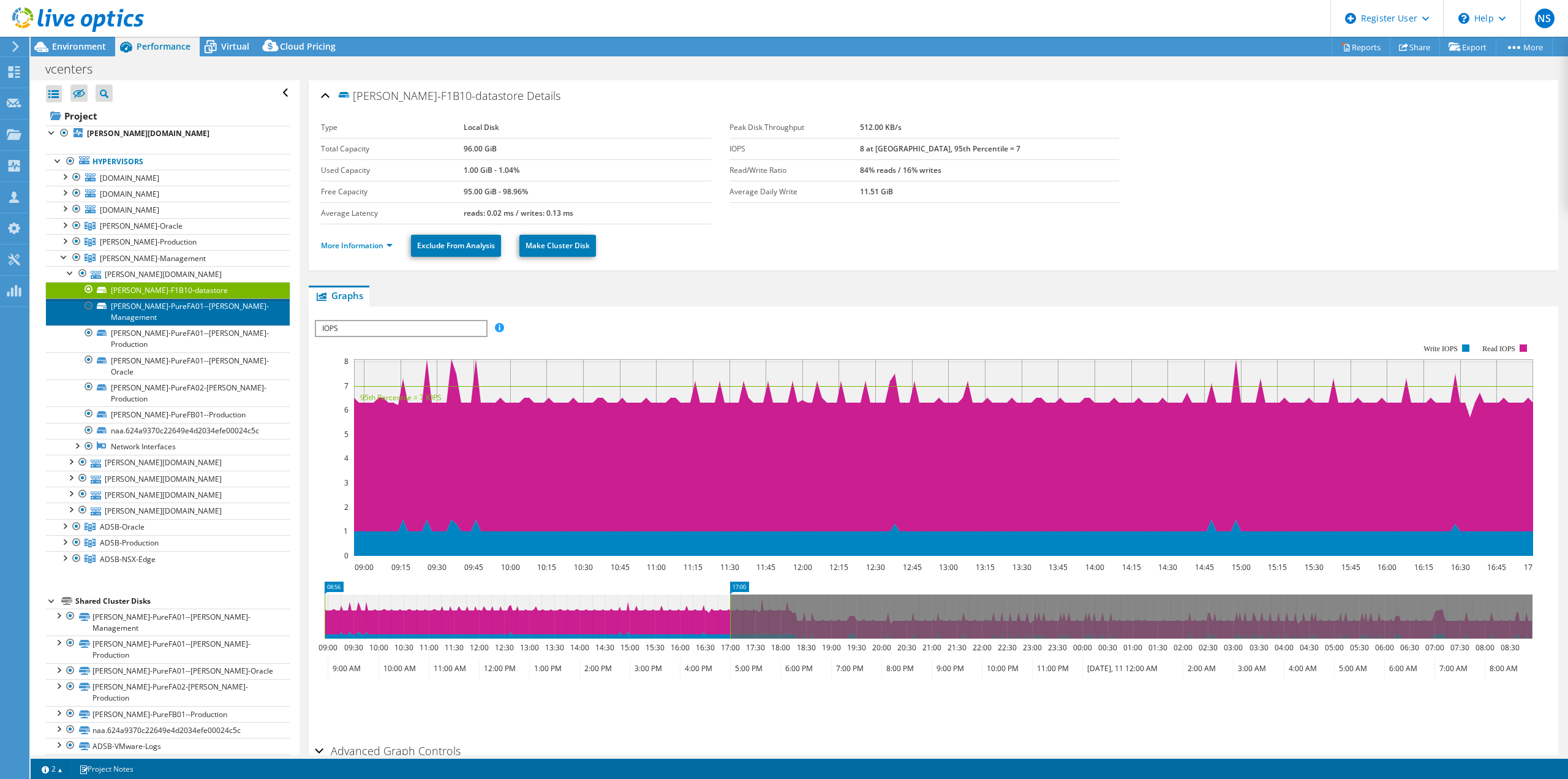
click at [171, 308] on link "[PERSON_NAME]-PureFA01--[PERSON_NAME]-Management" at bounding box center [167, 312] width 244 height 27
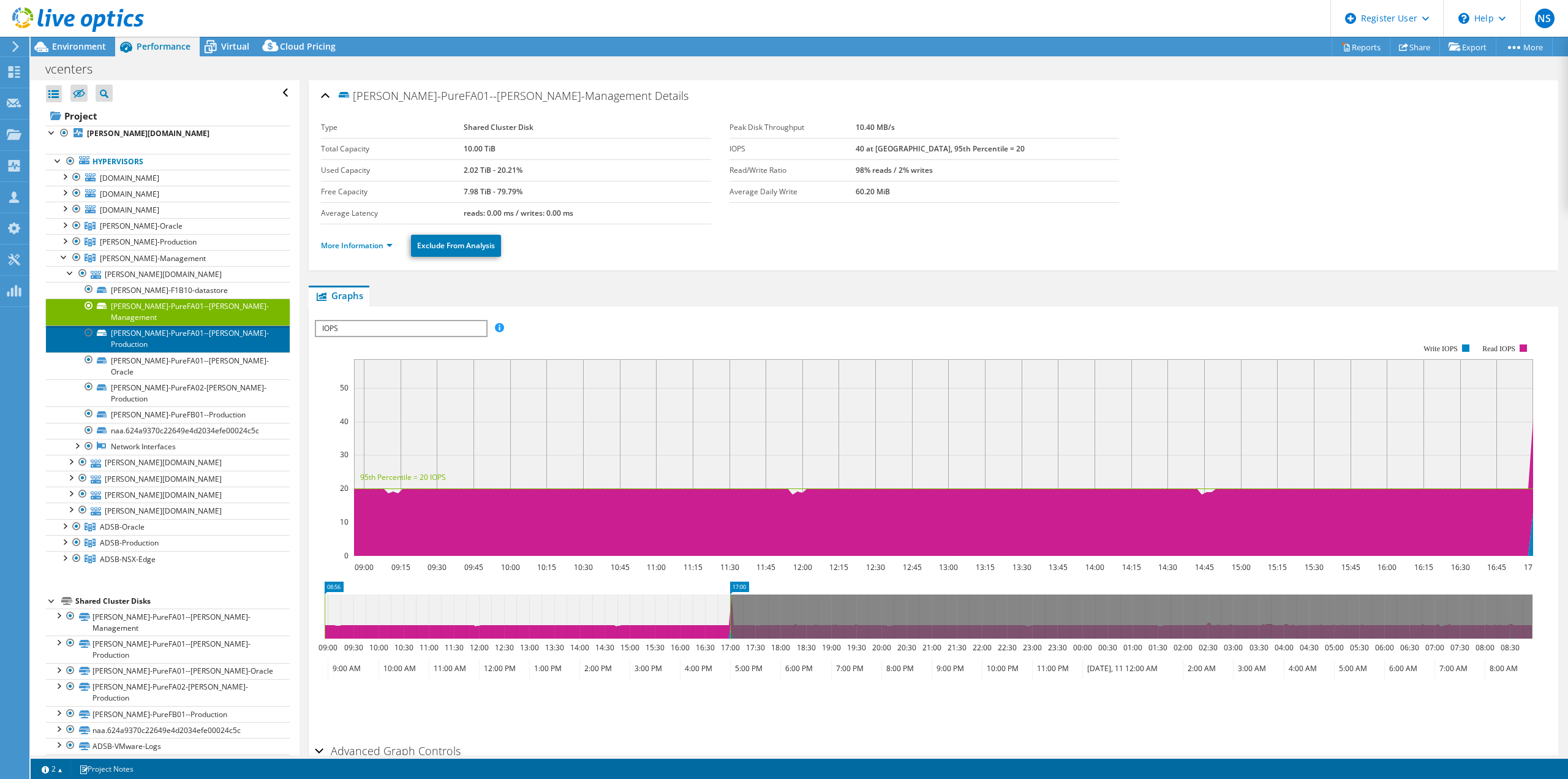
click at [182, 326] on link "[PERSON_NAME]-PureFA01--[PERSON_NAME]-Production" at bounding box center [167, 339] width 244 height 27
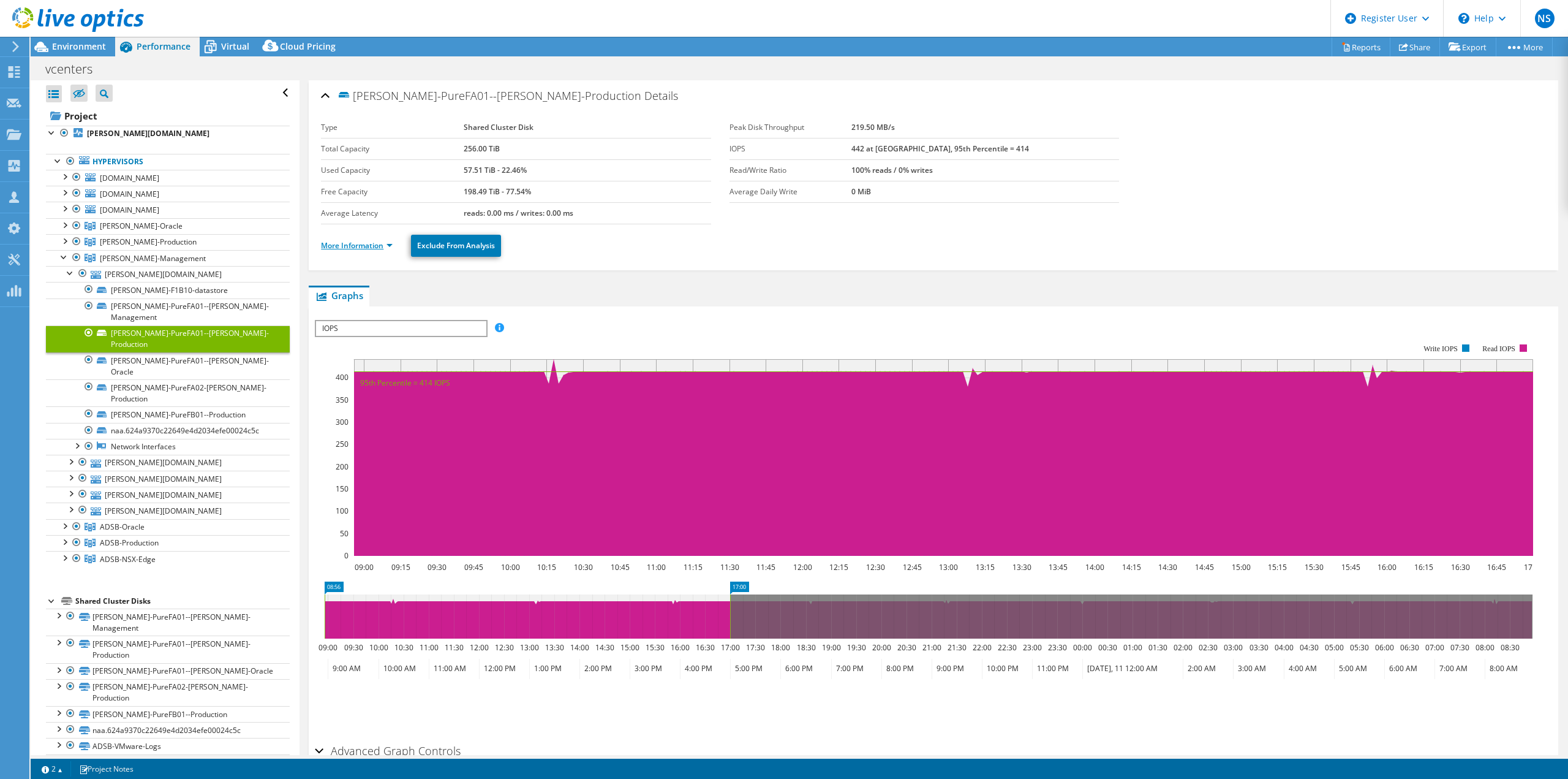
click at [391, 246] on link "More Information" at bounding box center [356, 245] width 72 height 10
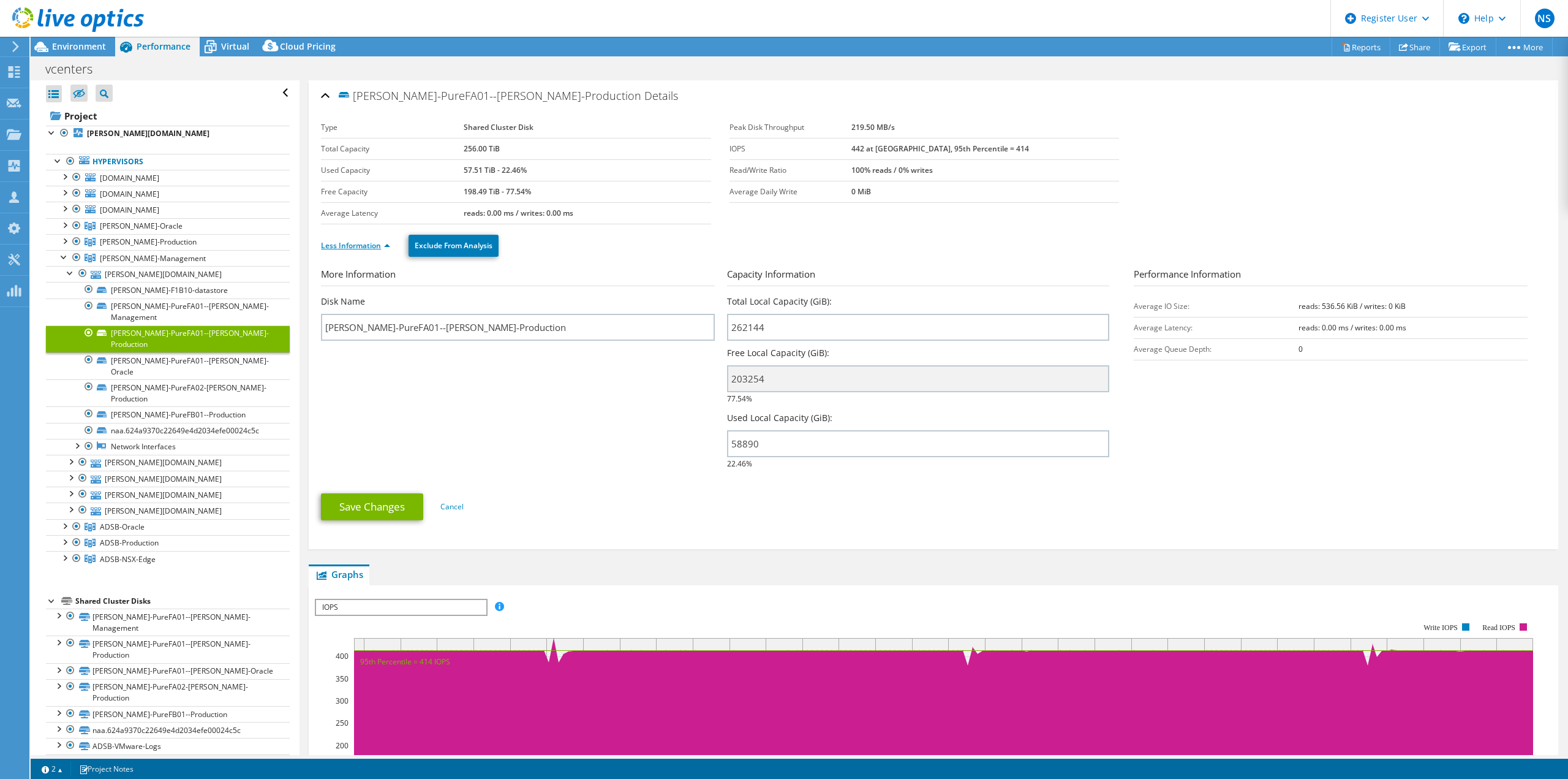
click at [391, 246] on li "Less Information" at bounding box center [359, 245] width 77 height 13
click at [387, 246] on link "Less Information" at bounding box center [355, 245] width 70 height 10
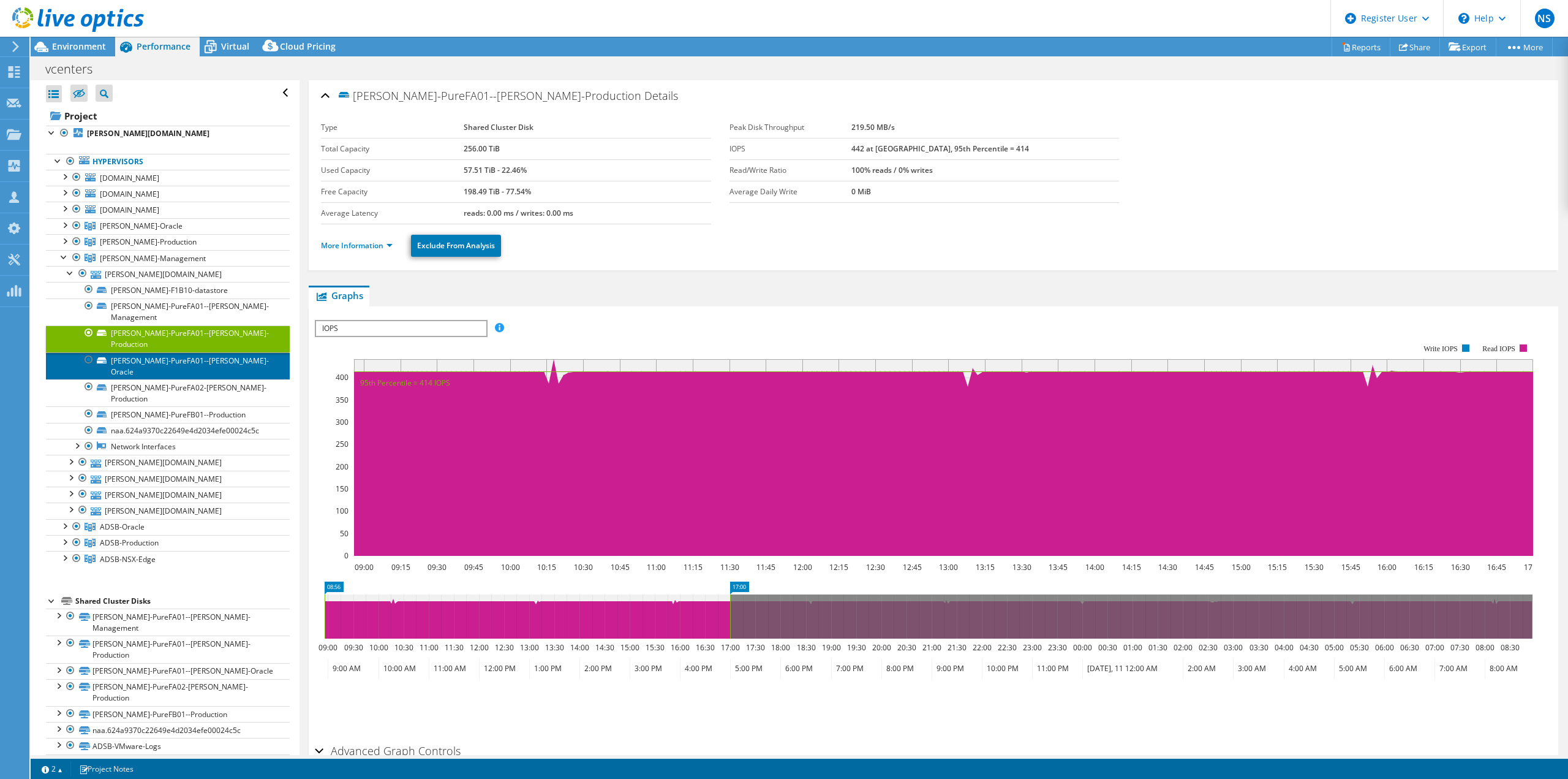
click at [195, 352] on link "[PERSON_NAME]-PureFA01--[PERSON_NAME]-Oracle" at bounding box center [167, 366] width 244 height 27
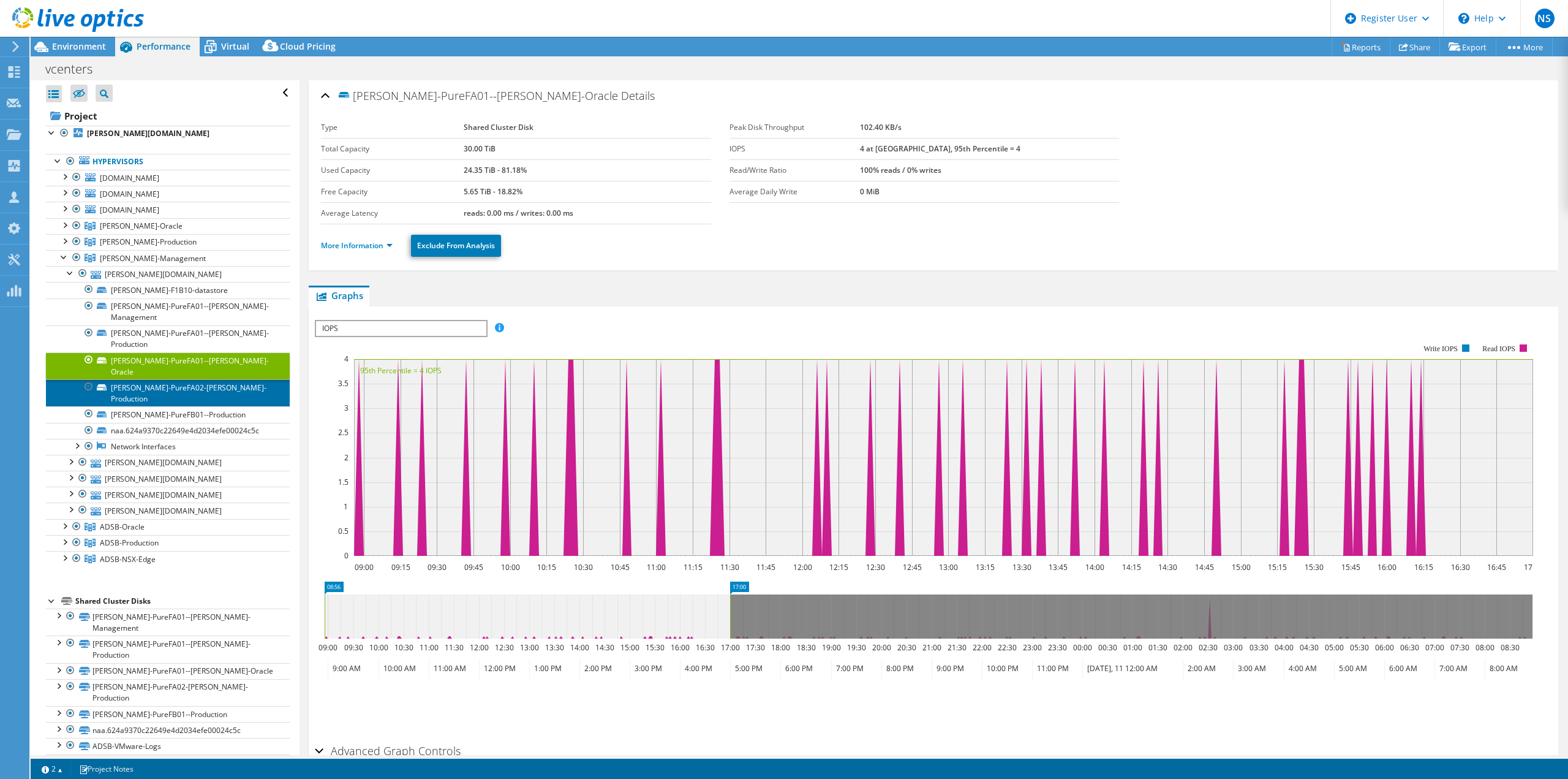
click at [226, 379] on link "[PERSON_NAME]-PureFA02-[PERSON_NAME]-Production" at bounding box center [167, 393] width 244 height 27
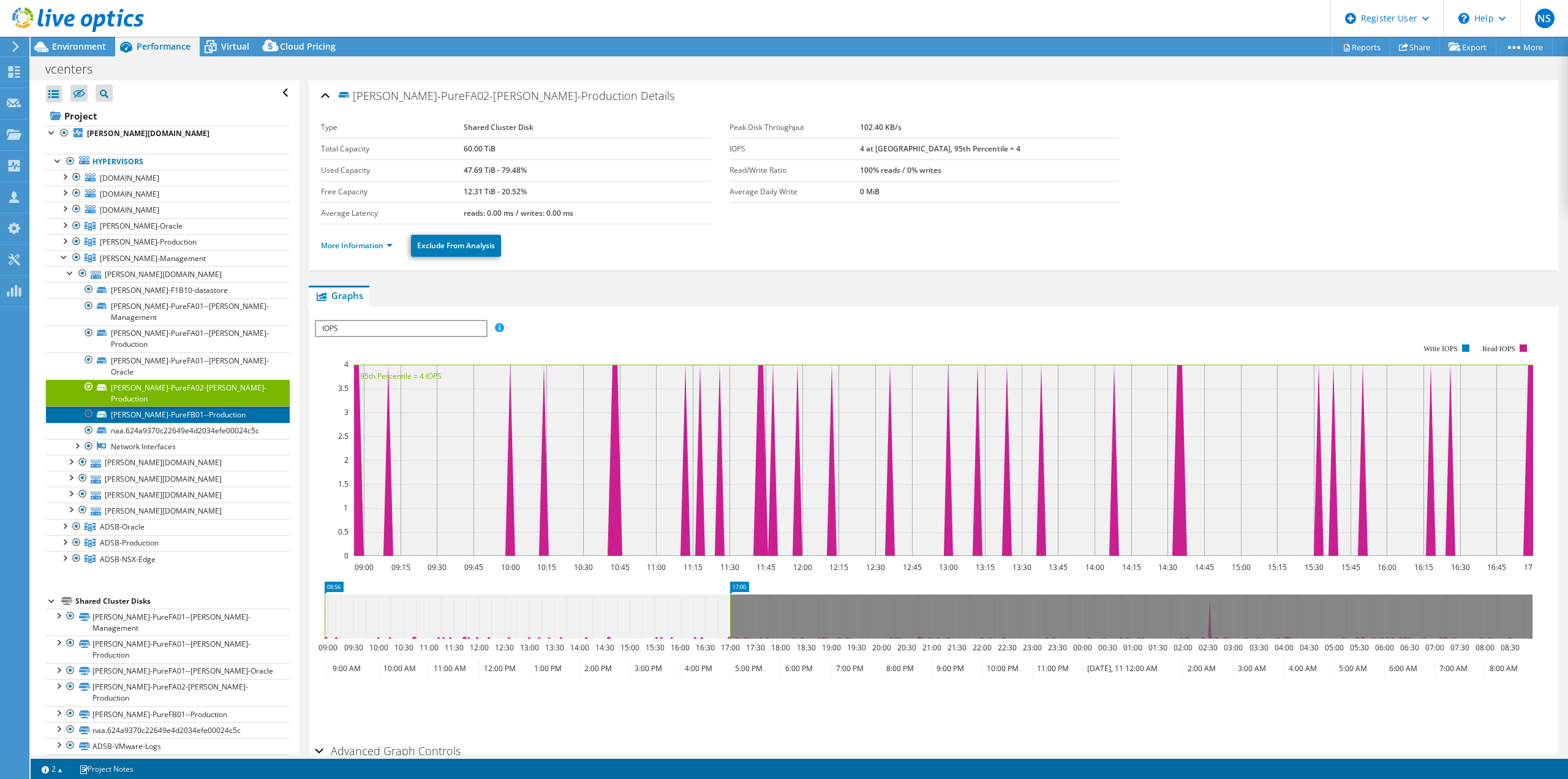
click at [220, 406] on link "[PERSON_NAME]-PureFB01--Production" at bounding box center [167, 414] width 244 height 16
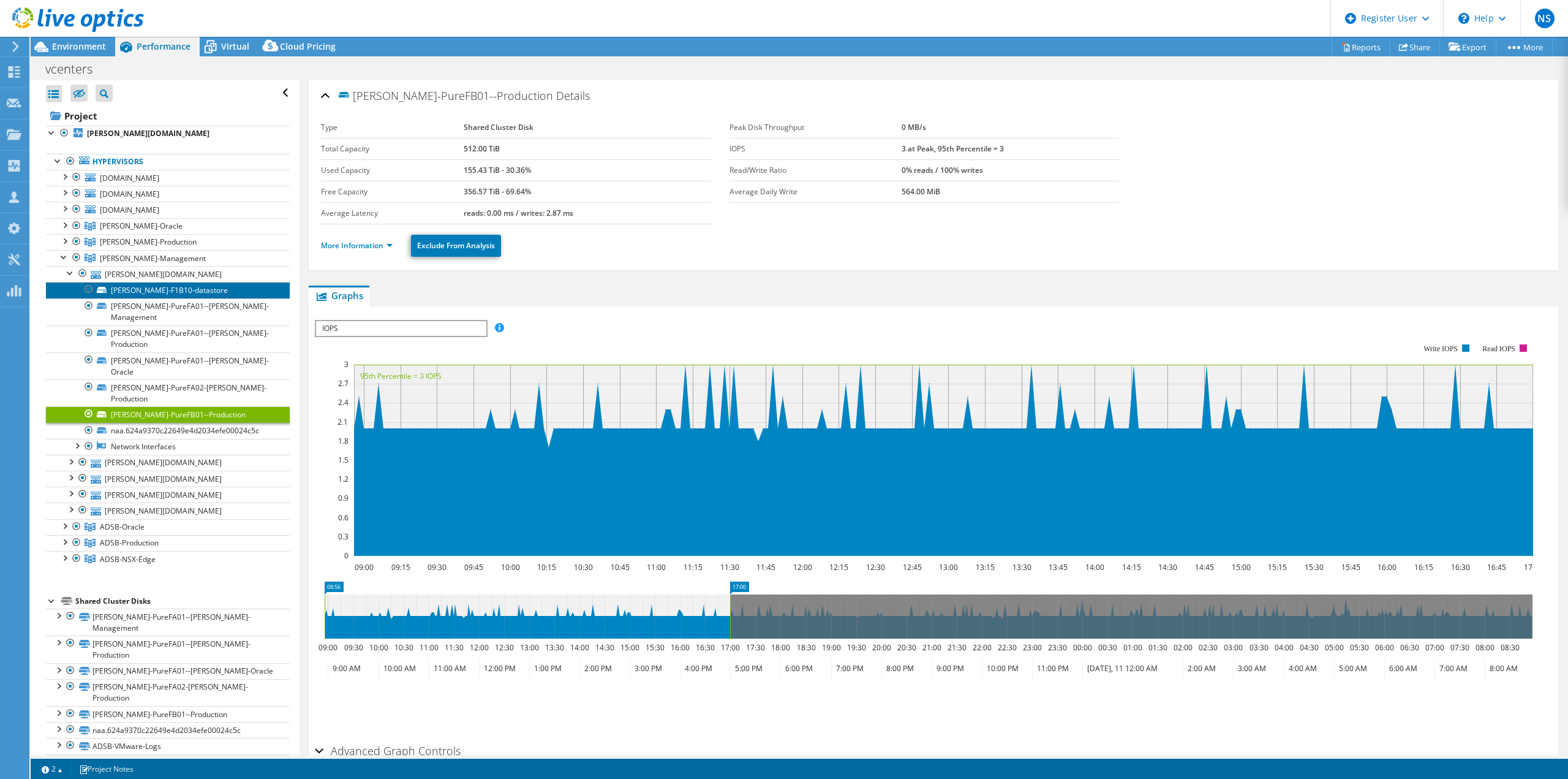
click at [187, 292] on link "[PERSON_NAME]-F1B10-datastore" at bounding box center [167, 290] width 244 height 16
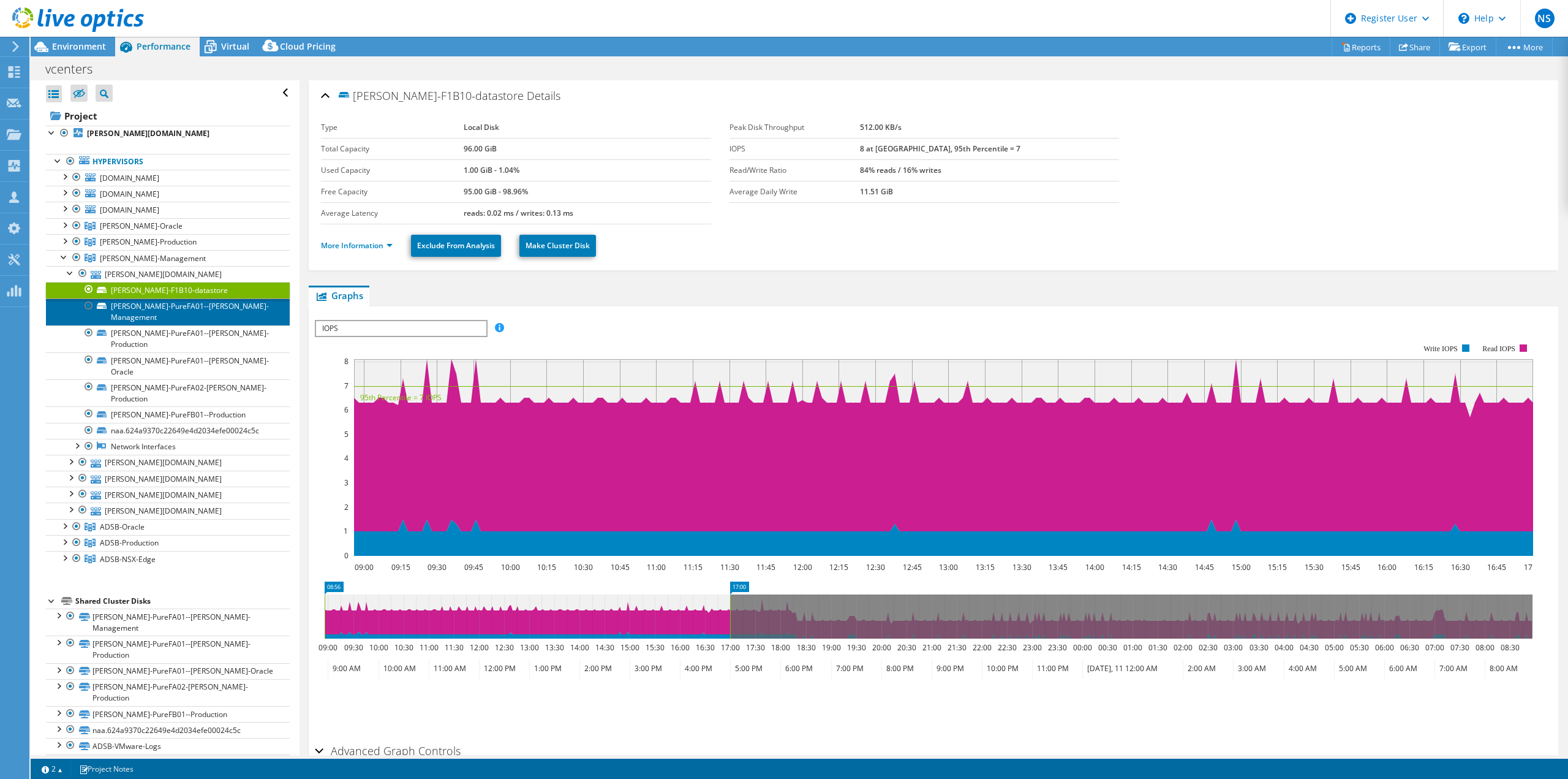
click at [188, 307] on link "[PERSON_NAME]-PureFA01--[PERSON_NAME]-Management" at bounding box center [167, 312] width 244 height 27
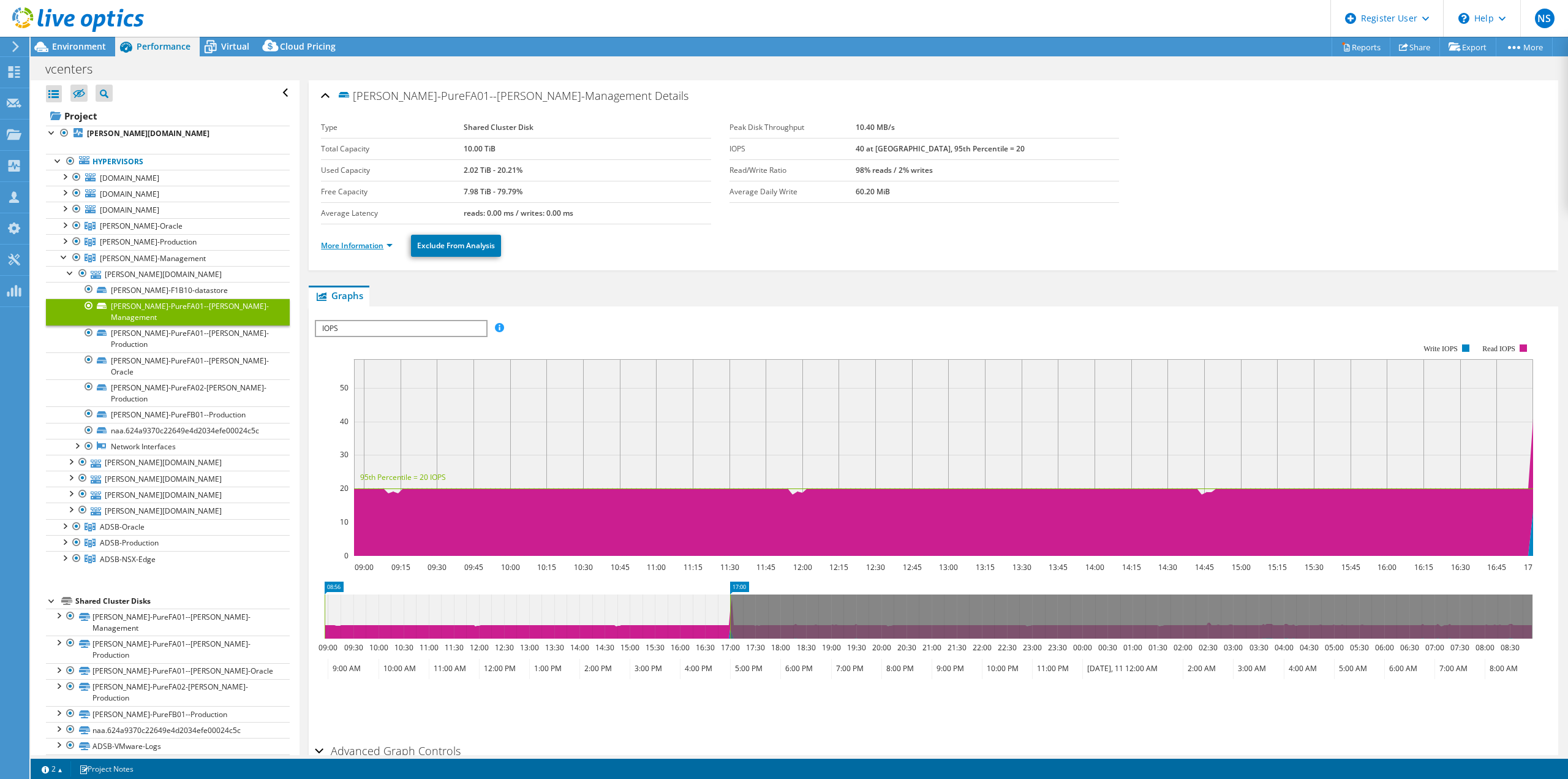
click at [392, 245] on link "More Information" at bounding box center [356, 245] width 72 height 10
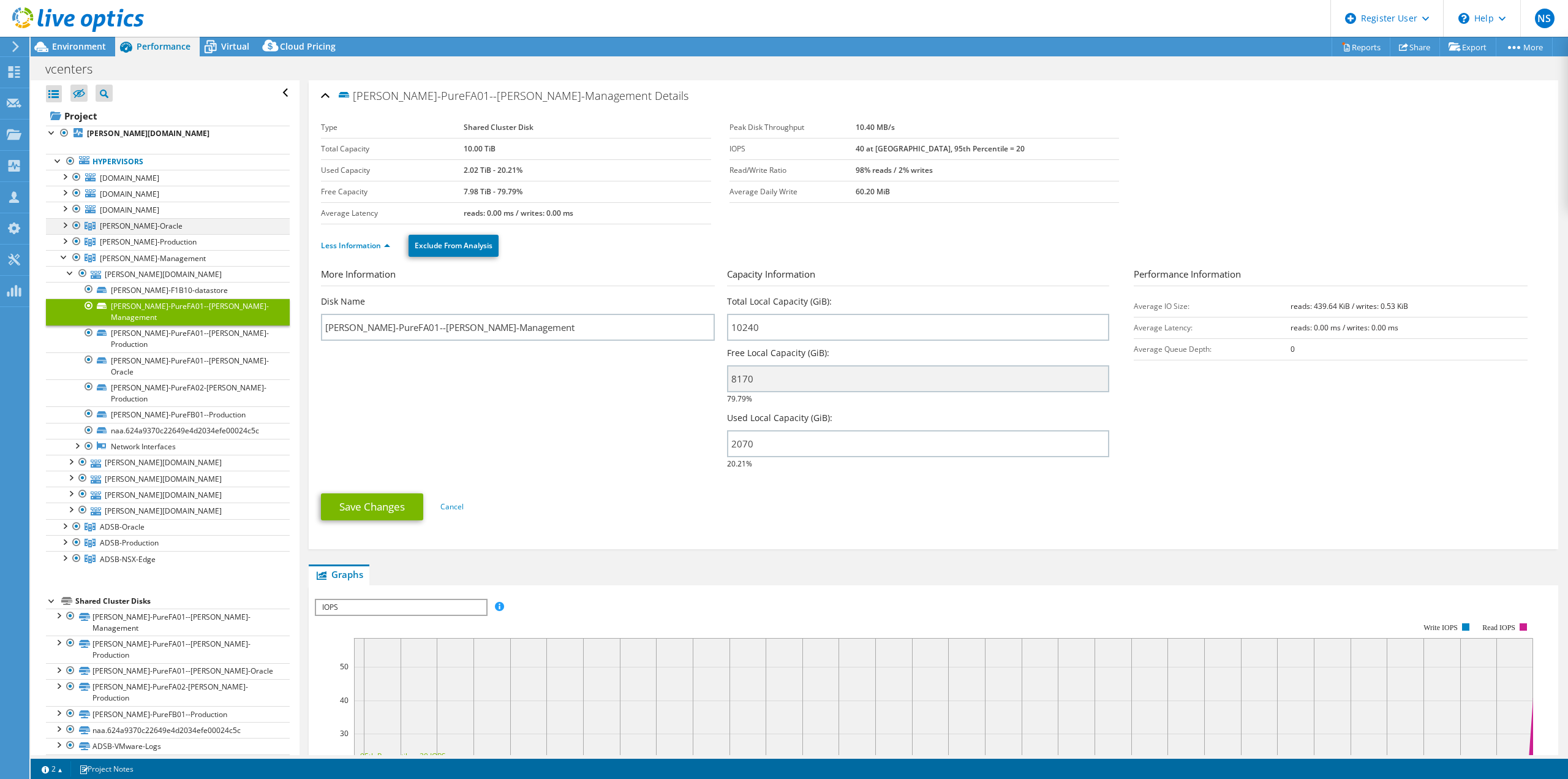
click at [64, 221] on div at bounding box center [65, 224] width 13 height 13
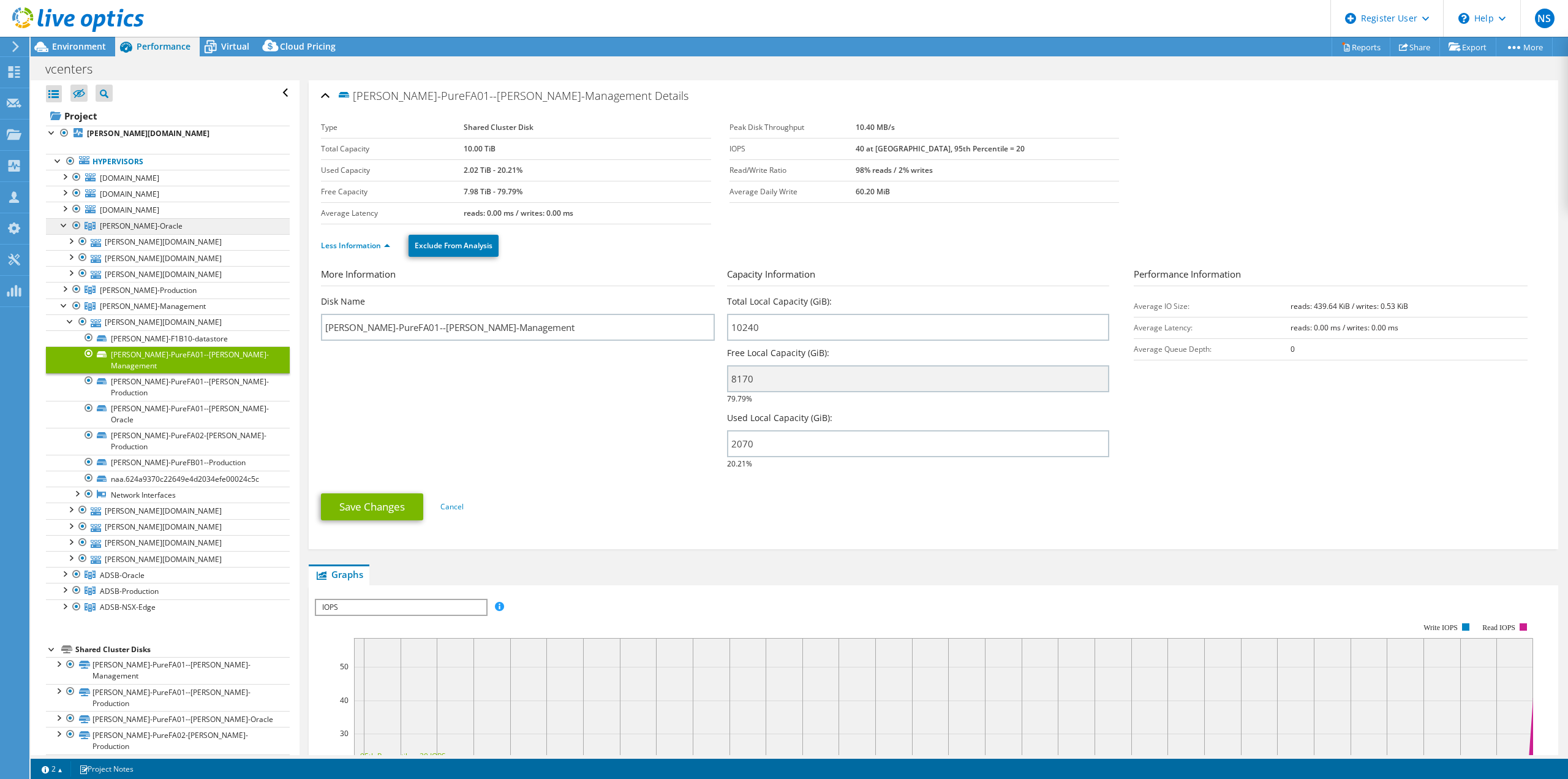
click at [144, 225] on link "[PERSON_NAME]-Oracle" at bounding box center [167, 226] width 244 height 16
